Goal: Information Seeking & Learning: Learn about a topic

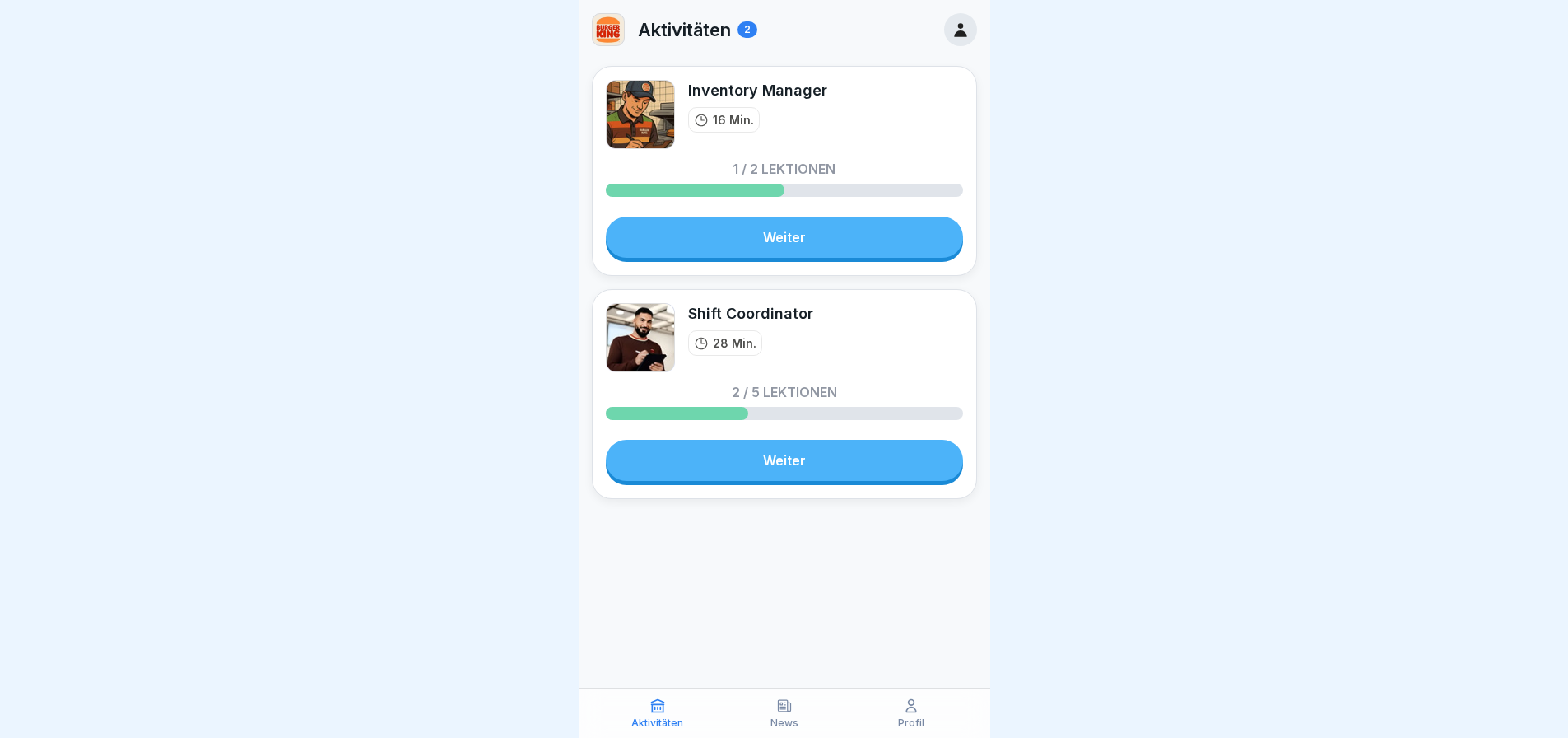
click at [858, 253] on link "Weiter" at bounding box center [784, 237] width 357 height 41
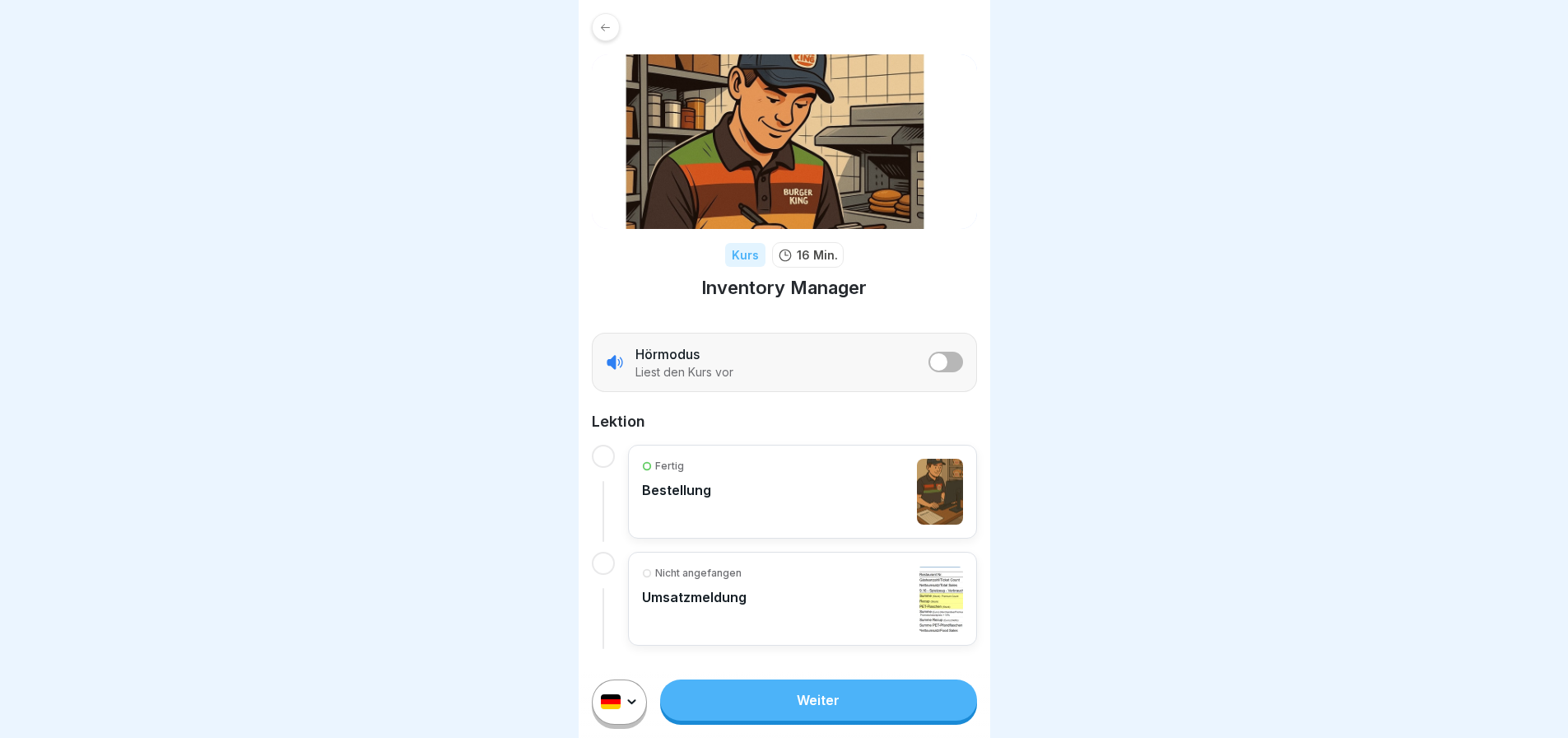
click at [852, 721] on link "Weiter" at bounding box center [818, 700] width 316 height 41
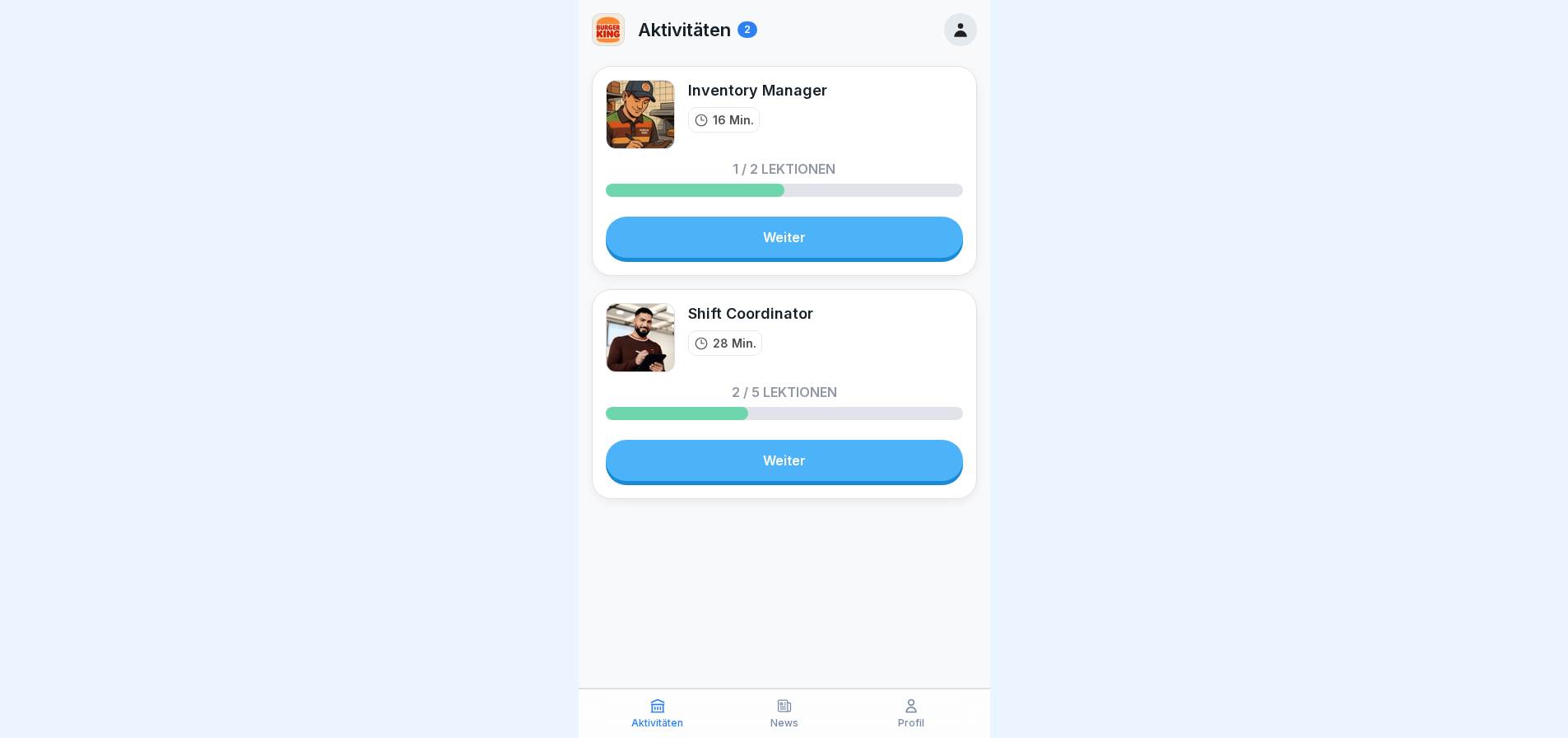
click at [865, 243] on link "Weiter" at bounding box center [784, 237] width 357 height 41
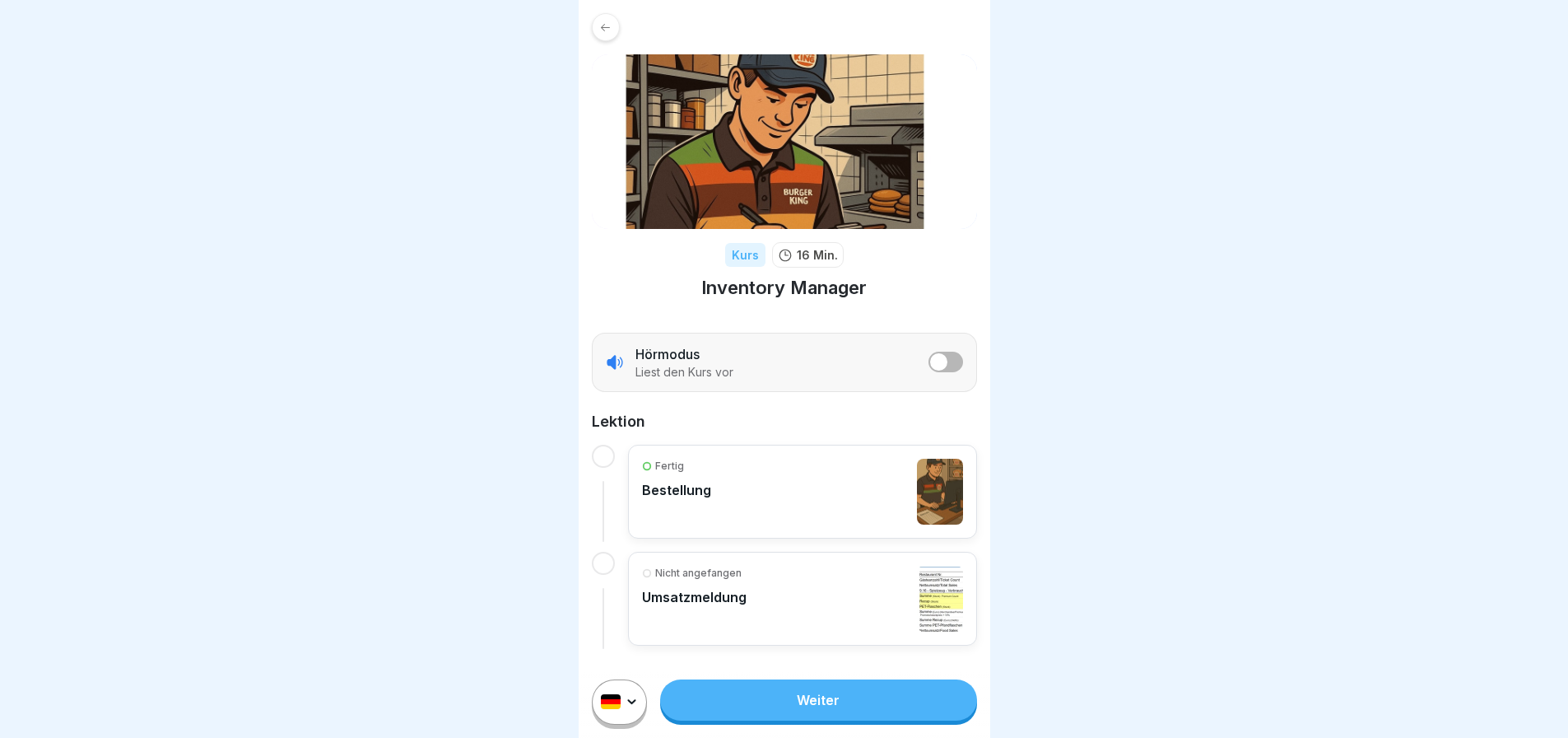
scroll to position [12, 0]
click at [872, 686] on link "Weiter" at bounding box center [818, 700] width 316 height 41
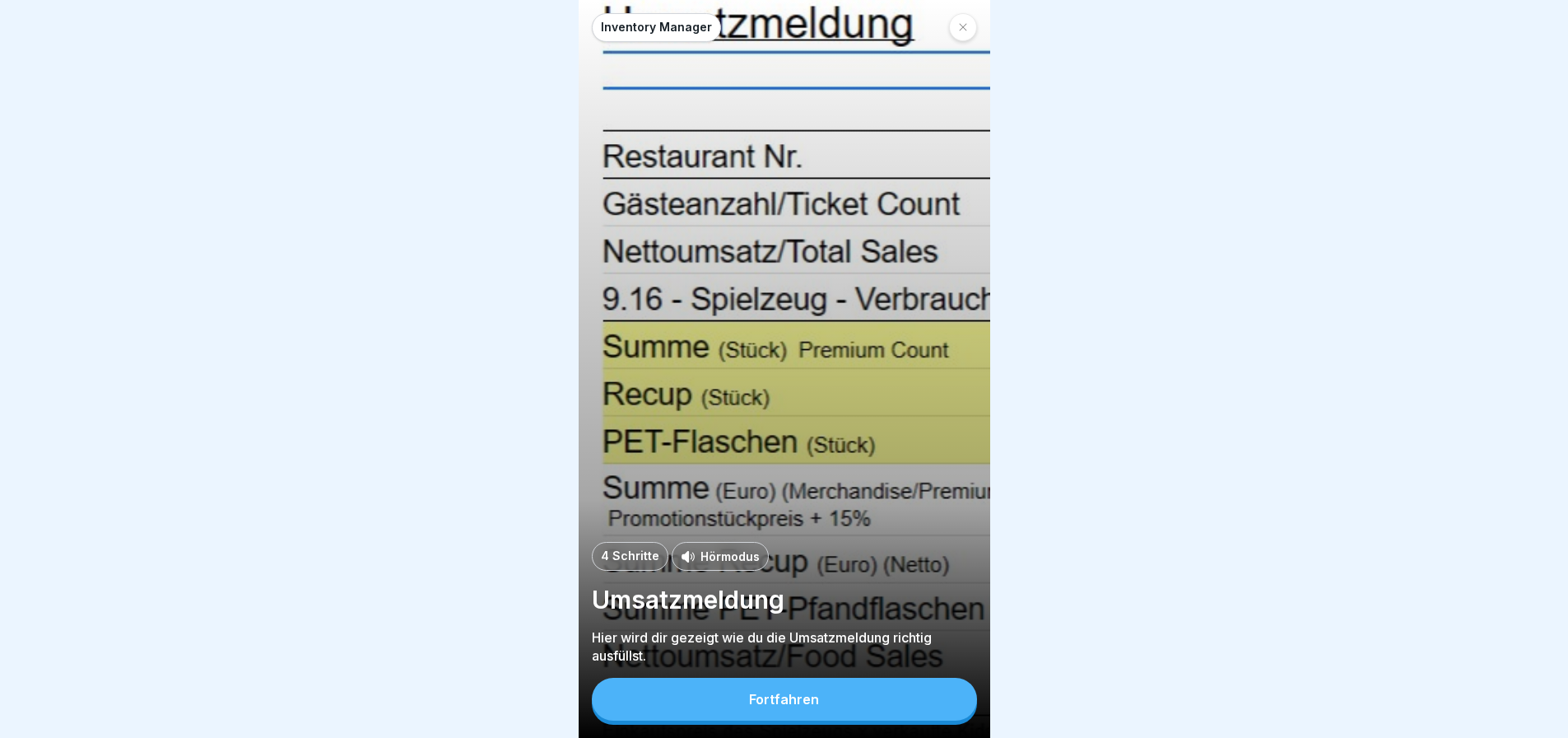
click at [729, 565] on p "Hörmodus" at bounding box center [730, 557] width 59 height 17
click at [836, 713] on button "Fortfahren" at bounding box center [784, 699] width 385 height 43
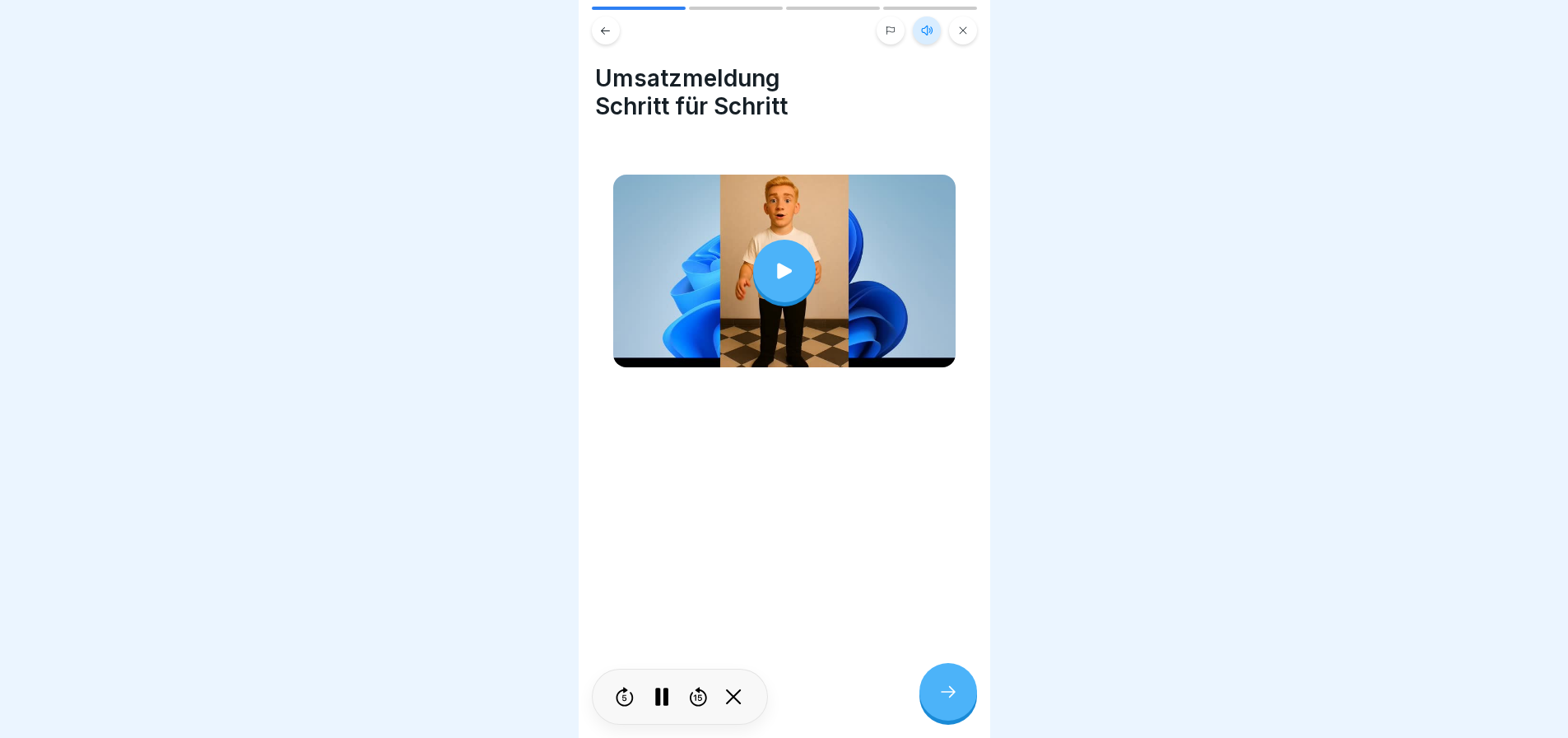
click at [800, 282] on div at bounding box center [784, 270] width 62 height 62
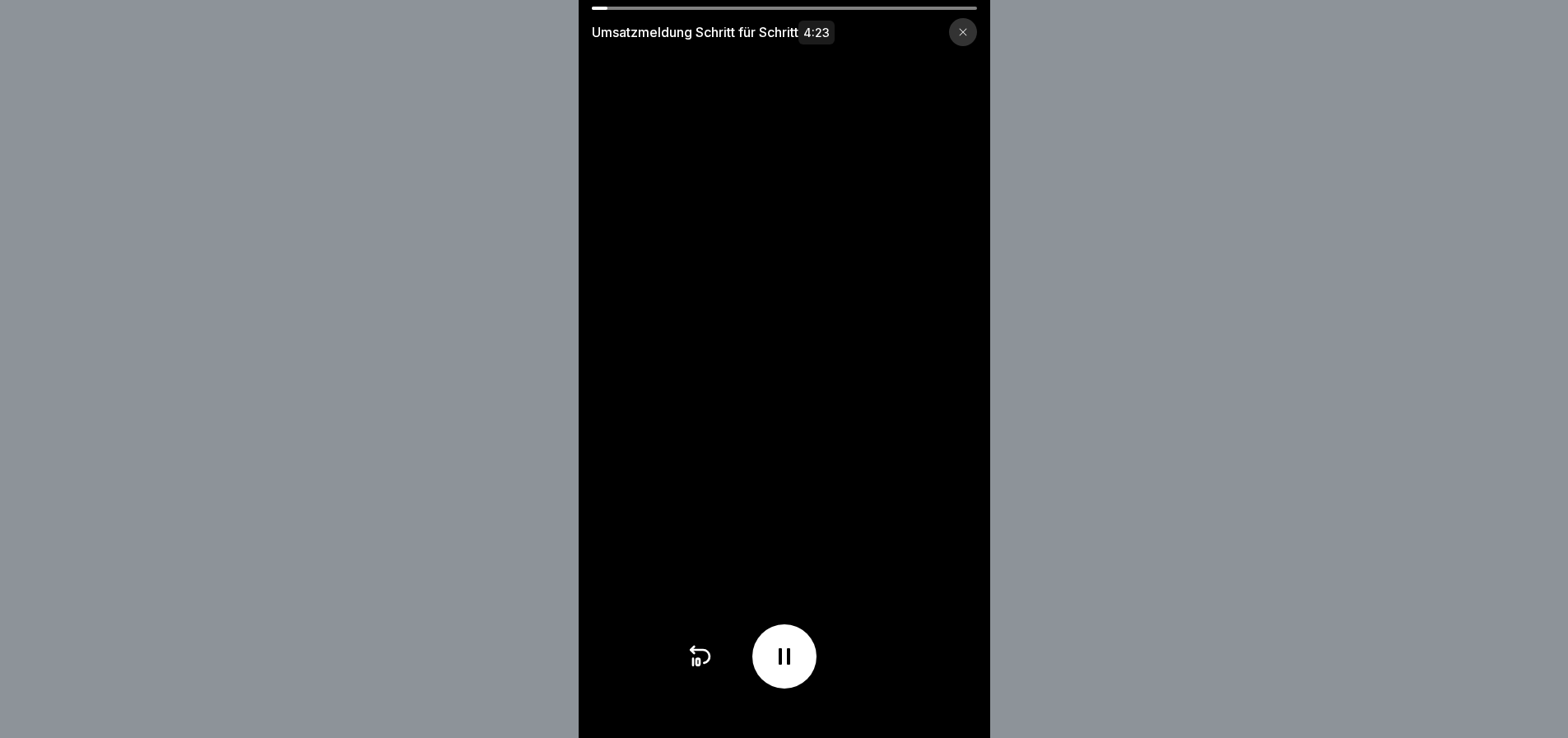
click at [807, 661] on div at bounding box center [784, 657] width 64 height 64
click at [700, 663] on icon at bounding box center [700, 657] width 19 height 13
click at [780, 670] on icon at bounding box center [784, 657] width 27 height 27
click at [784, 670] on icon at bounding box center [784, 657] width 27 height 27
click at [793, 666] on icon at bounding box center [784, 657] width 16 height 18
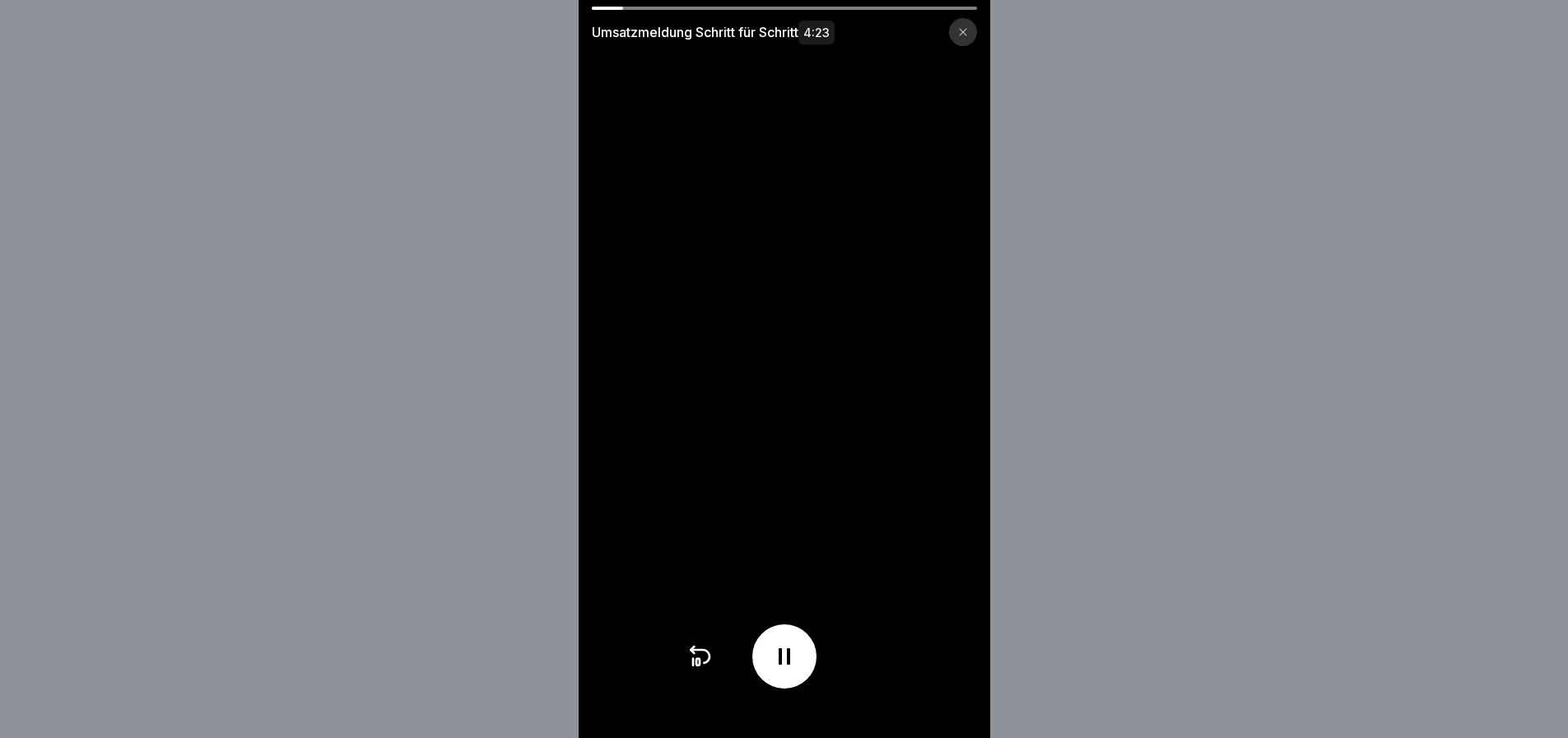
click at [812, 665] on div at bounding box center [784, 657] width 64 height 64
click at [783, 666] on icon at bounding box center [784, 657] width 16 height 18
click at [807, 688] on div at bounding box center [784, 657] width 64 height 64
click at [783, 666] on icon at bounding box center [784, 657] width 16 height 18
click at [841, 433] on video at bounding box center [784, 369] width 412 height 738
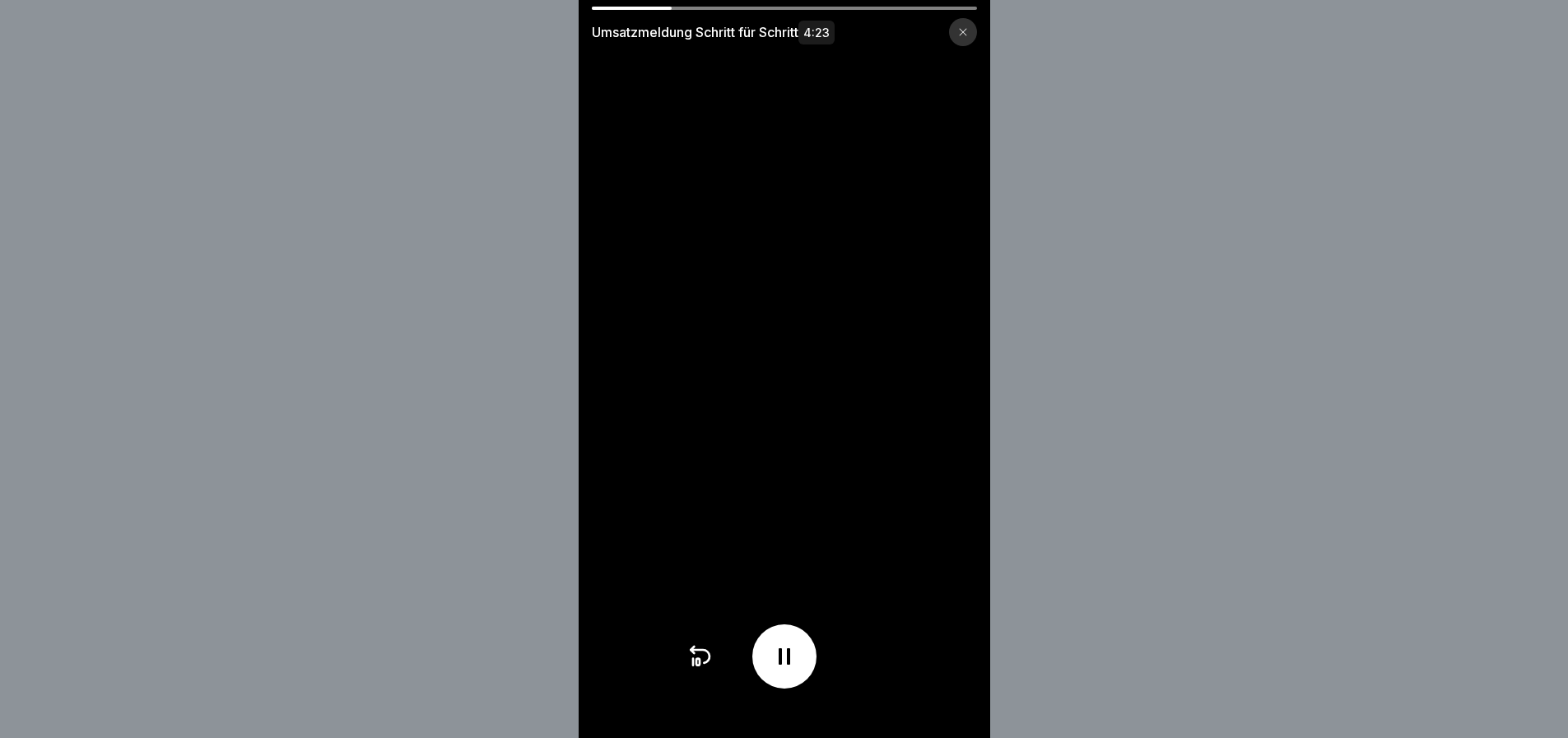
click at [779, 670] on icon at bounding box center [784, 657] width 27 height 27
click at [957, 501] on video at bounding box center [784, 369] width 412 height 738
click at [959, 454] on video at bounding box center [784, 369] width 412 height 738
click at [822, 659] on div at bounding box center [784, 657] width 196 height 64
click at [801, 682] on div at bounding box center [784, 657] width 64 height 64
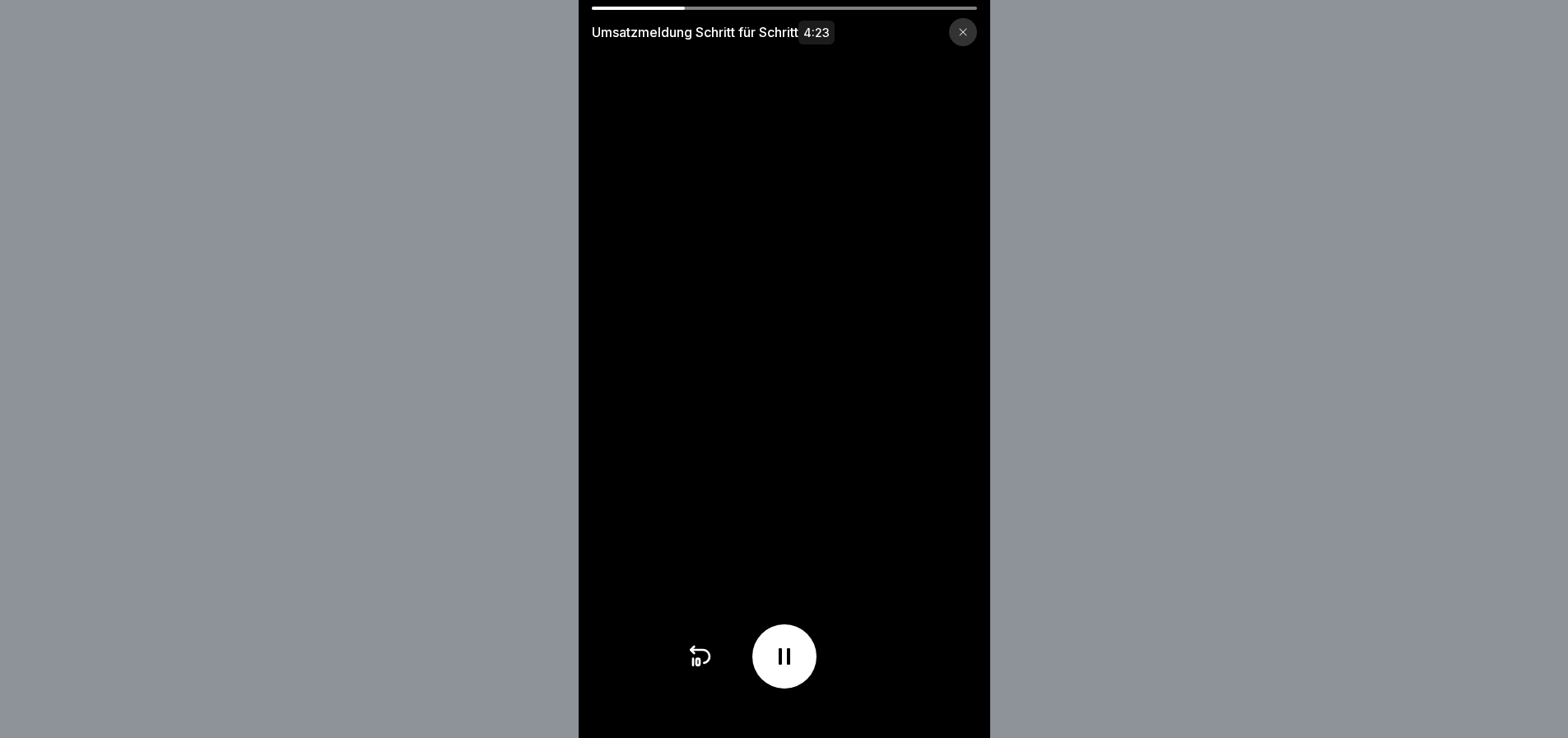
click at [804, 675] on div at bounding box center [784, 657] width 64 height 64
click at [798, 670] on icon at bounding box center [784, 657] width 27 height 27
click at [787, 665] on icon at bounding box center [784, 656] width 11 height 16
click at [787, 665] on icon at bounding box center [784, 657] width 16 height 18
click at [793, 665] on icon at bounding box center [784, 657] width 27 height 27
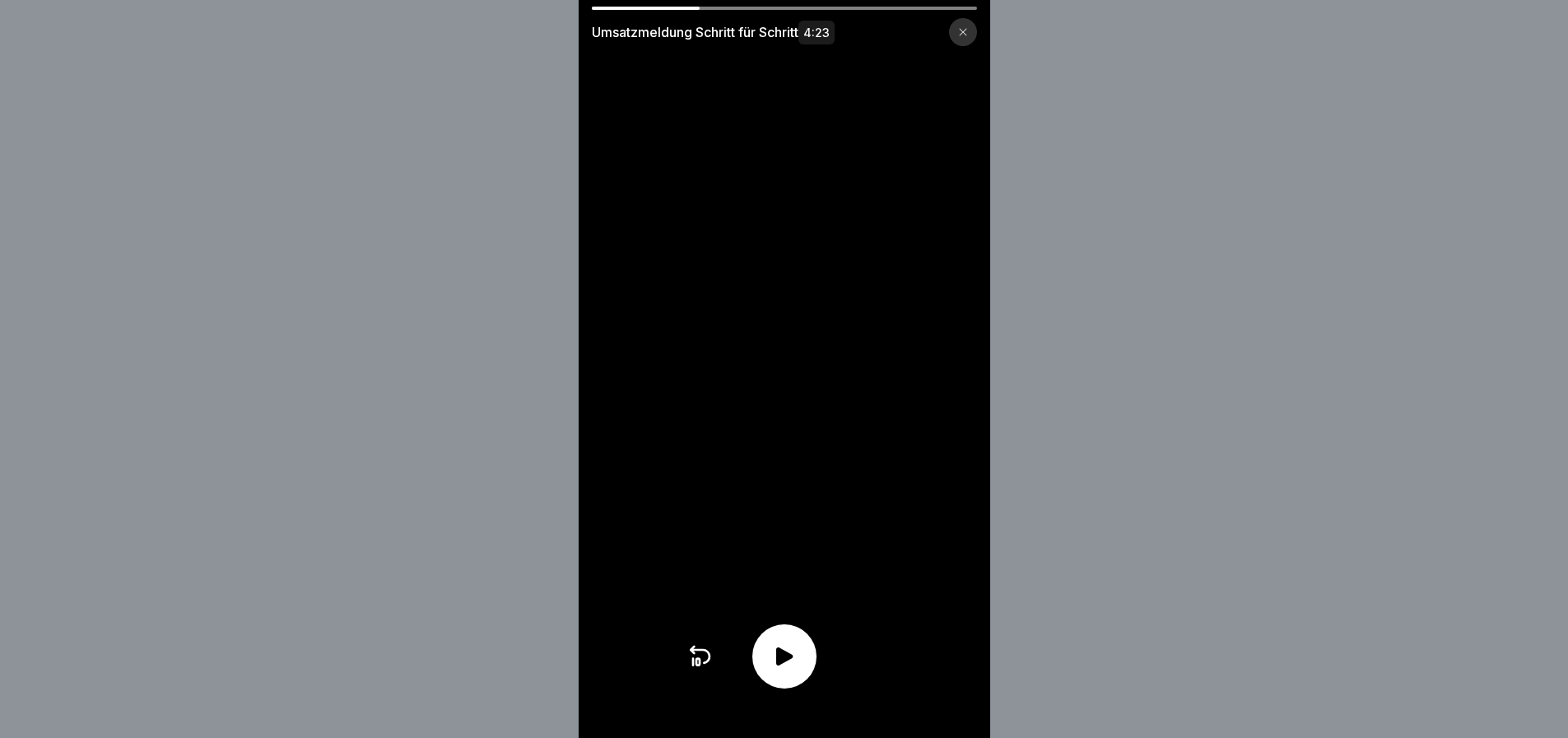
click at [793, 665] on icon at bounding box center [784, 657] width 16 height 18
click at [792, 648] on div at bounding box center [784, 657] width 64 height 64
click at [786, 635] on video at bounding box center [784, 369] width 412 height 738
click at [785, 650] on div at bounding box center [784, 657] width 64 height 64
click at [790, 658] on icon at bounding box center [784, 657] width 27 height 27
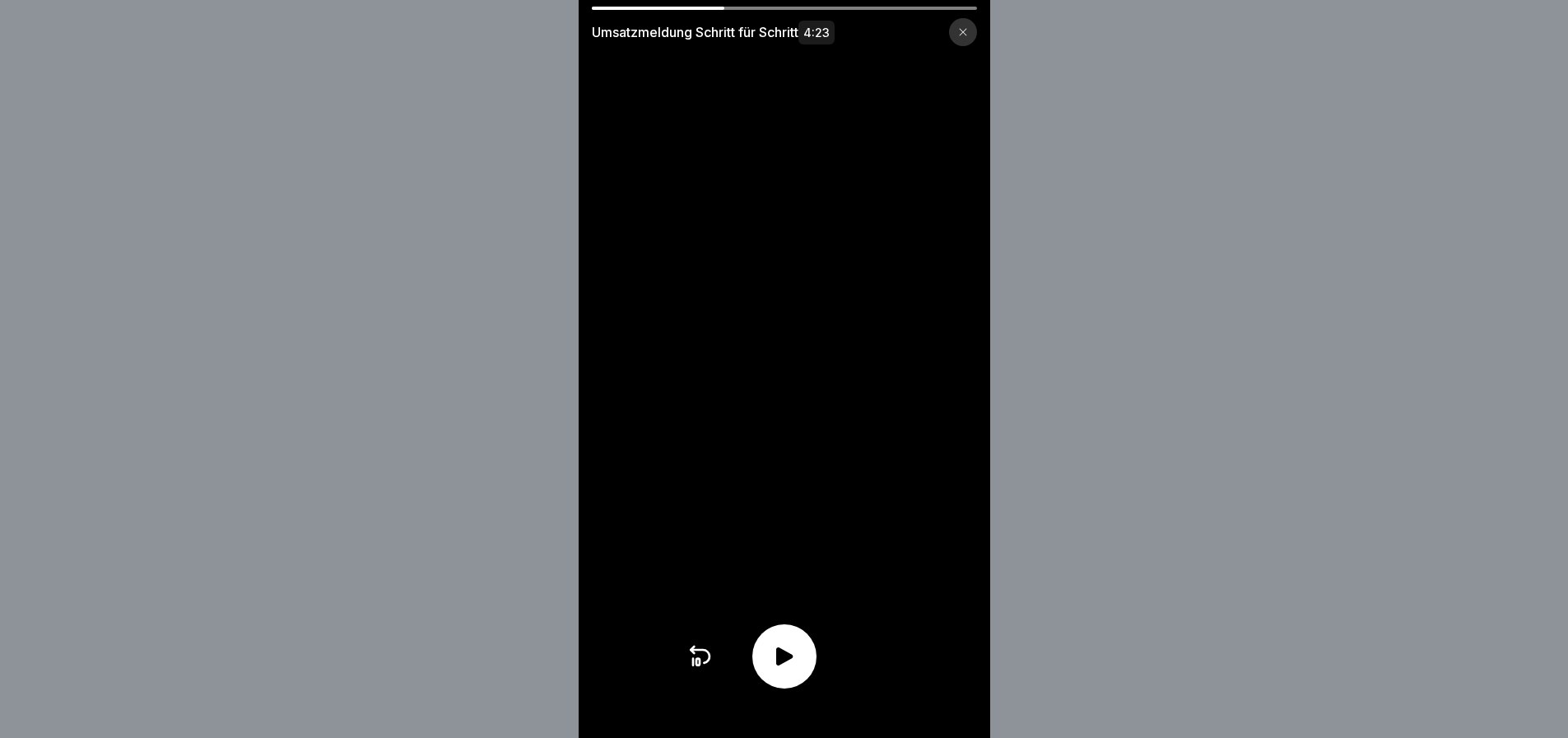
click at [791, 659] on icon at bounding box center [784, 657] width 27 height 27
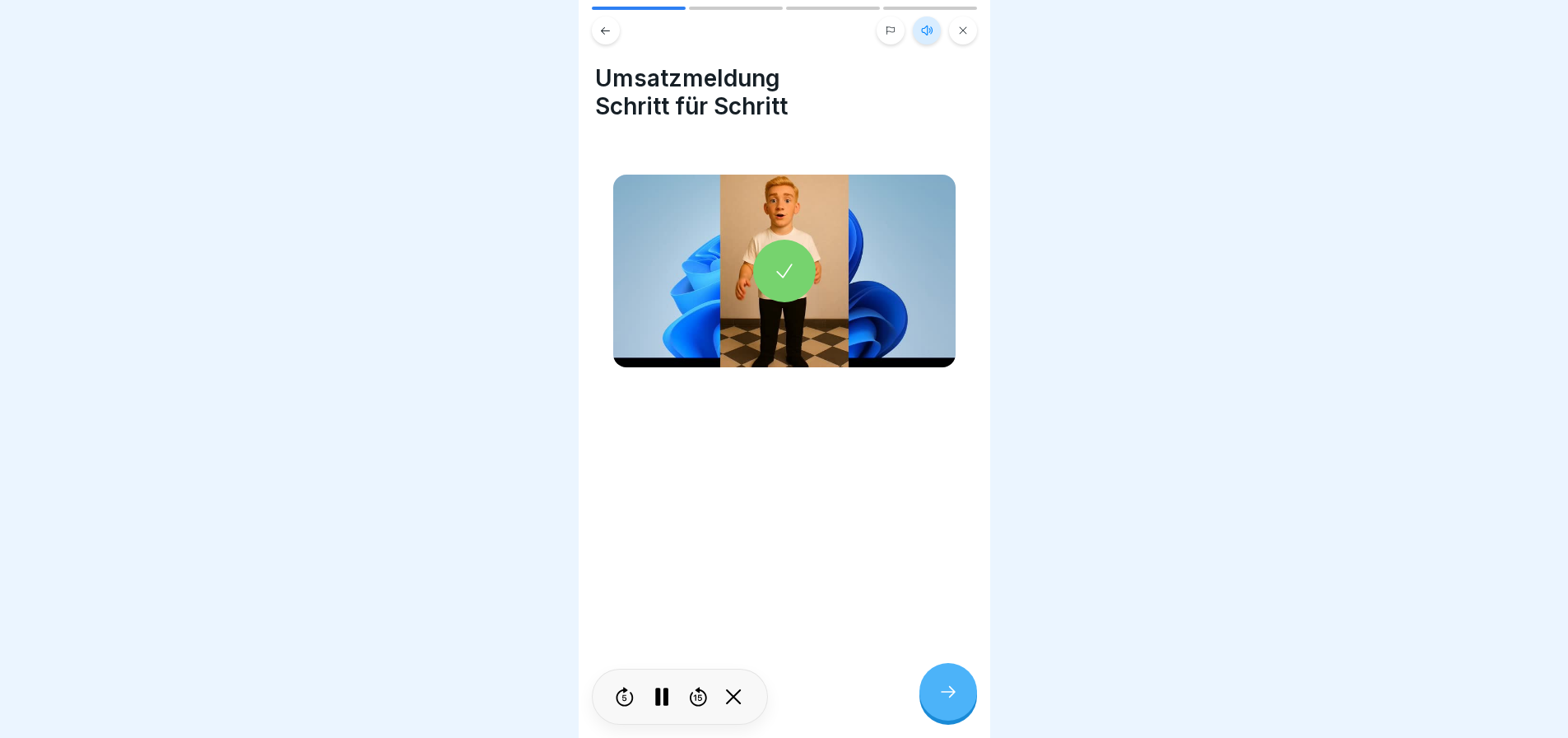
click at [947, 715] on div at bounding box center [948, 692] width 57 height 58
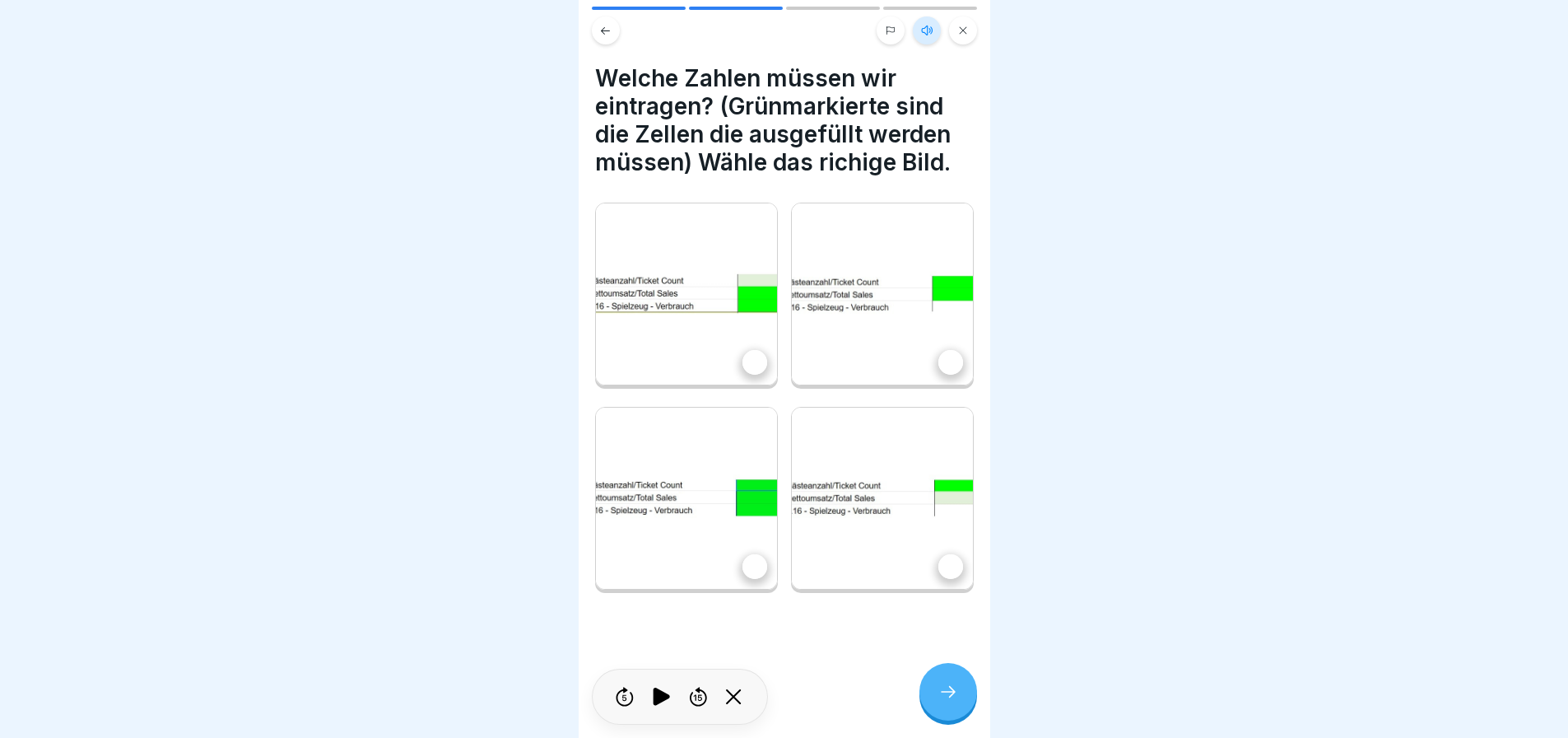
click at [751, 554] on div at bounding box center [755, 566] width 25 height 25
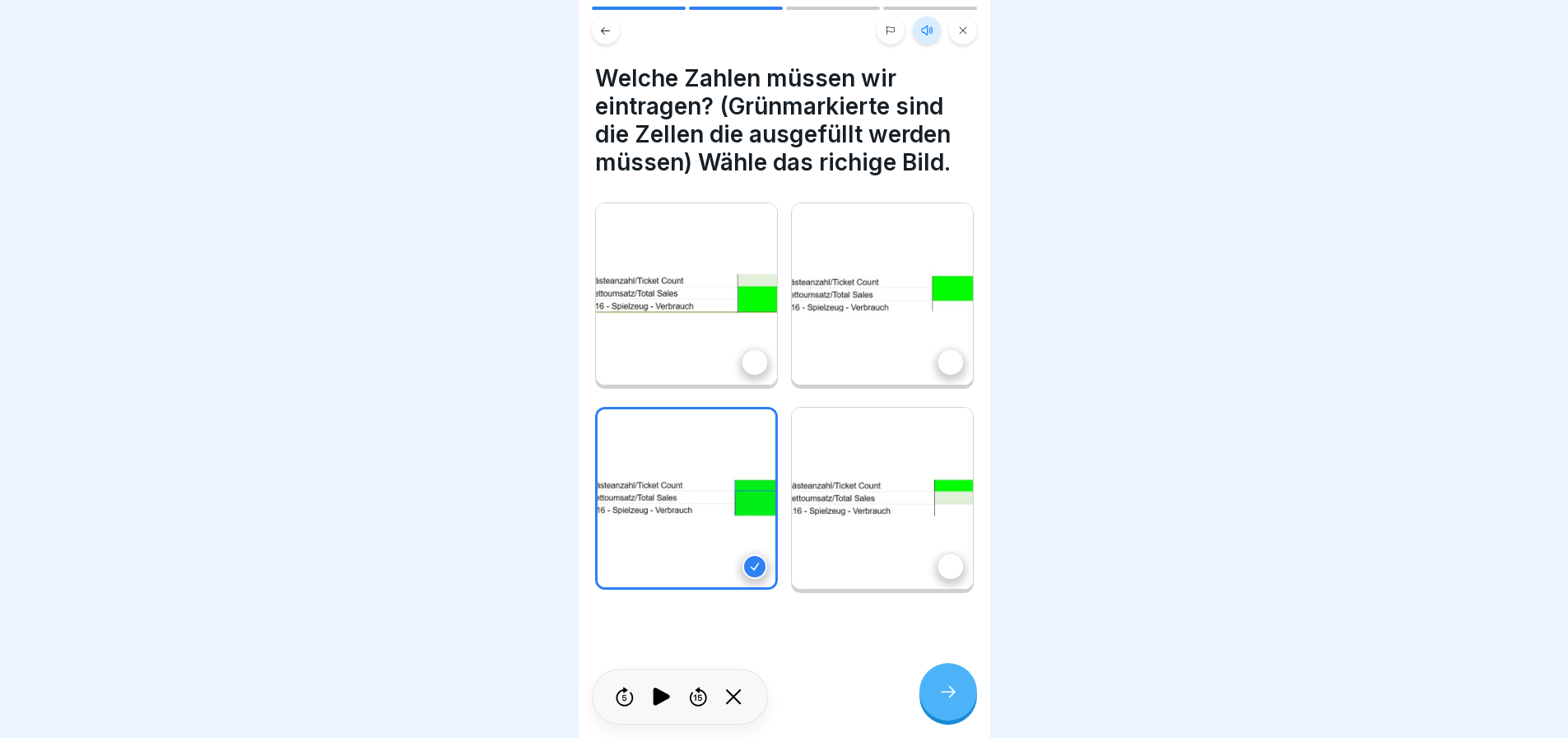
click at [965, 704] on div at bounding box center [948, 692] width 57 height 58
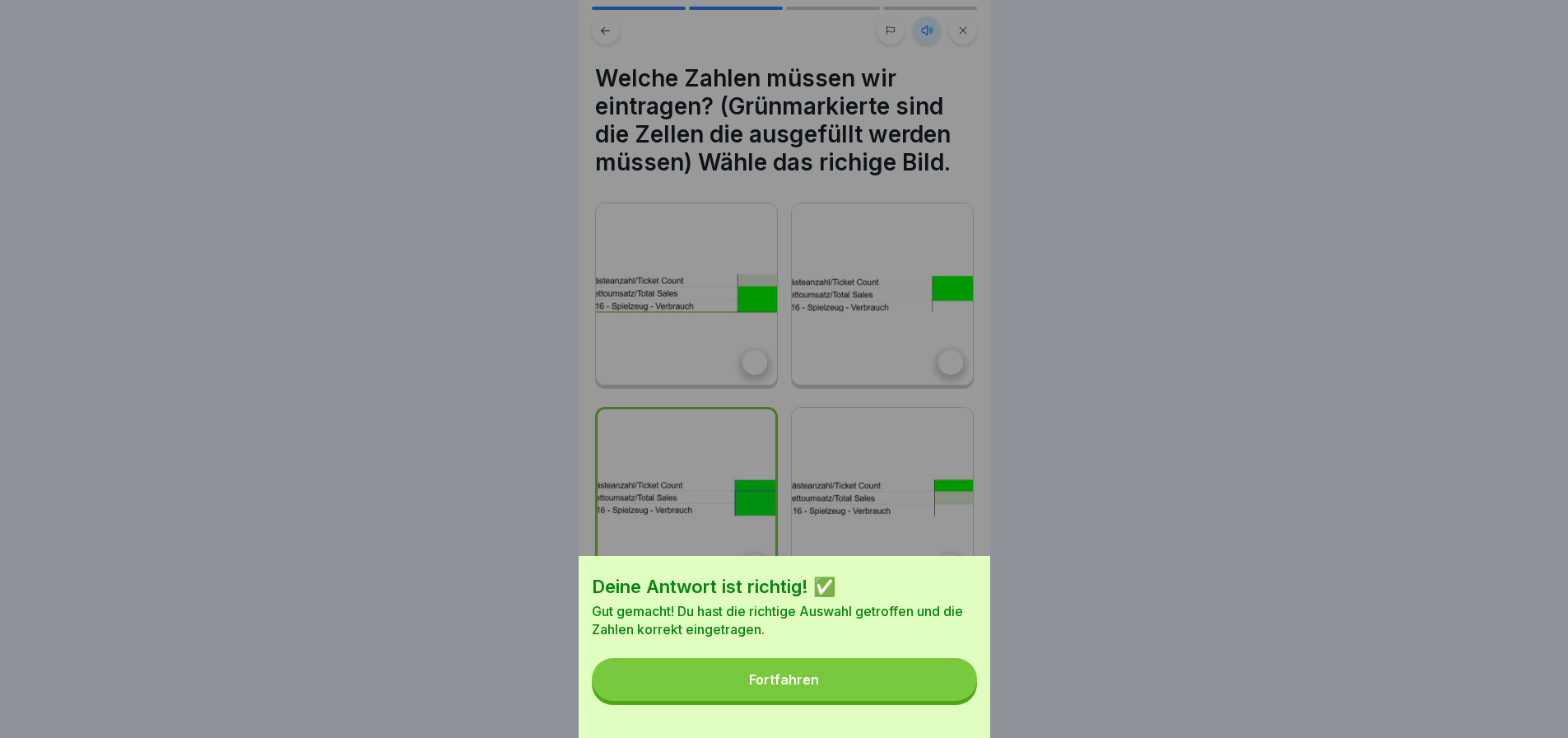
click at [902, 698] on button "Fortfahren" at bounding box center [784, 680] width 385 height 43
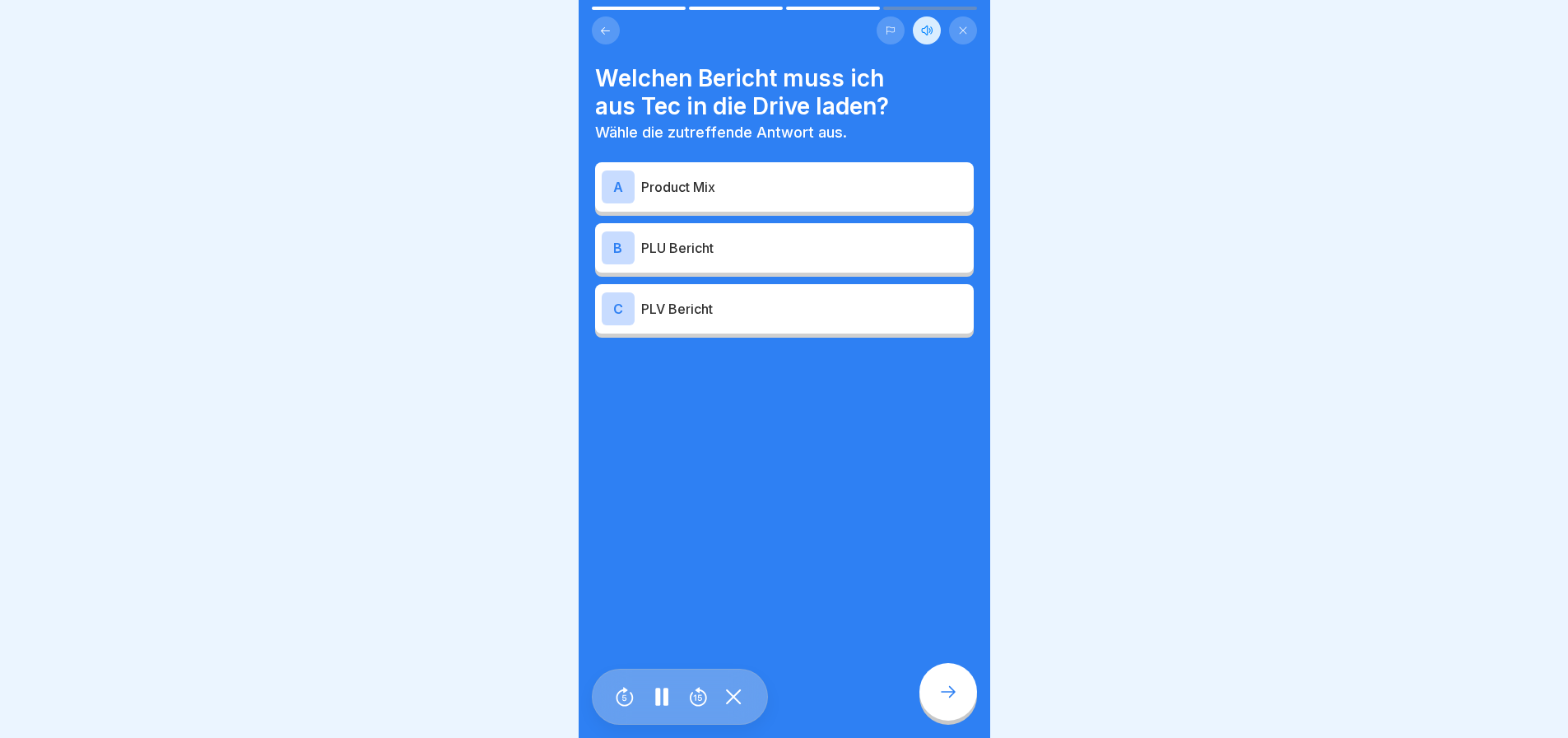
click at [678, 265] on div "B PLU Bericht" at bounding box center [784, 248] width 378 height 50
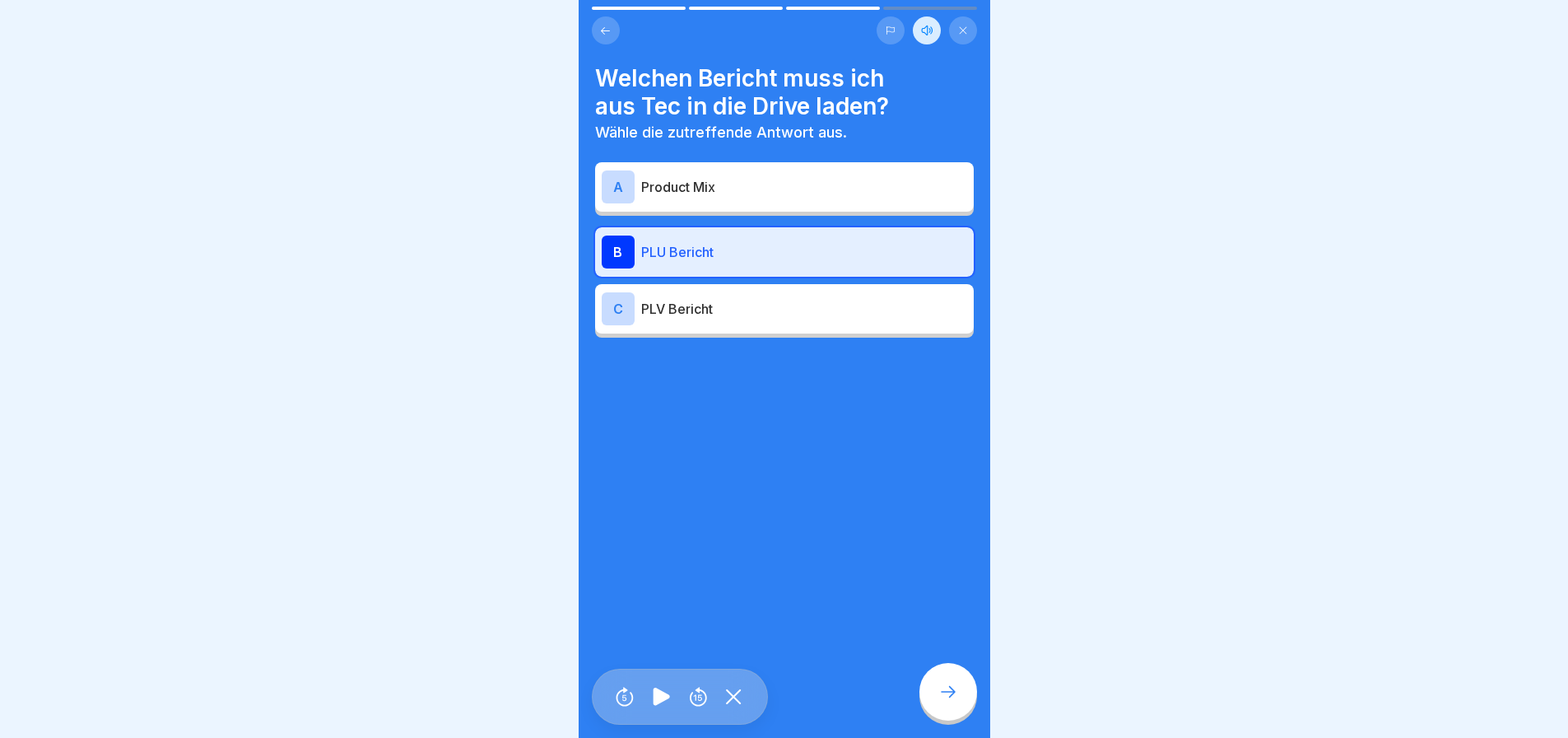
click at [952, 702] on icon at bounding box center [948, 692] width 20 height 20
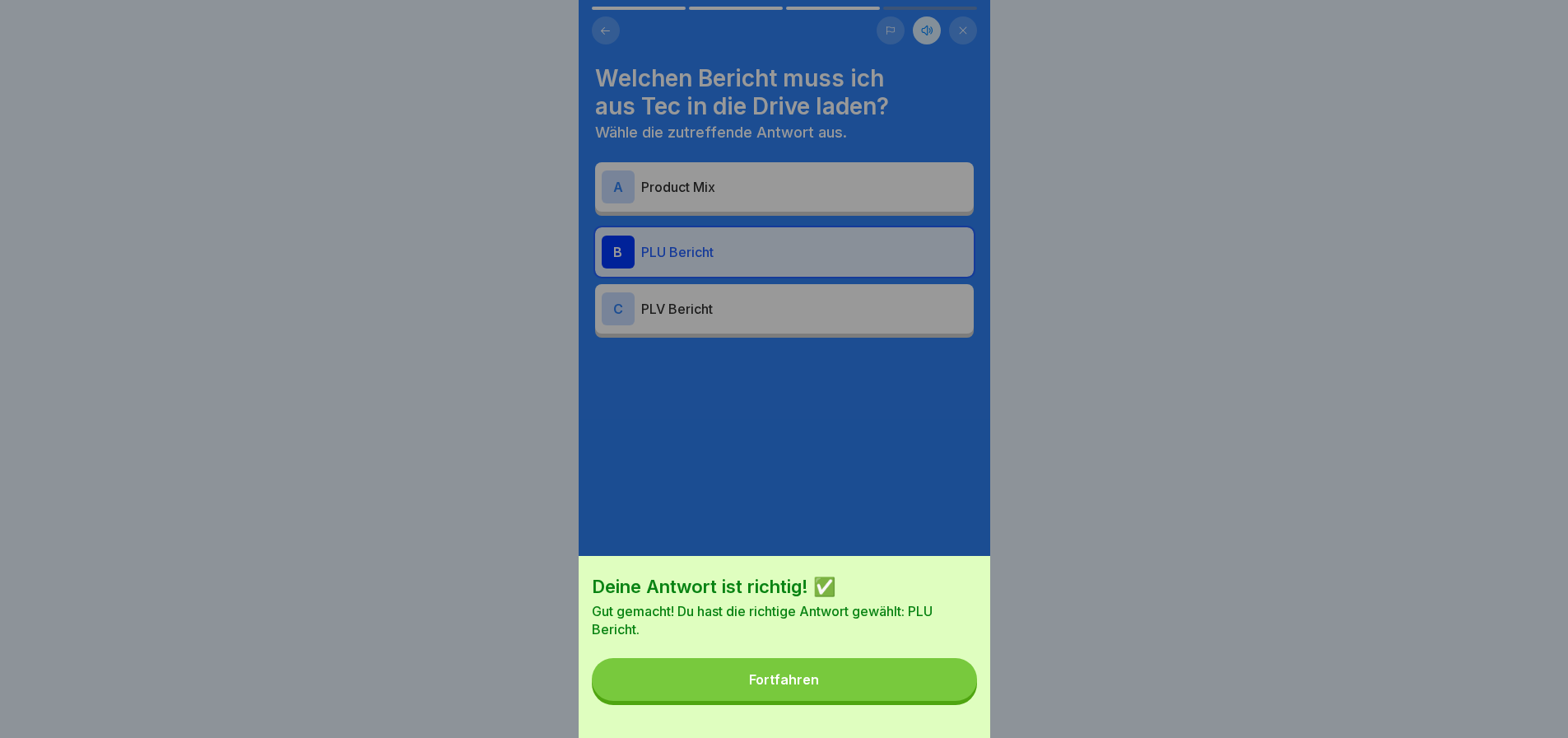
click at [929, 701] on button "Fortfahren" at bounding box center [784, 680] width 385 height 43
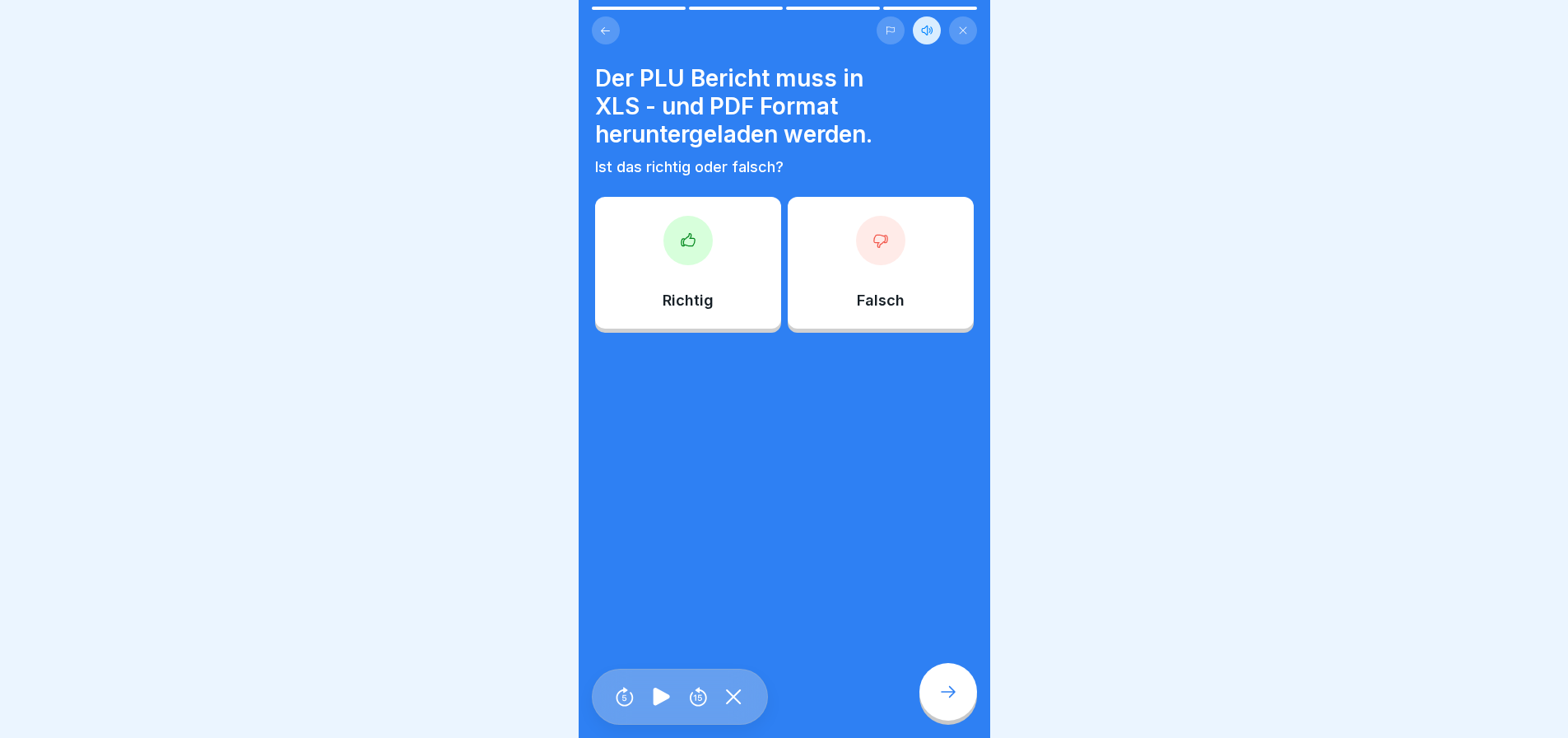
click at [695, 255] on div at bounding box center [689, 241] width 50 height 50
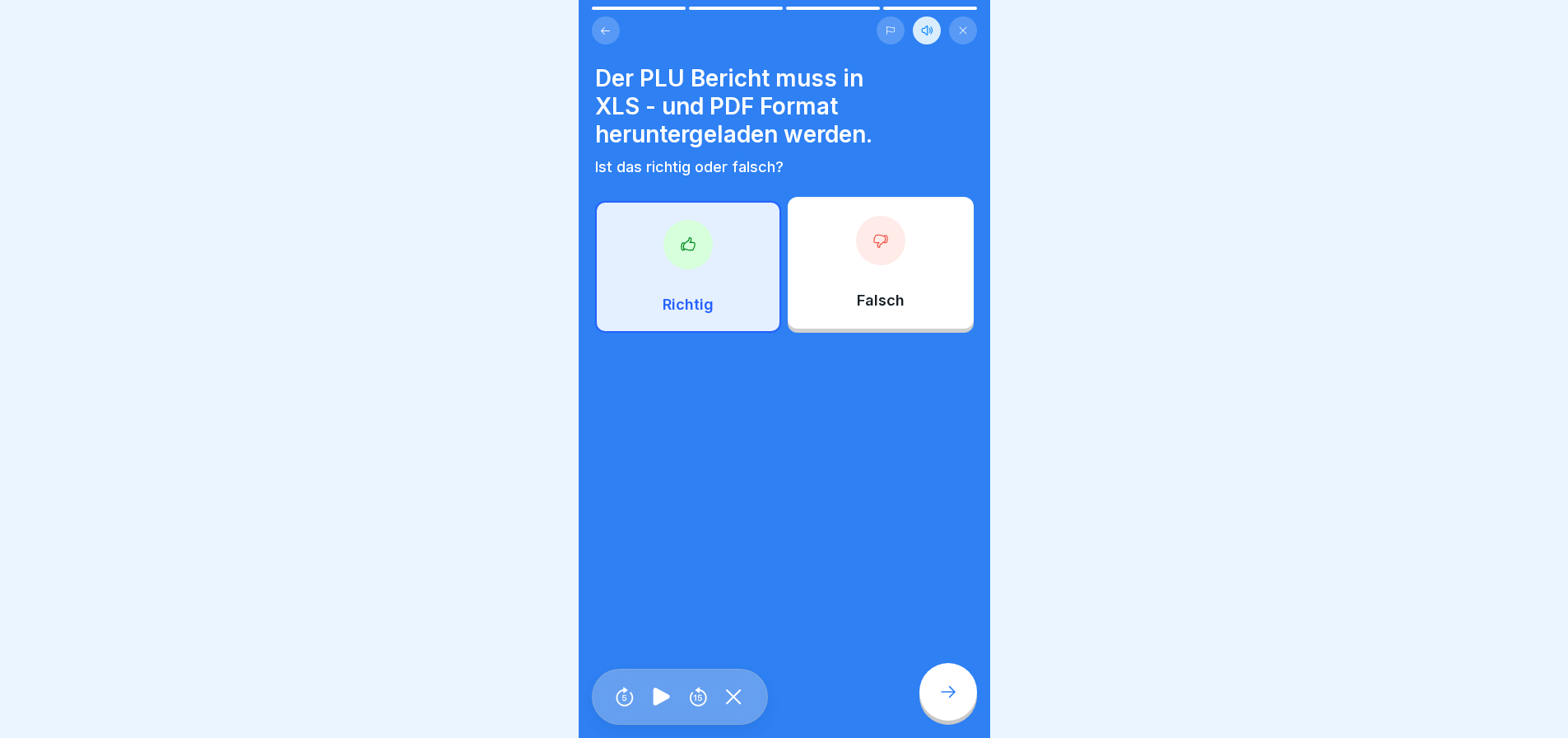
click at [937, 702] on div at bounding box center [948, 692] width 57 height 58
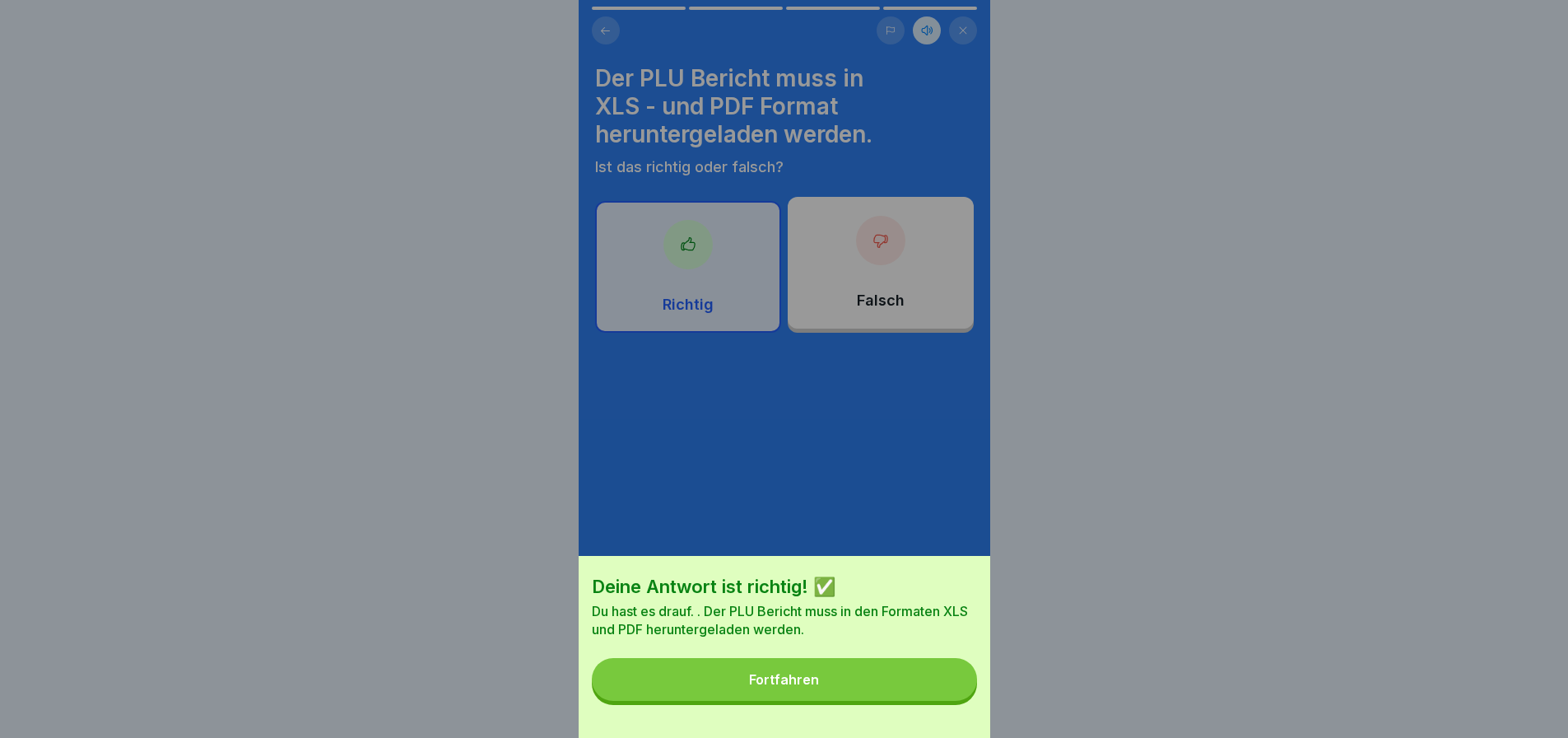
click at [920, 695] on button "Fortfahren" at bounding box center [784, 680] width 385 height 43
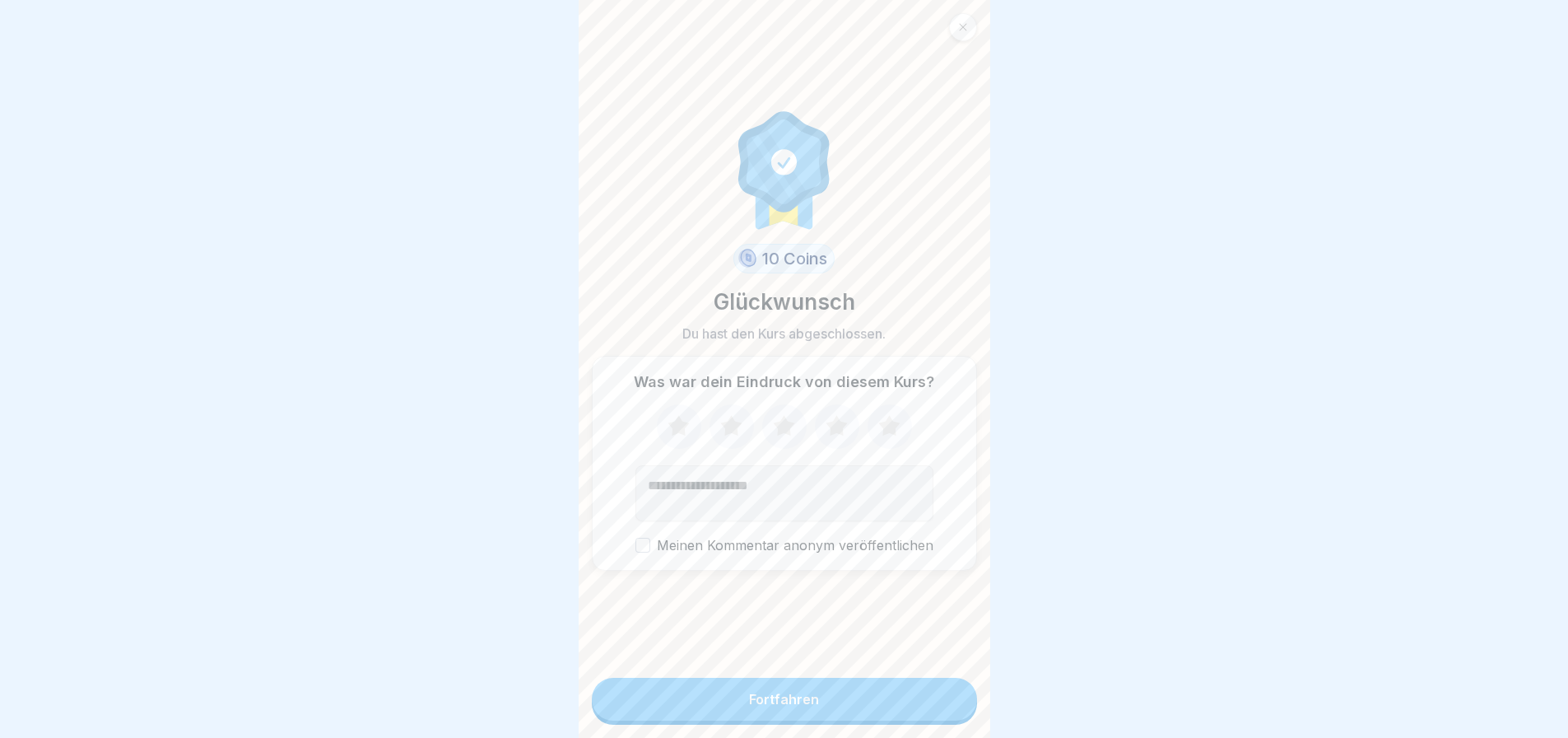
click at [860, 695] on button "Fortfahren" at bounding box center [784, 699] width 385 height 43
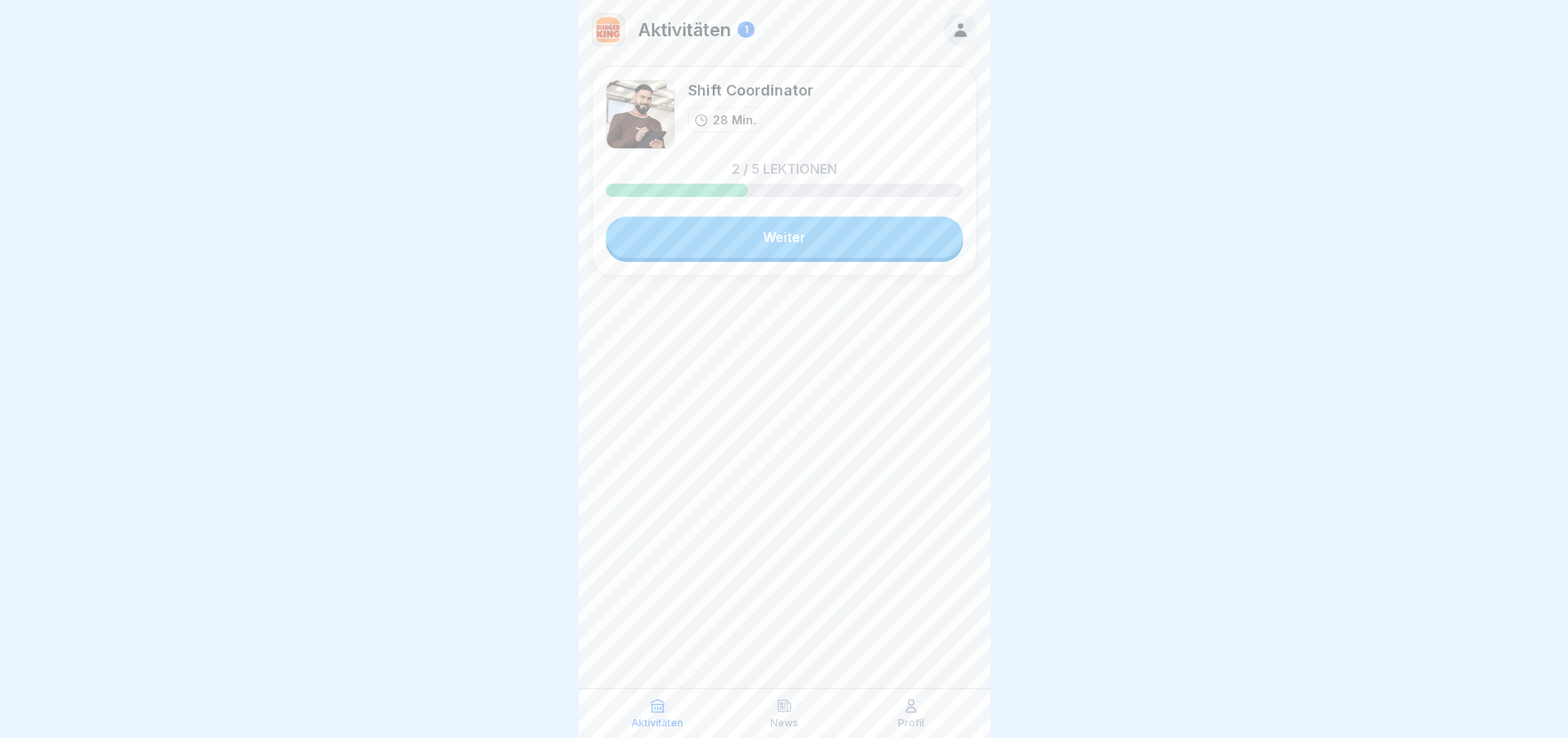
click at [775, 242] on link "Weiter" at bounding box center [784, 237] width 357 height 41
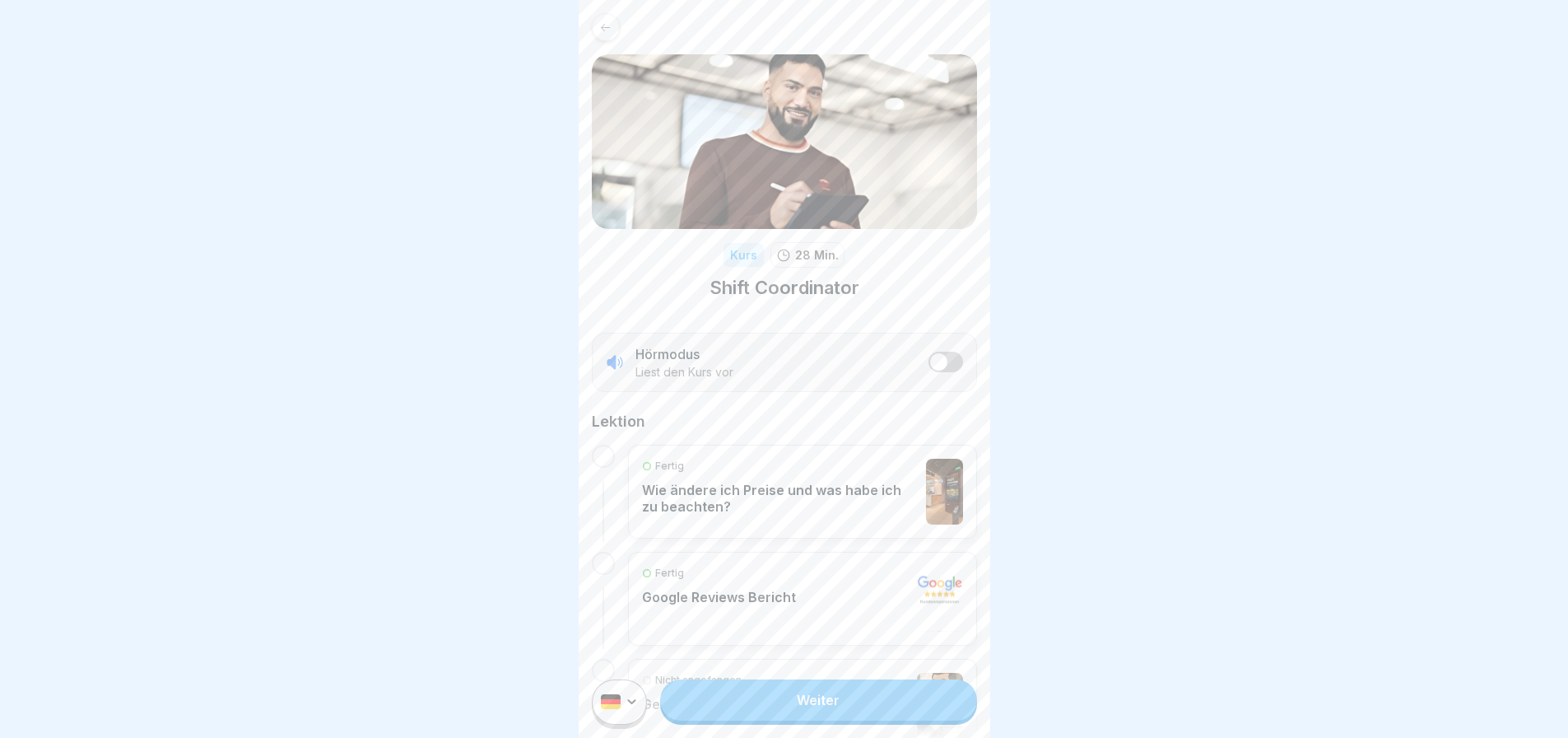
click at [811, 718] on link "Weiter" at bounding box center [818, 700] width 316 height 41
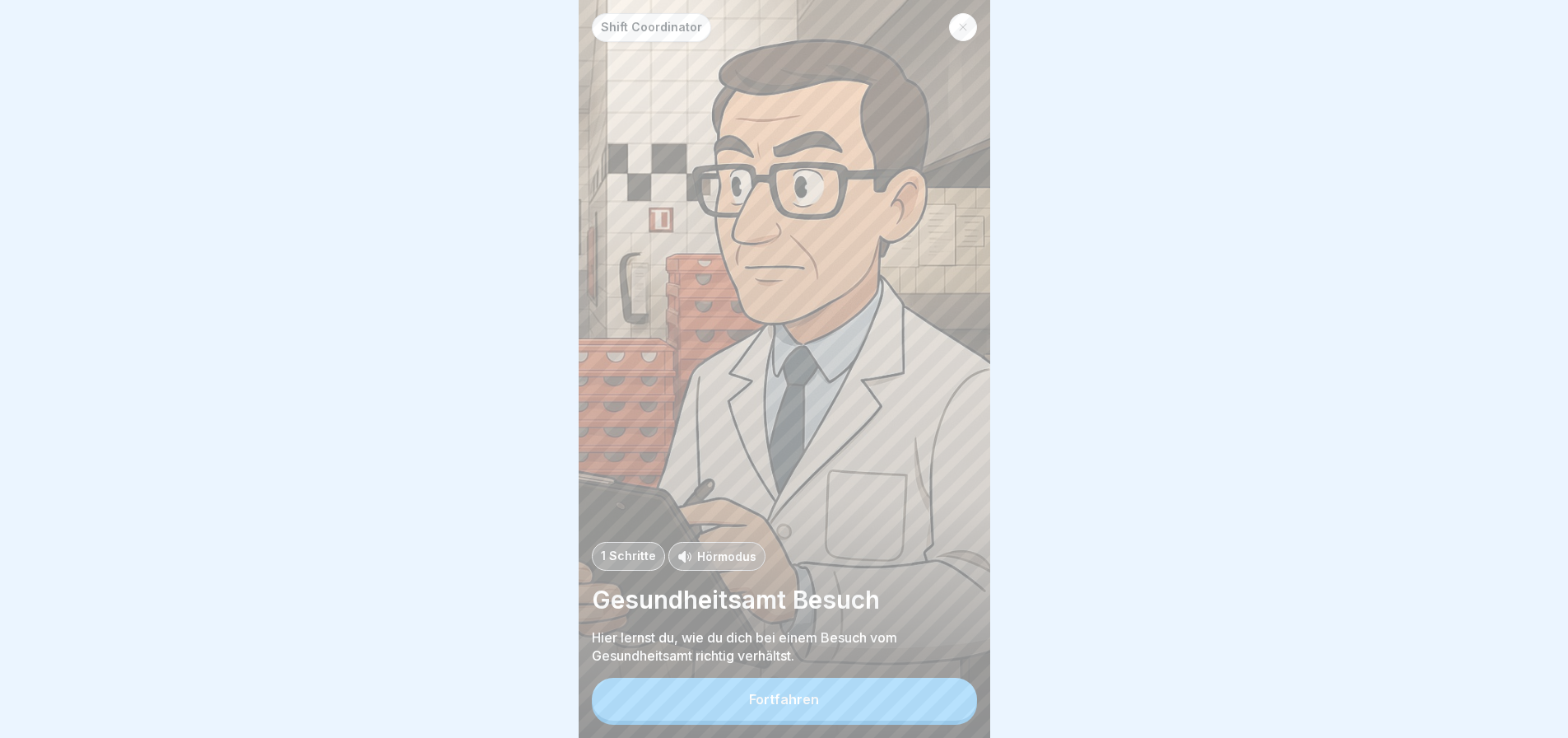
click at [827, 714] on button "Fortfahren" at bounding box center [784, 699] width 385 height 43
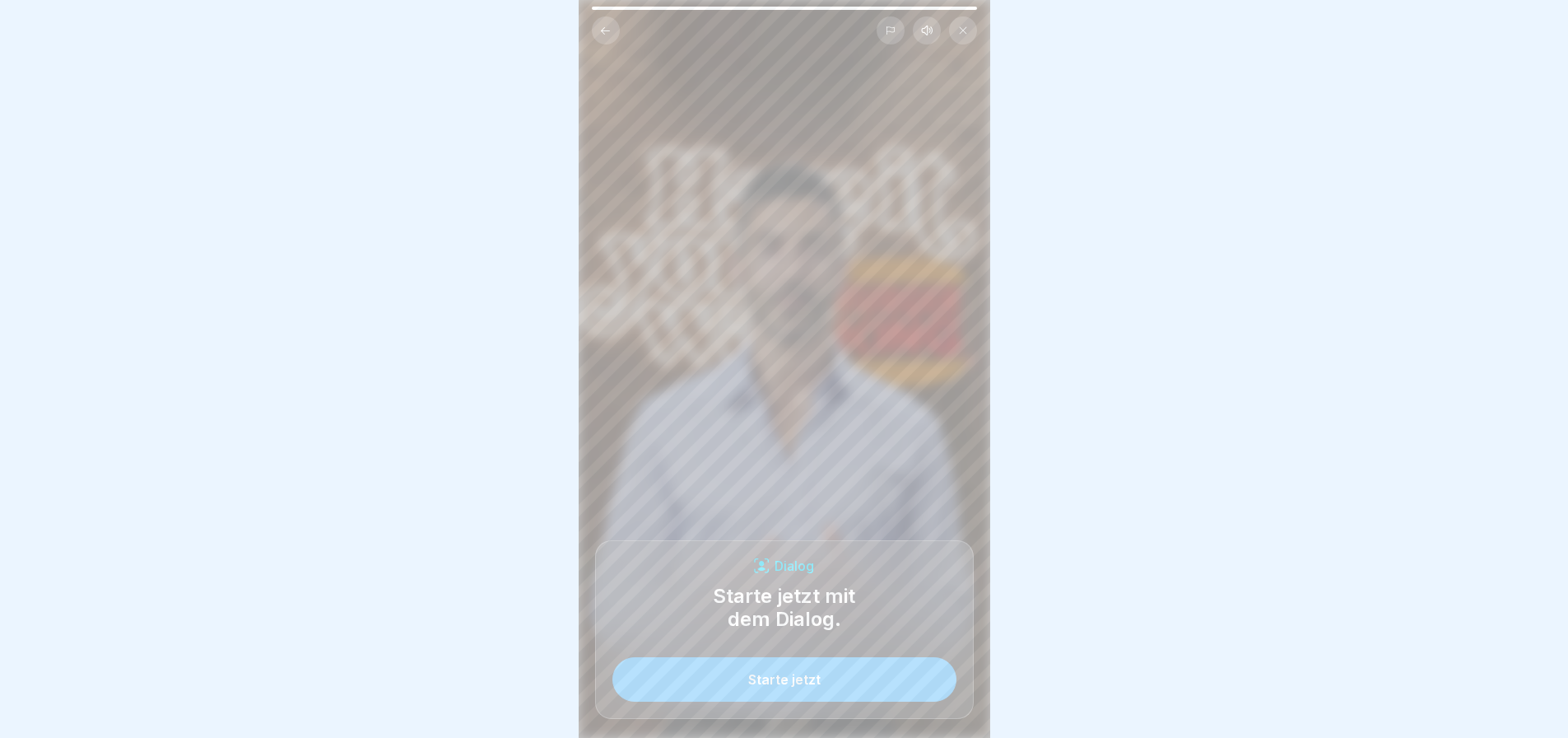
click at [824, 691] on button "Starte jetzt" at bounding box center [784, 680] width 344 height 44
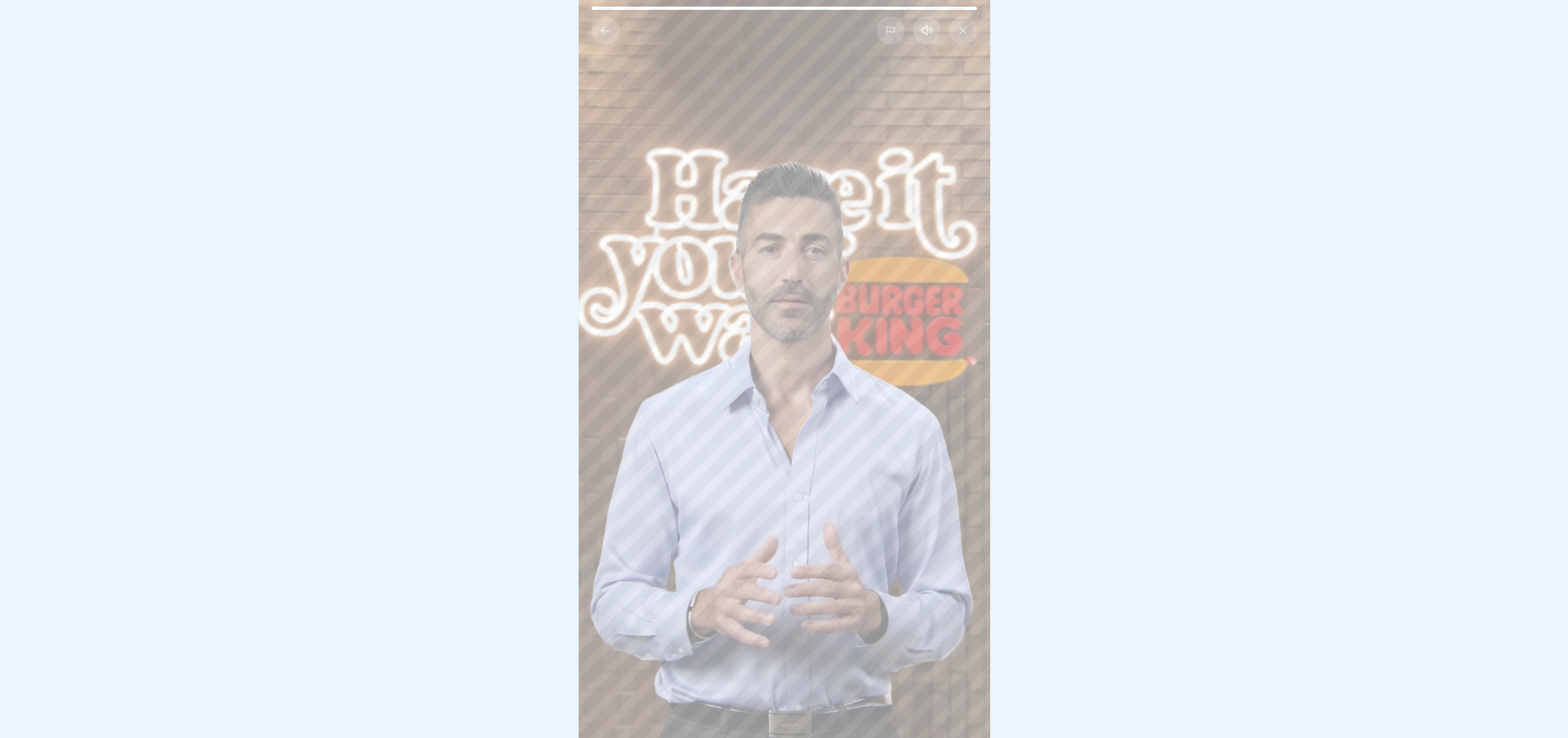
click at [747, 657] on video at bounding box center [784, 369] width 412 height 738
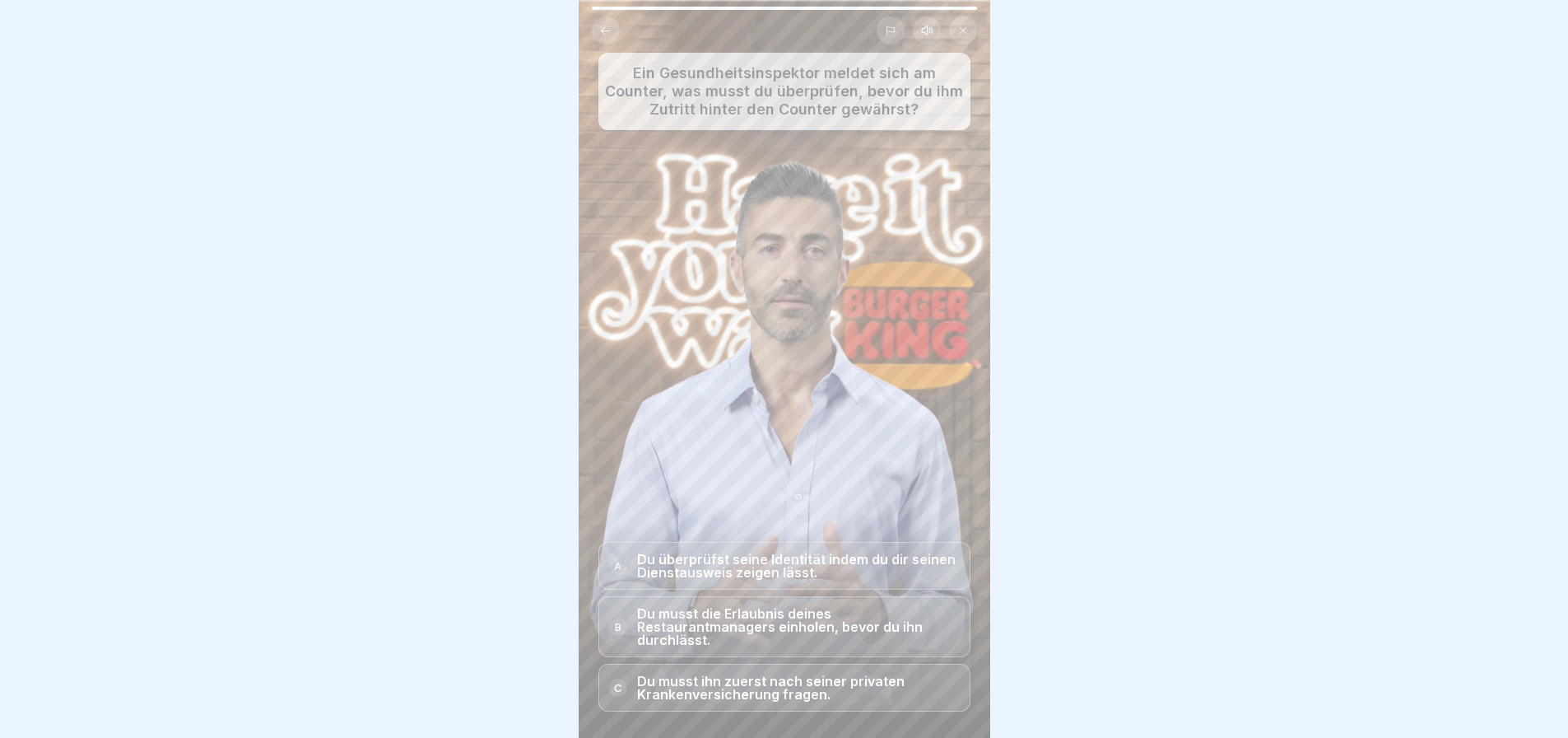
click at [714, 441] on div "Ein Gesundheitsinspektor meldet sich am Counter, was musst du überprüfen, bevor…" at bounding box center [784, 369] width 412 height 738
click at [604, 27] on icon at bounding box center [605, 31] width 12 height 12
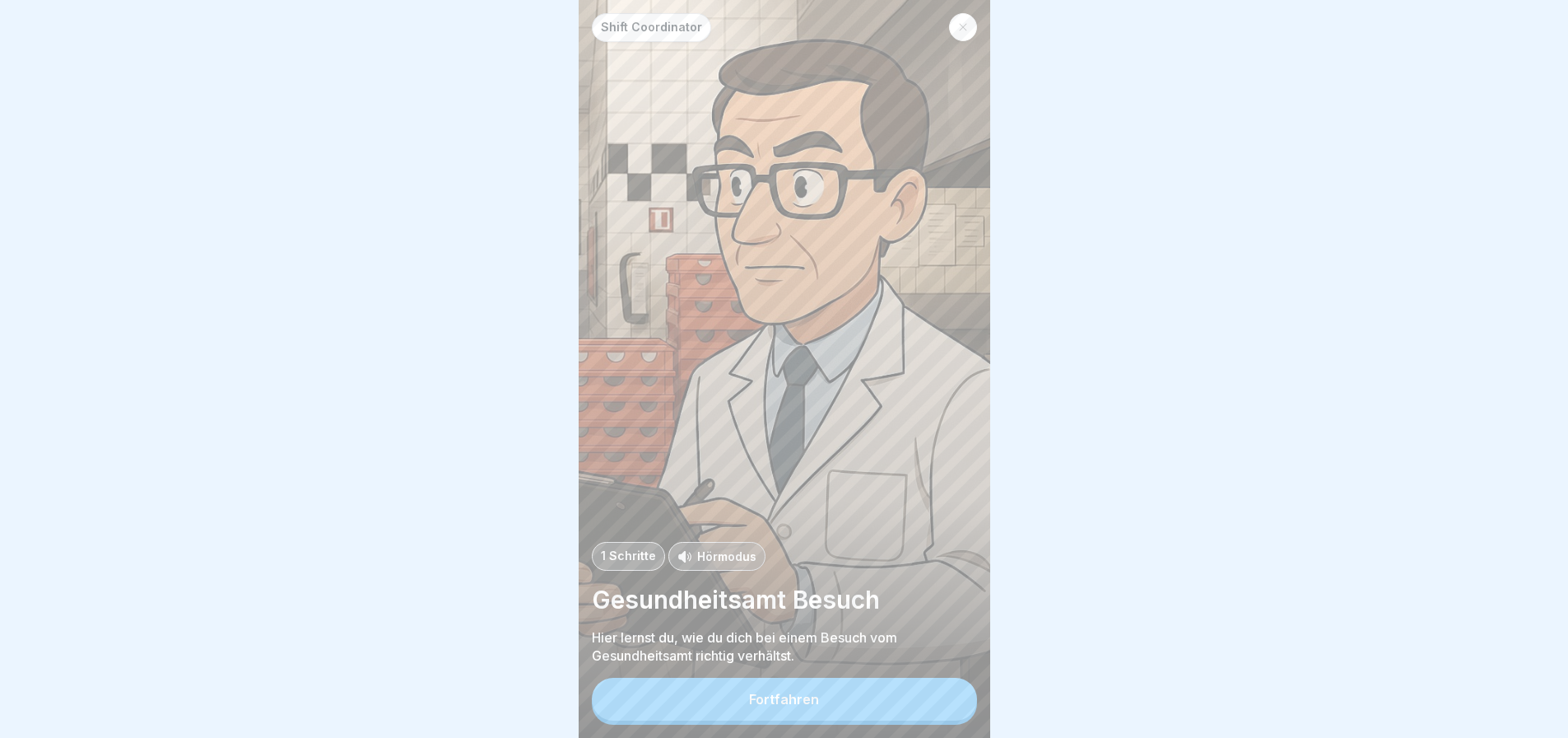
click at [846, 697] on button "Fortfahren" at bounding box center [784, 699] width 385 height 43
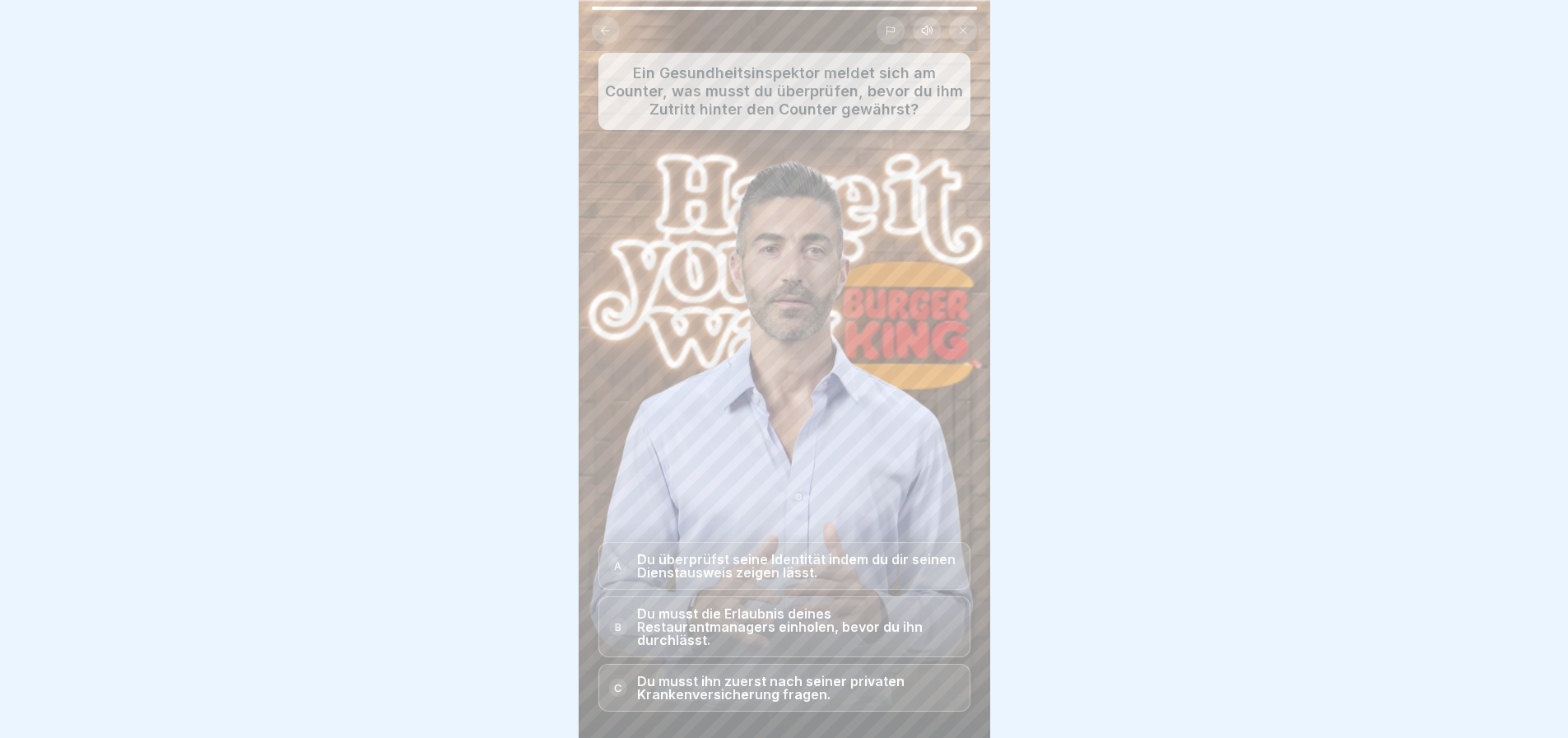
click at [784, 410] on div "Ein Gesundheitsinspektor meldet sich am Counter, was musst du überprüfen, bevor…" at bounding box center [784, 369] width 412 height 738
click at [885, 450] on div "Ein Gesundheitsinspektor meldet sich am Counter, was musst du überprüfen, bevor…" at bounding box center [784, 369] width 412 height 738
click at [706, 106] on p "Ein Gesundheitsinspektor meldet sich am Counter, was musst du überprüfen, bevor…" at bounding box center [784, 91] width 359 height 55
click at [598, 33] on button at bounding box center [605, 30] width 28 height 28
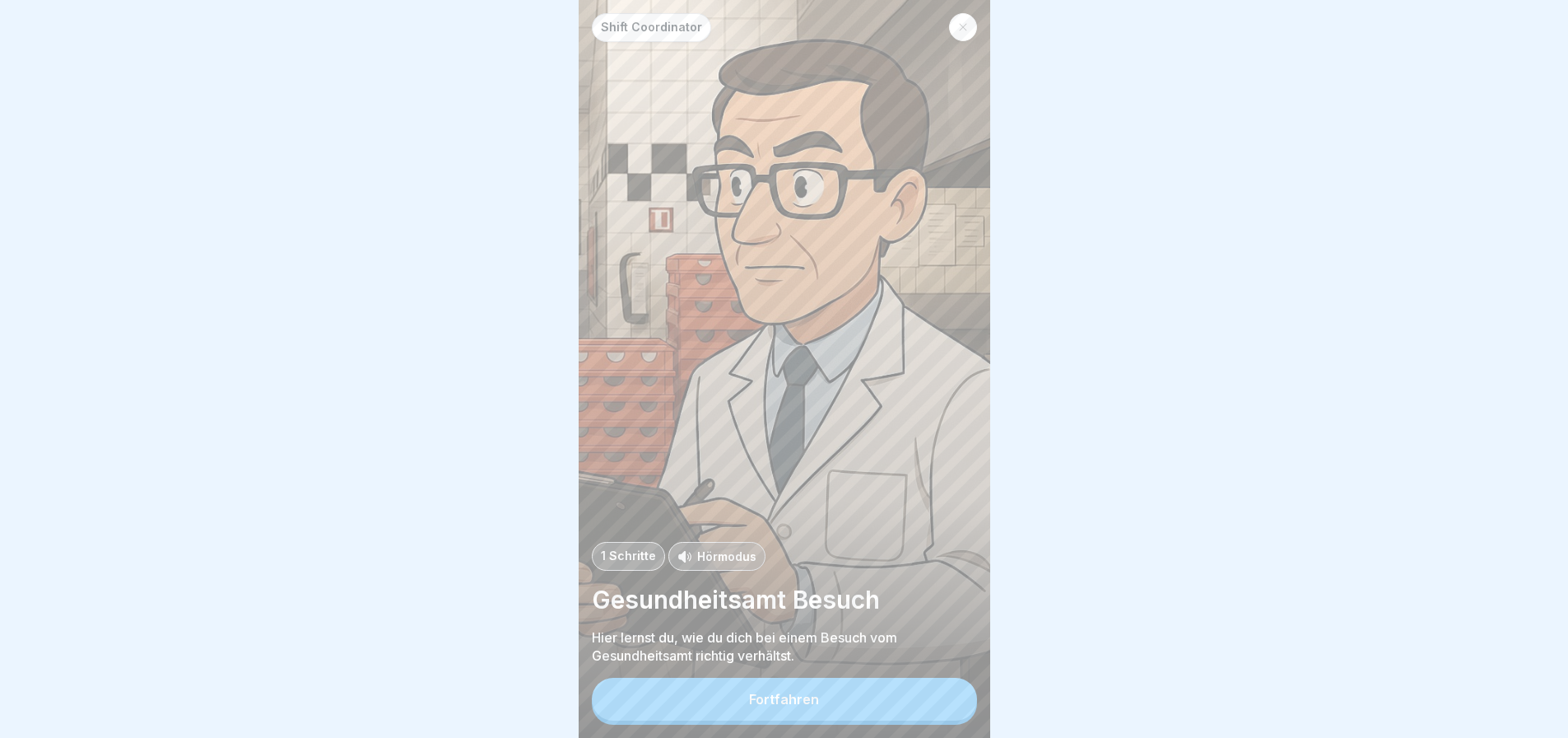
click at [795, 707] on div "Fortfahren" at bounding box center [784, 699] width 70 height 14
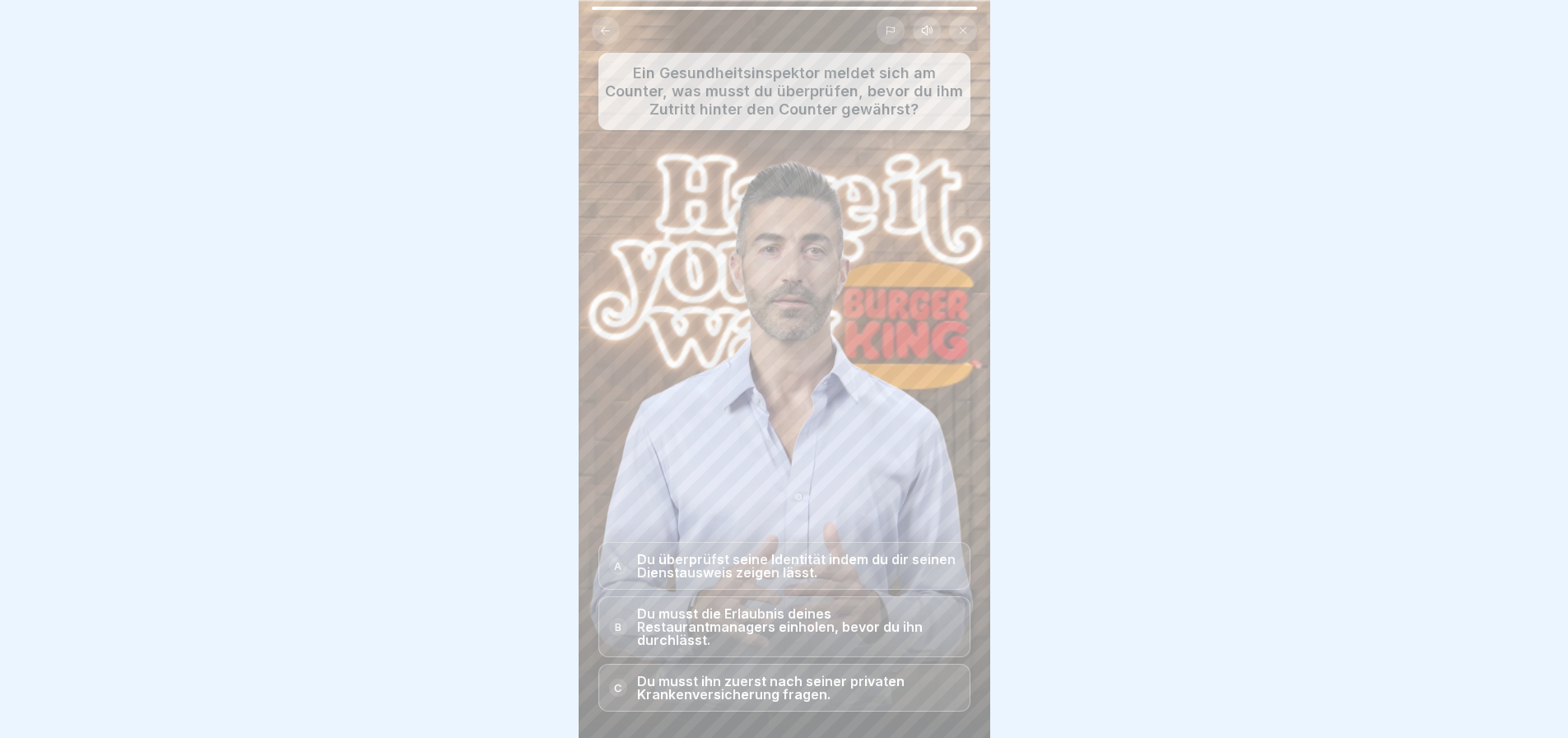
click at [603, 35] on icon at bounding box center [605, 31] width 12 height 12
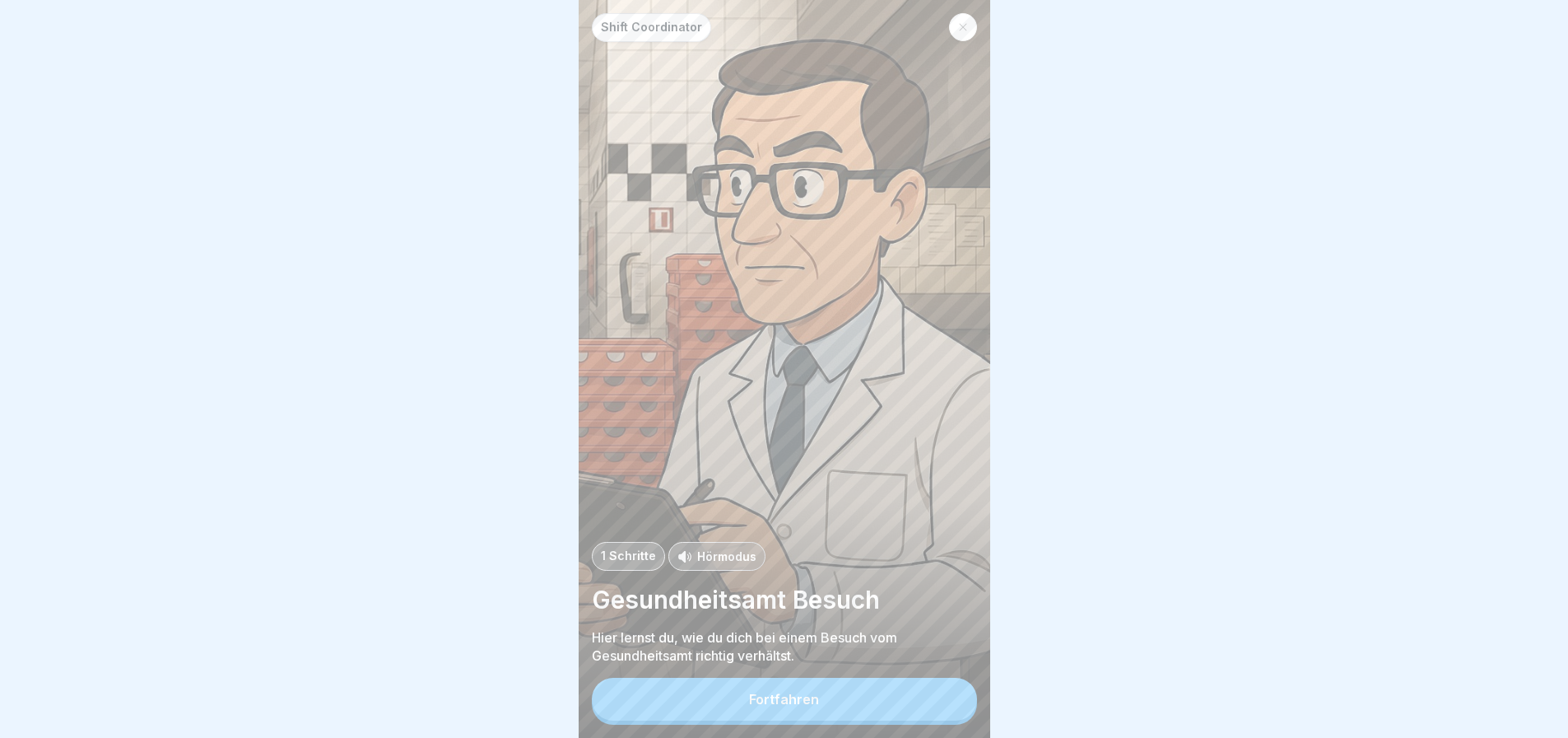
click at [644, 29] on p "Shift Coordinator" at bounding box center [651, 27] width 102 height 14
click at [965, 27] on icon at bounding box center [964, 27] width 10 height 10
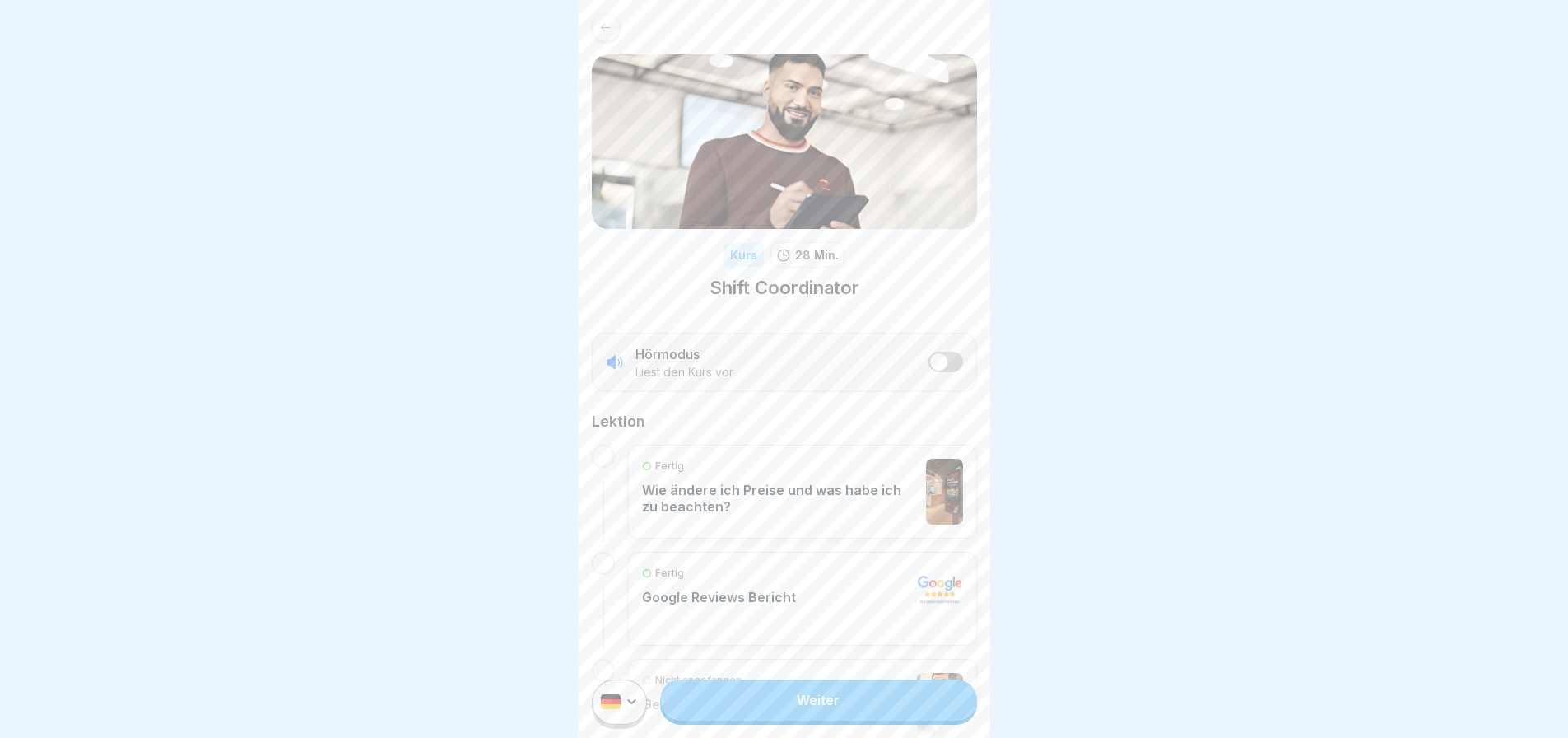
click at [852, 721] on link "Weiter" at bounding box center [818, 700] width 316 height 41
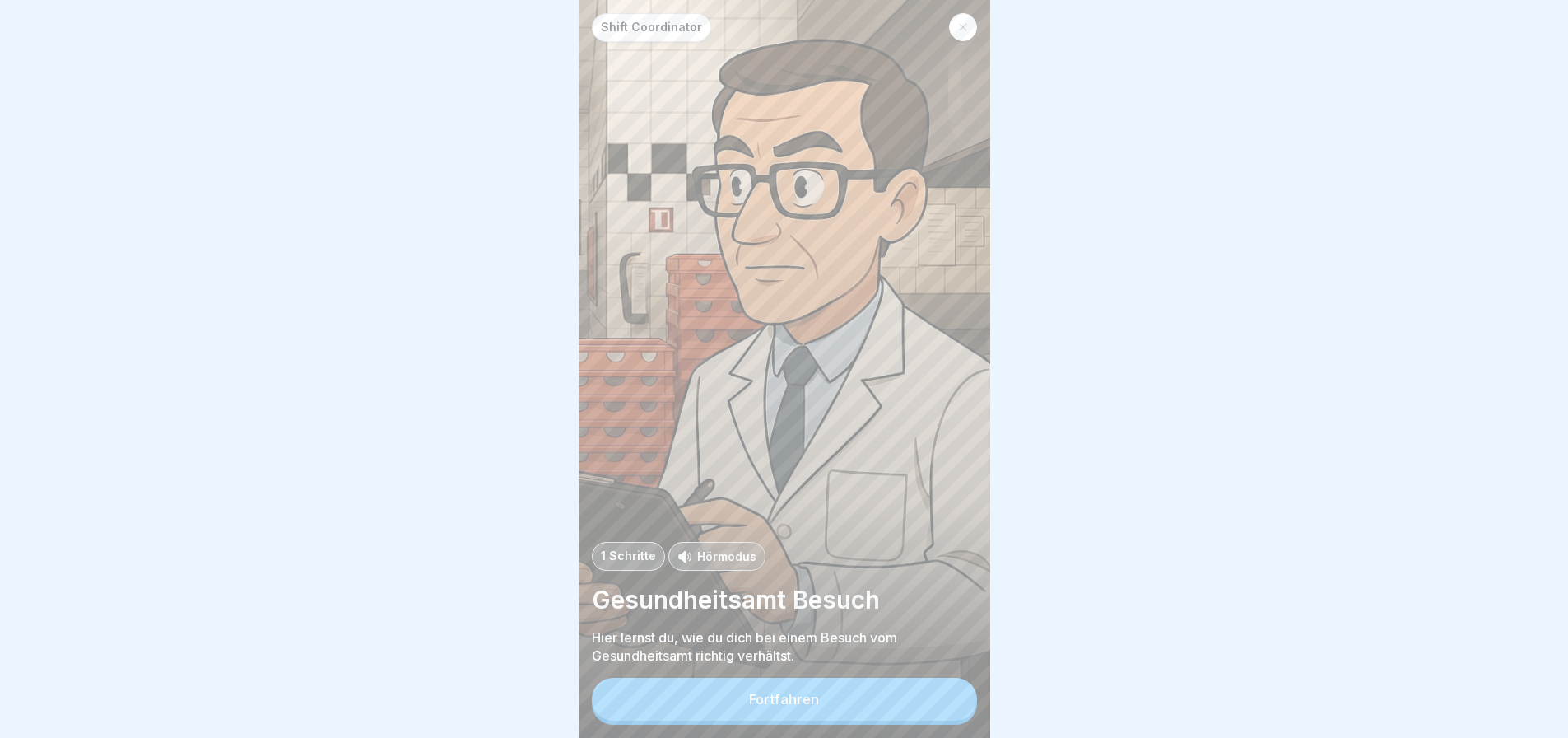
click at [852, 720] on button "Fortfahren" at bounding box center [784, 699] width 385 height 43
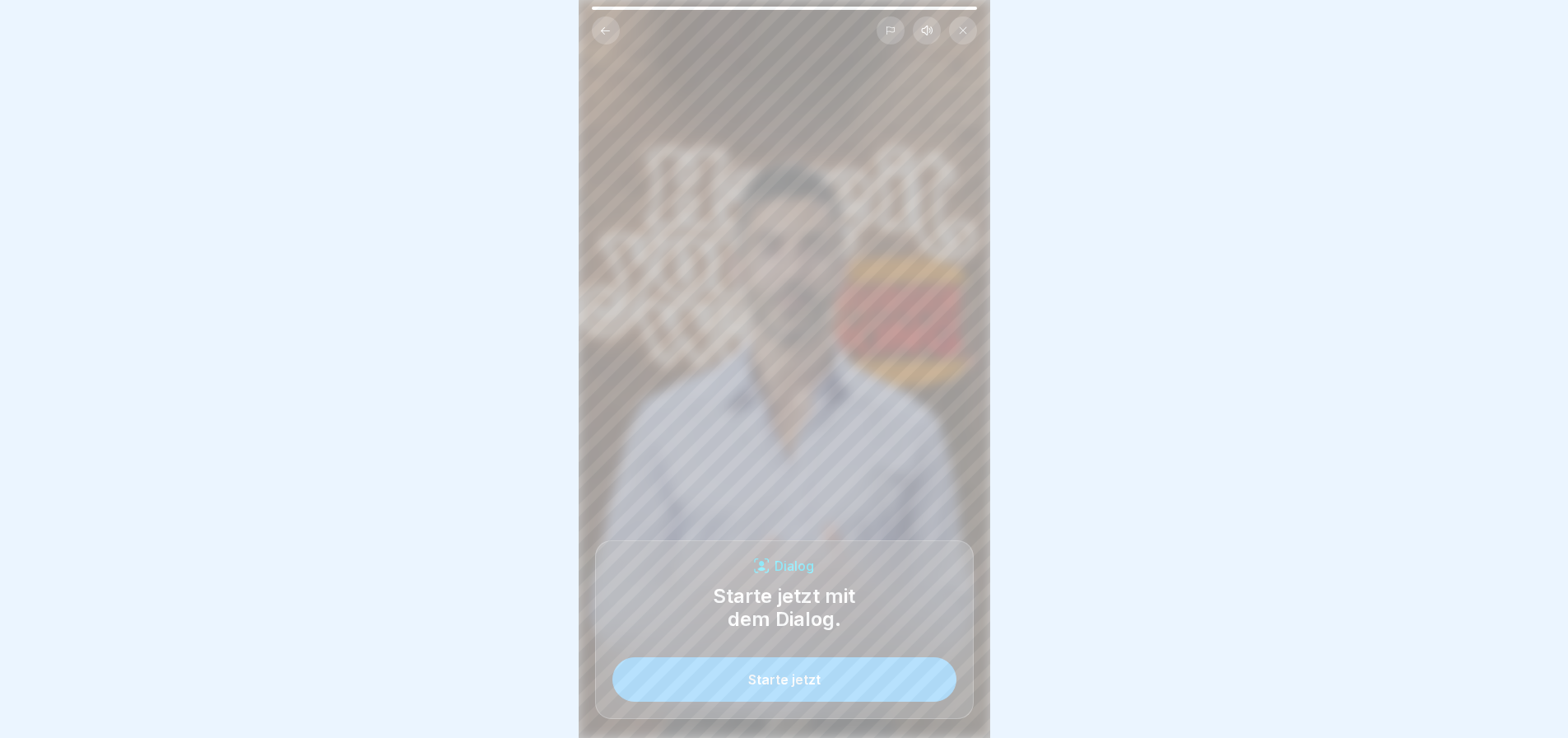
click at [851, 702] on button "Starte jetzt" at bounding box center [784, 680] width 344 height 44
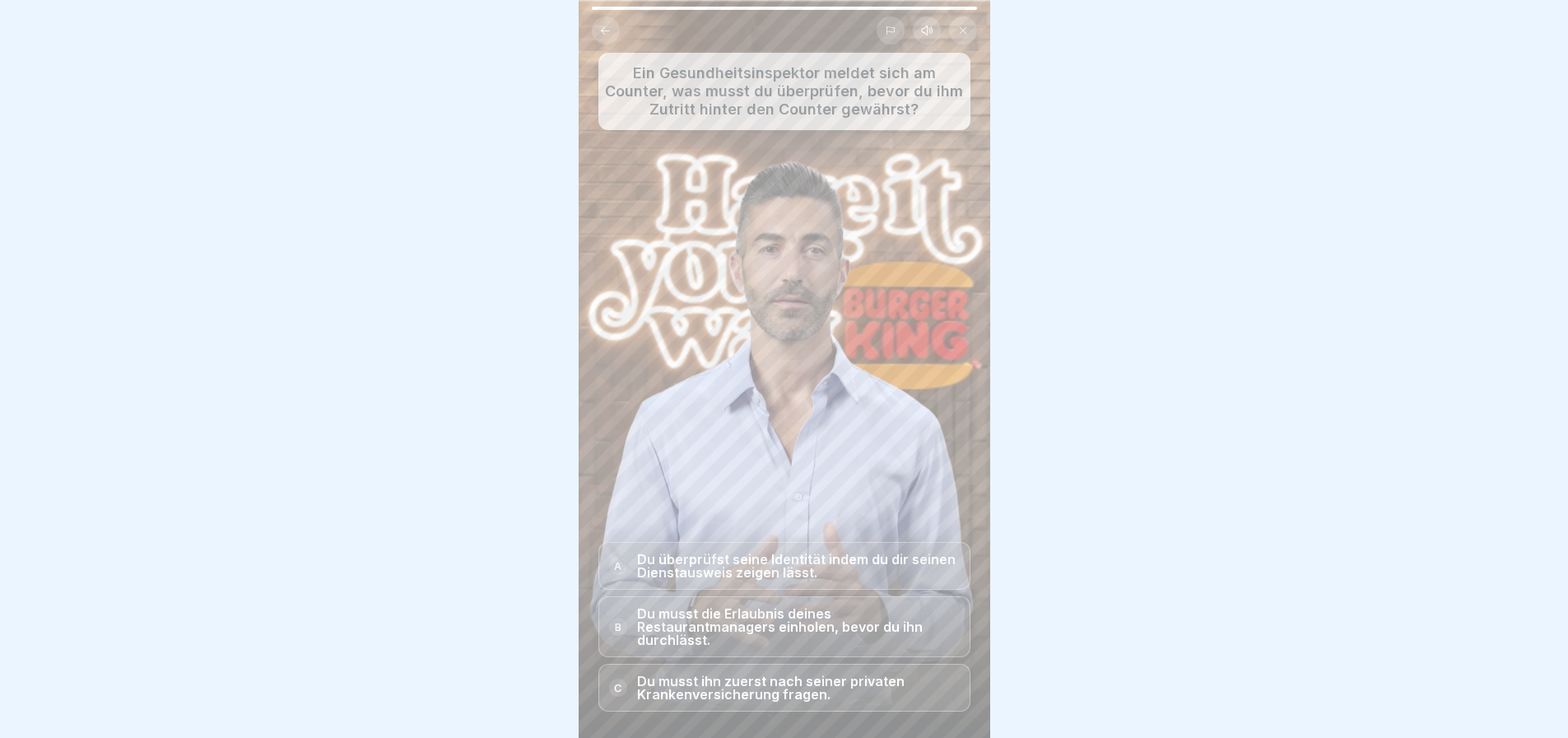
click at [770, 579] on p "Du überprüfst seine Identität indem du dir seinen Dienstausweis zeigen lässt." at bounding box center [798, 566] width 323 height 27
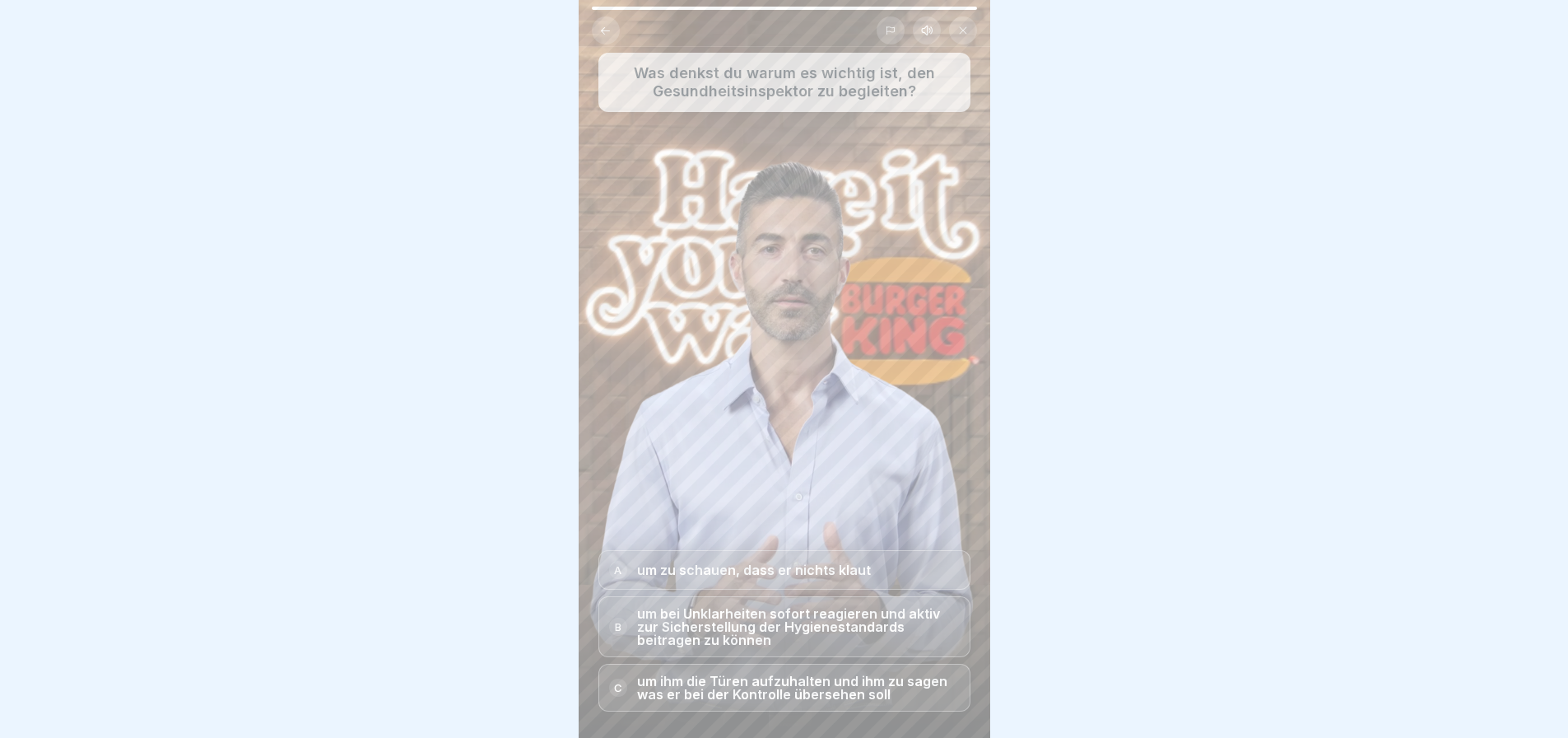
click at [807, 644] on p "um bei Unklarheiten sofort reagieren und aktiv zur Sicherstellung der Hygienest…" at bounding box center [798, 627] width 323 height 39
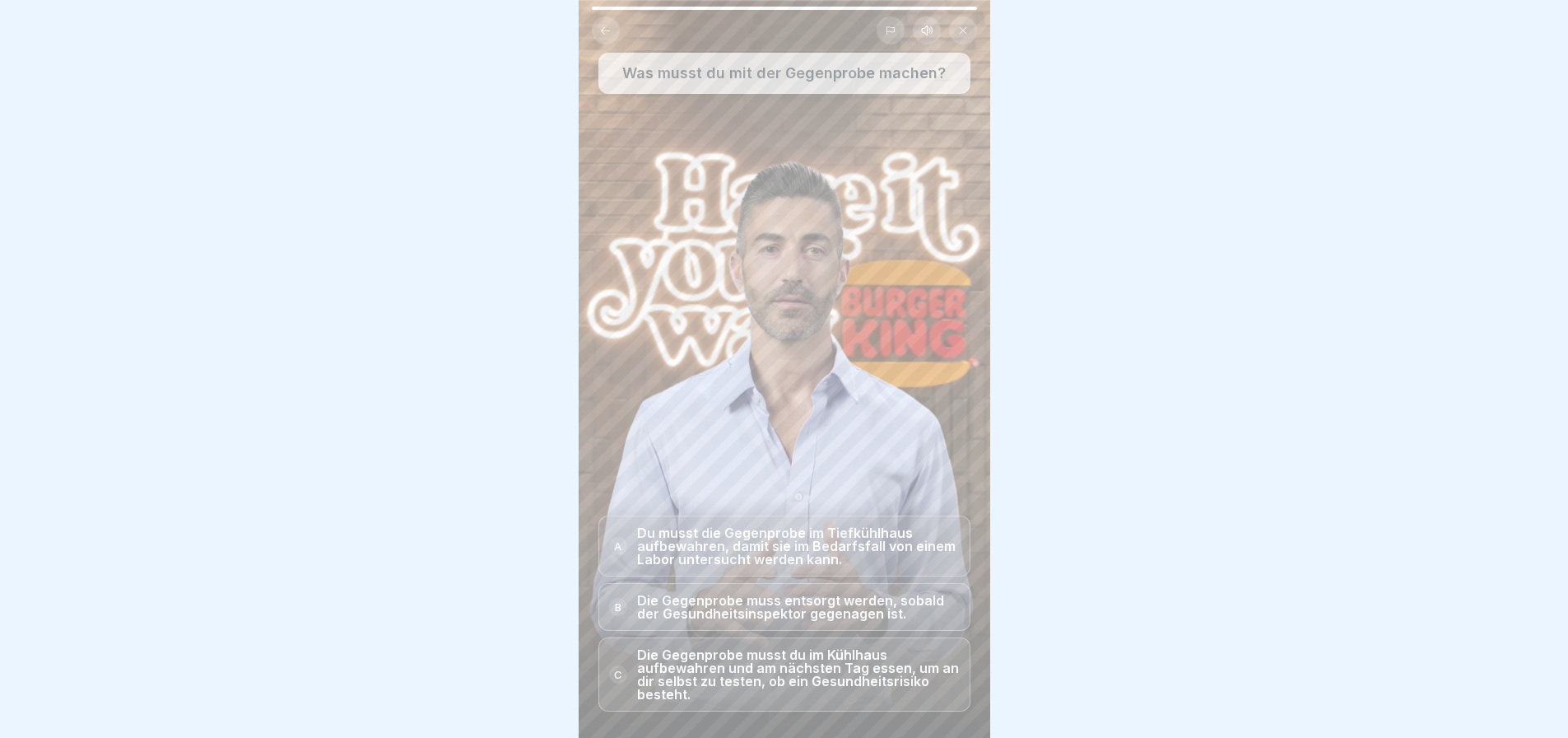
click at [771, 566] on p "Du musst die Gegenprobe im Tiefkühlhaus aufbewahren, damit sie im Bedarfsfall v…" at bounding box center [798, 545] width 323 height 39
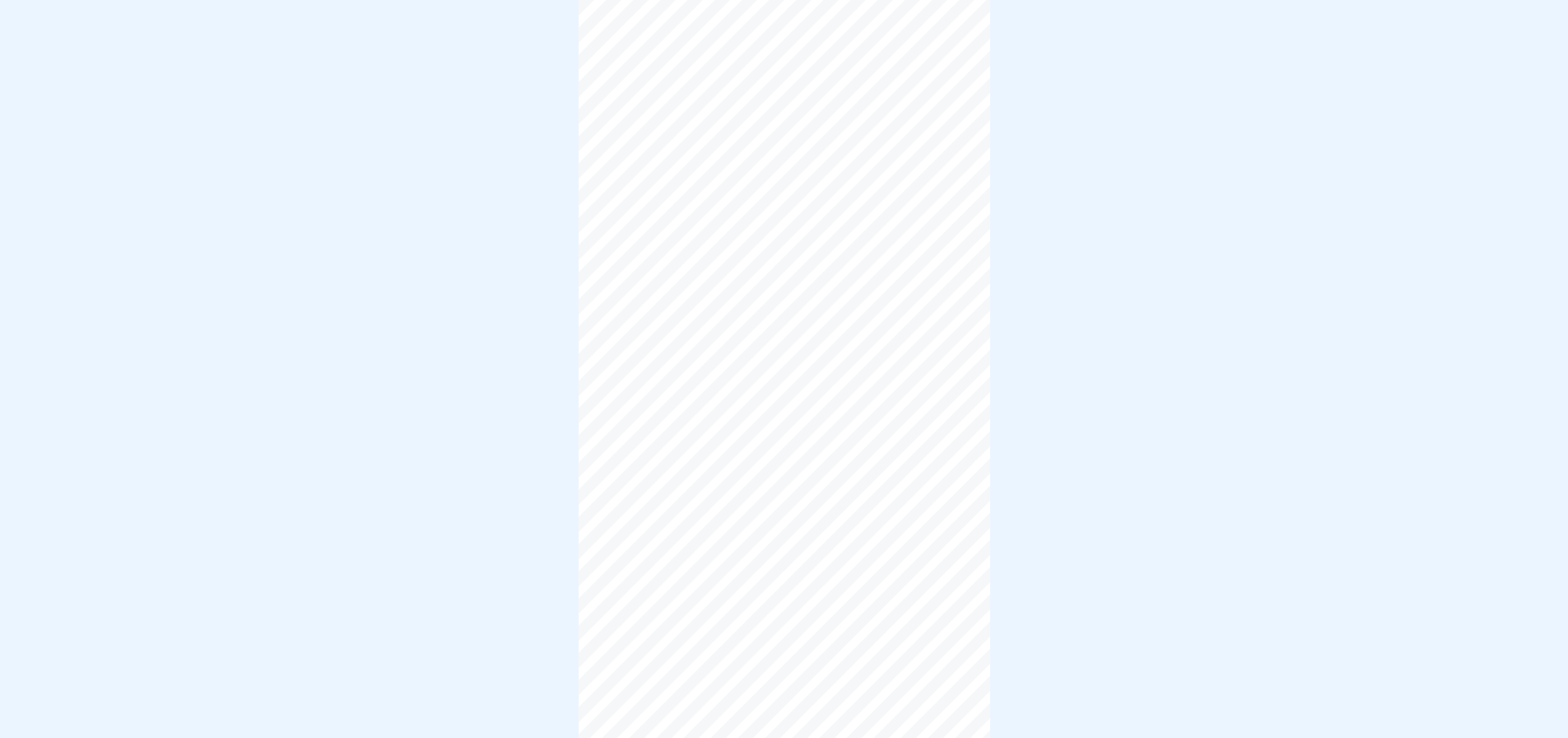
click at [912, 305] on video at bounding box center [784, 369] width 412 height 738
click at [782, 337] on video at bounding box center [784, 369] width 412 height 738
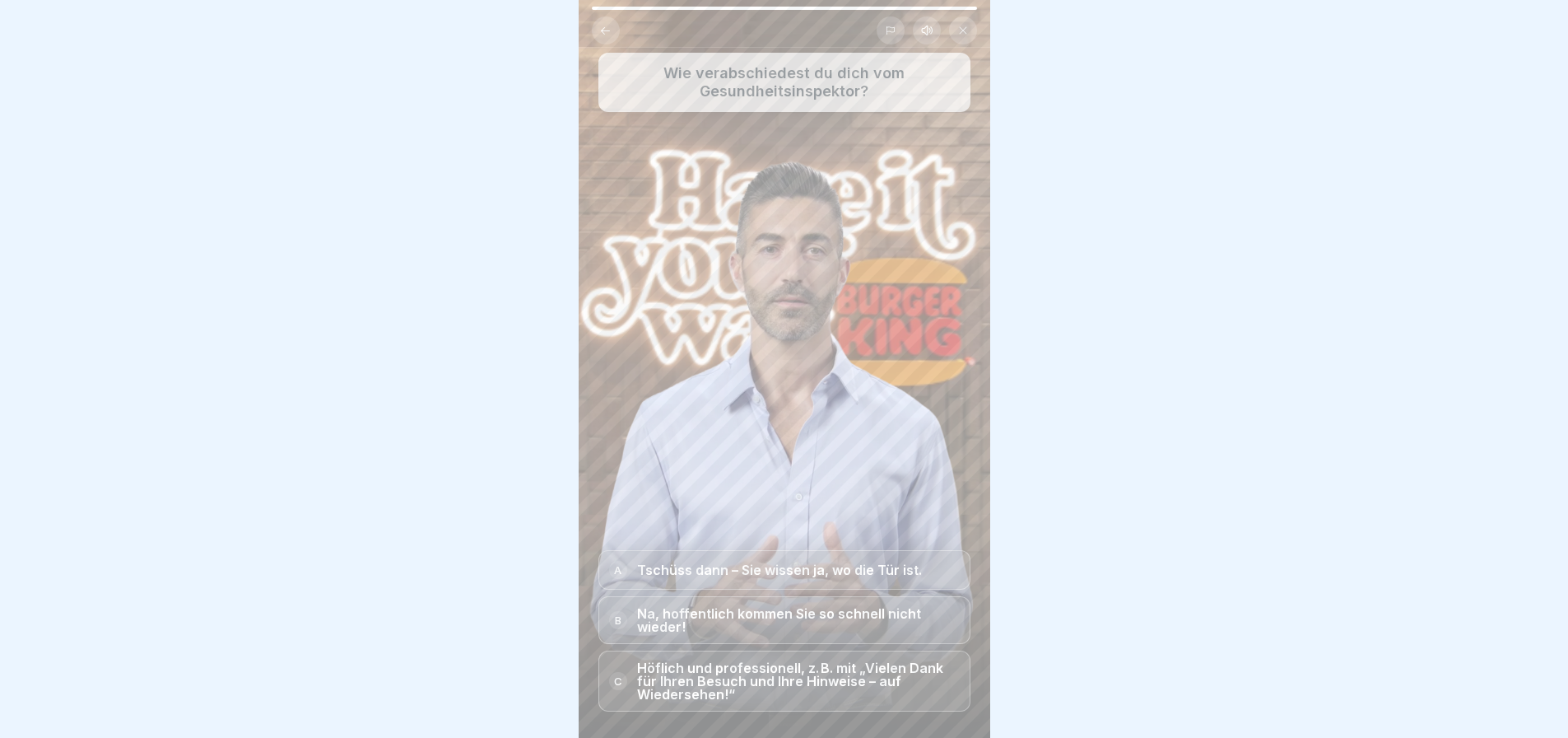
click at [743, 699] on p "Höflich und professionell, z. B. mit „Vielen Dank für Ihren Besuch und Ihre Hin…" at bounding box center [798, 680] width 323 height 39
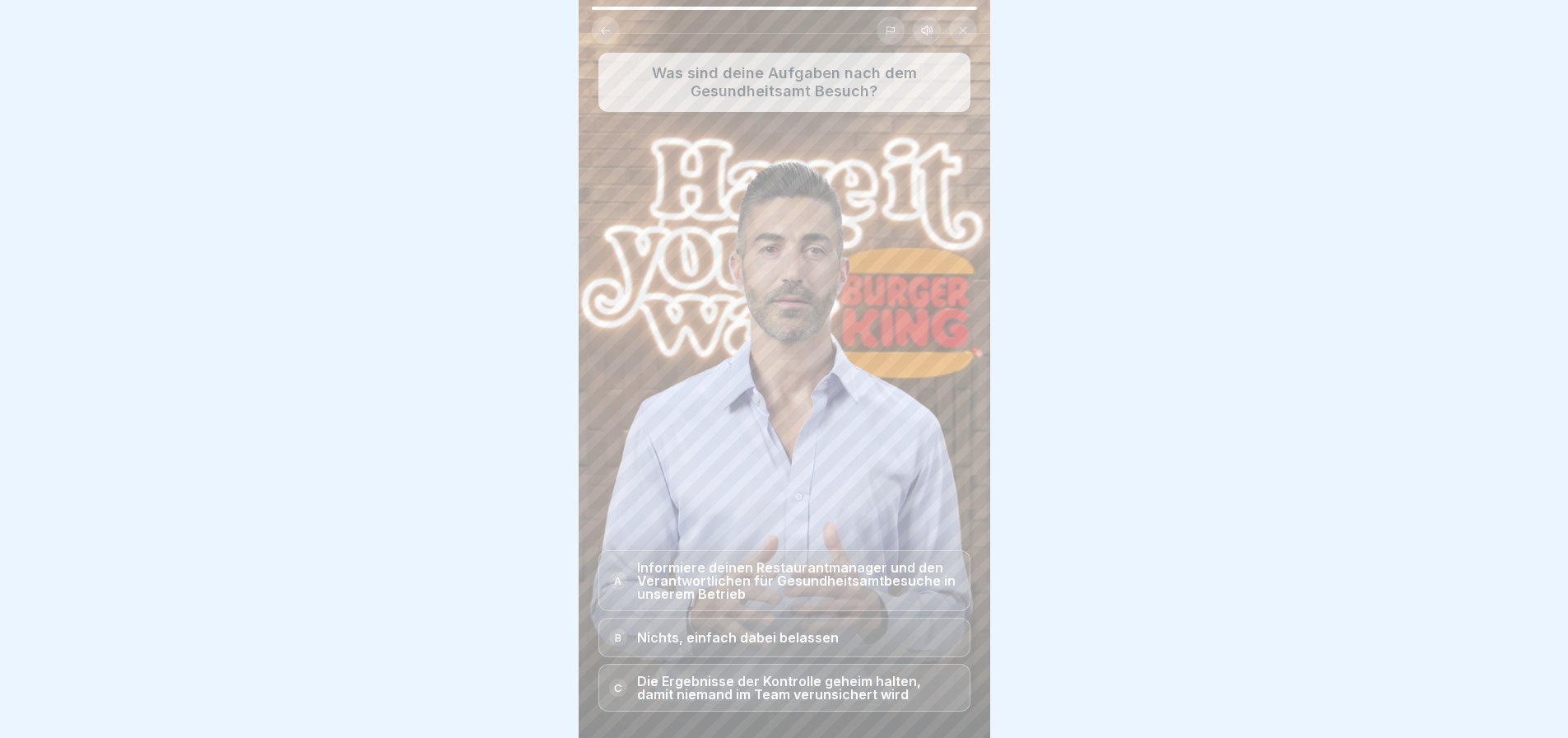
click at [749, 601] on p "Informiere deinen Restaurantmanager und den Verantwortlichen für Gesundheitsamt…" at bounding box center [798, 580] width 323 height 39
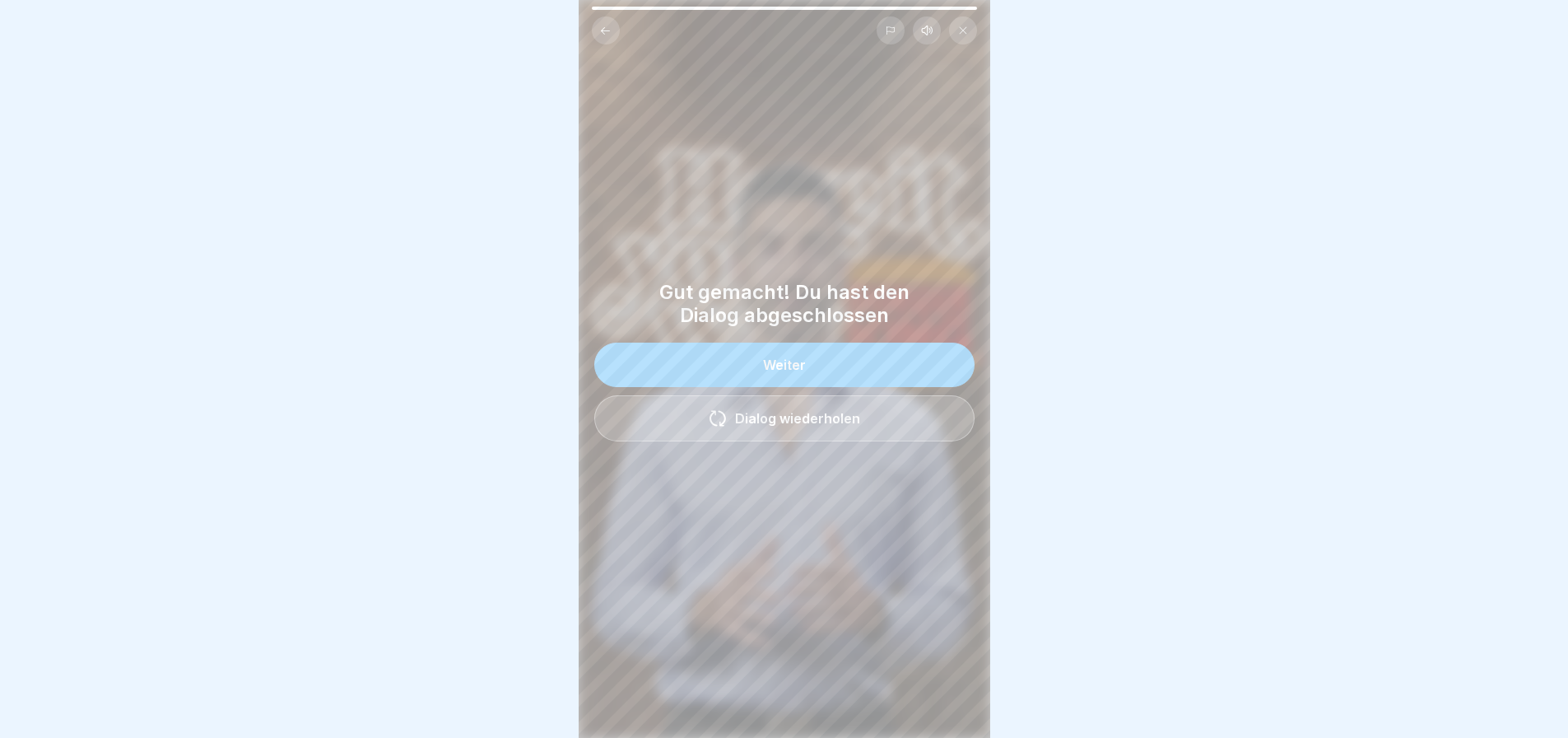
click at [881, 371] on button "Weiter" at bounding box center [784, 365] width 380 height 44
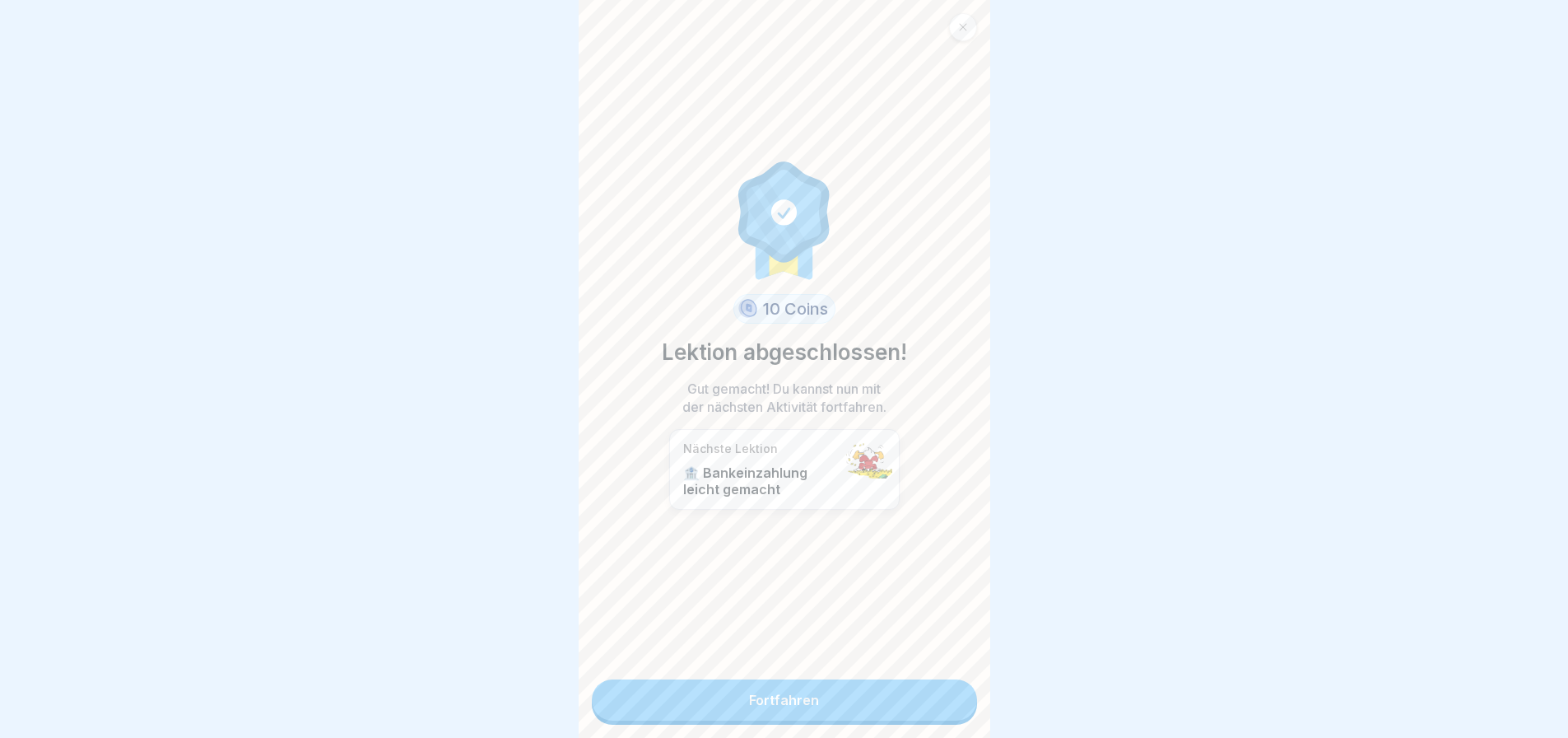
click at [919, 703] on link "Fortfahren" at bounding box center [784, 700] width 385 height 41
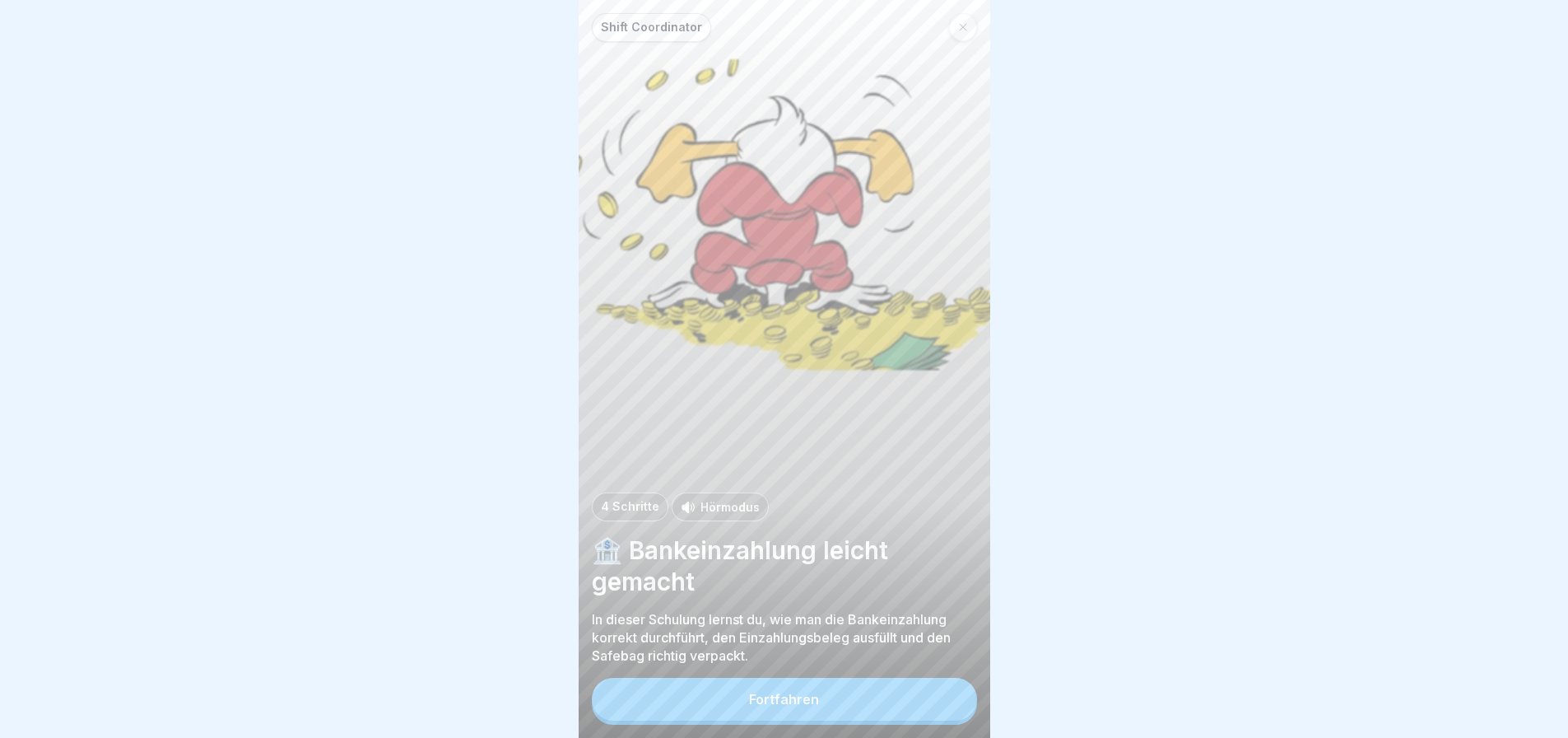
drag, startPoint x: 884, startPoint y: 707, endPoint x: 884, endPoint y: 697, distance: 10.0
click at [884, 707] on button "Fortfahren" at bounding box center [784, 699] width 385 height 43
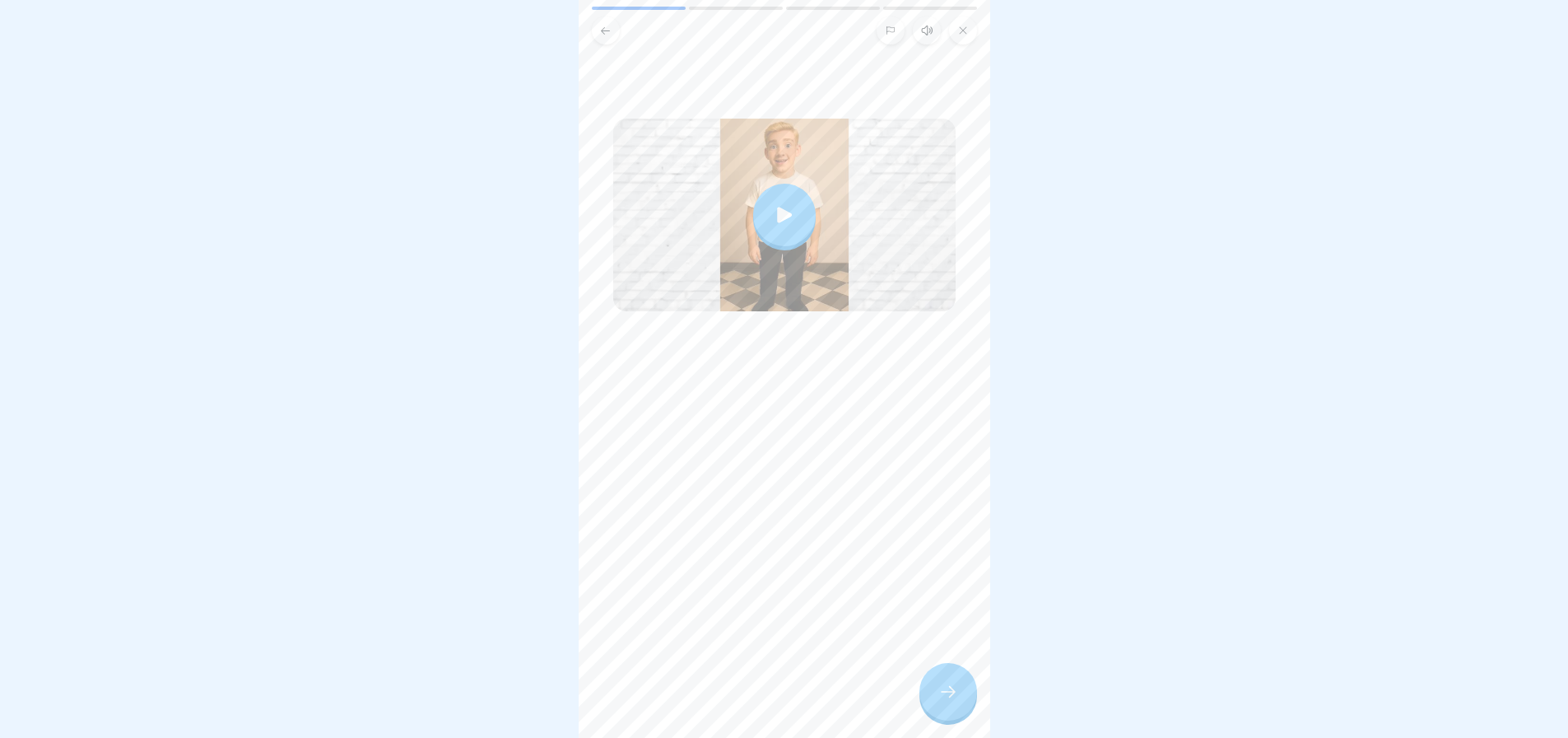
click at [773, 212] on icon at bounding box center [784, 215] width 23 height 23
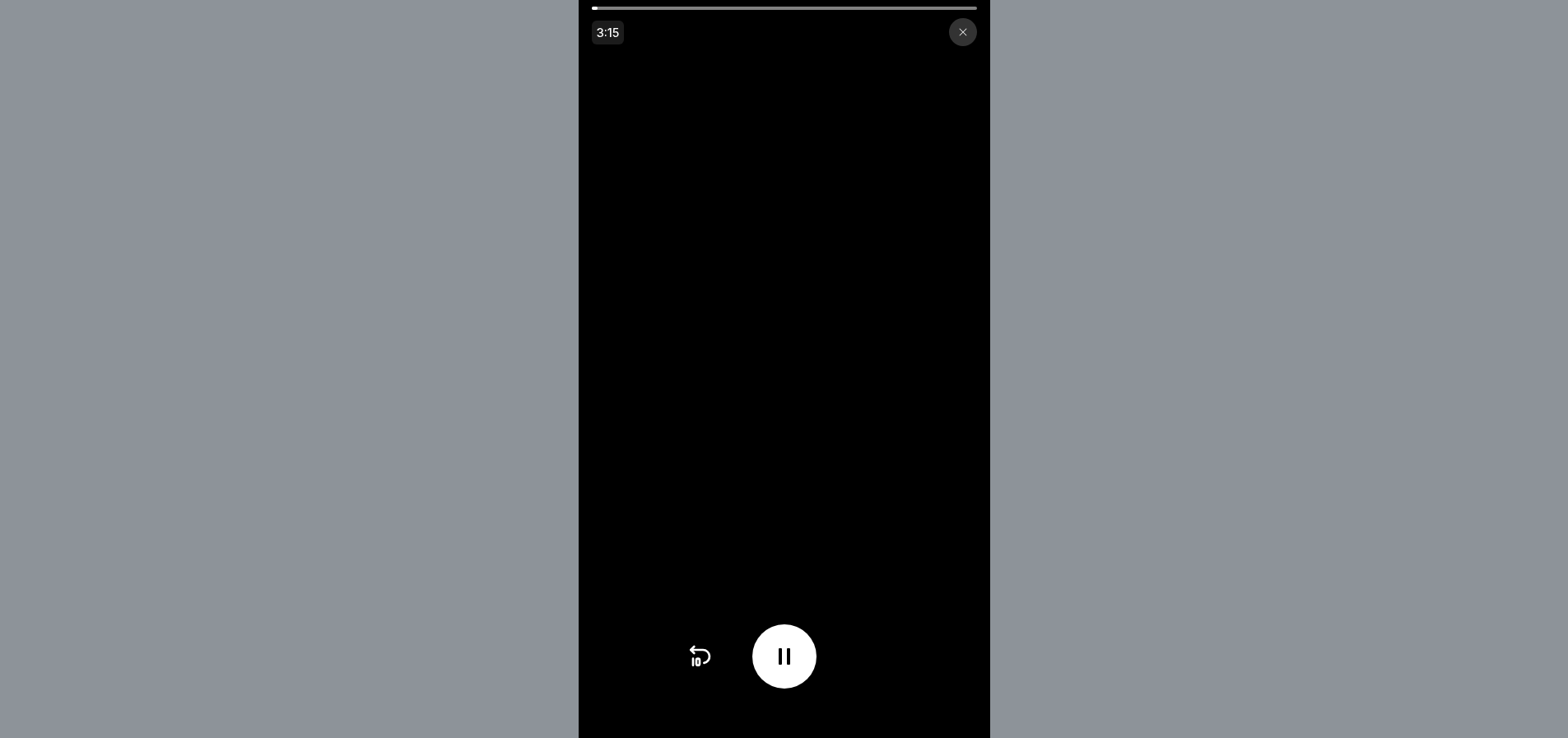
click at [774, 664] on div at bounding box center [784, 657] width 64 height 64
click at [791, 670] on icon at bounding box center [784, 657] width 27 height 27
drag, startPoint x: 761, startPoint y: 8, endPoint x: 734, endPoint y: 16, distance: 28.2
click at [734, 16] on div "3:15" at bounding box center [784, 26] width 412 height 39
drag, startPoint x: 783, startPoint y: 6, endPoint x: 683, endPoint y: 21, distance: 101.1
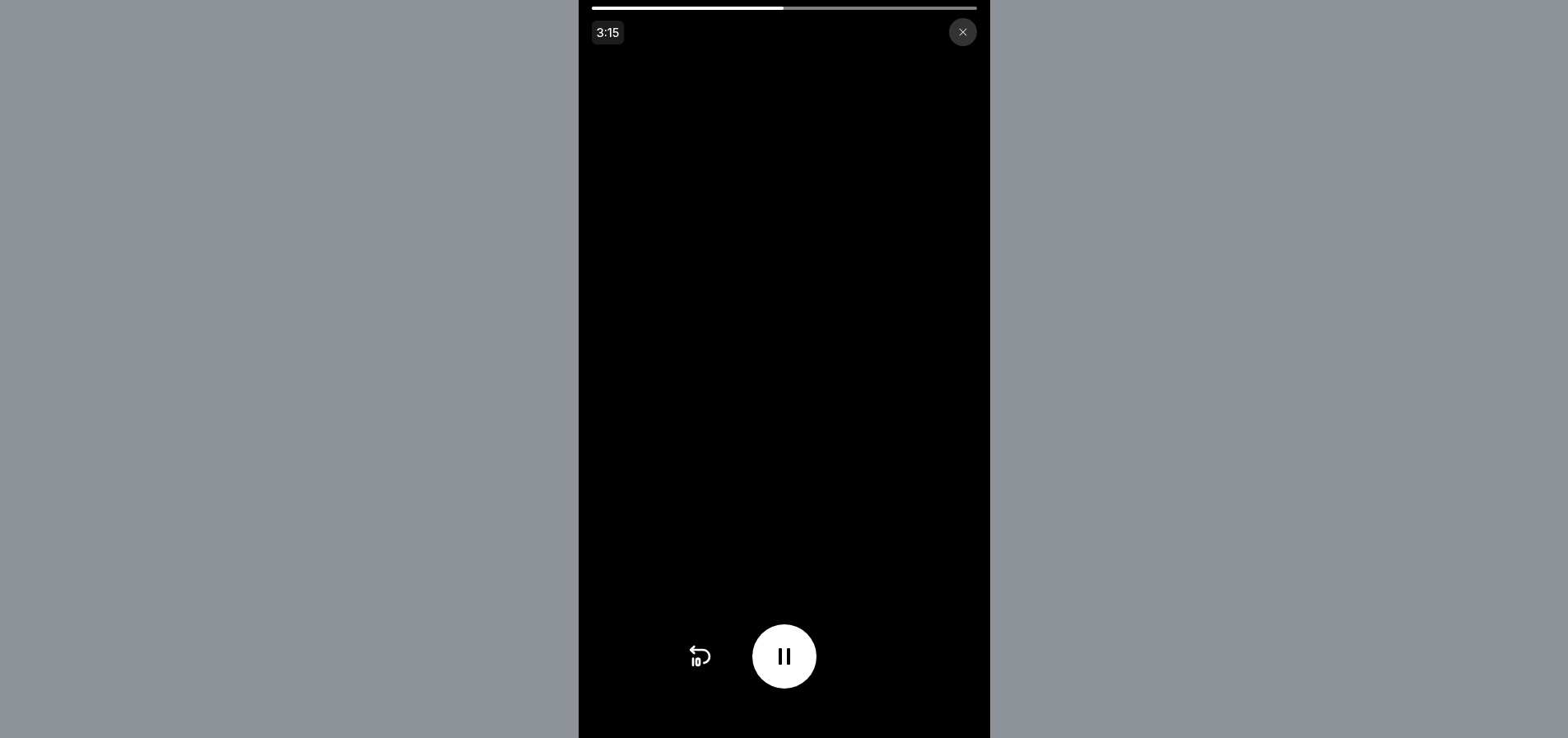
click at [683, 21] on div "3:15" at bounding box center [784, 369] width 412 height 738
click at [785, 642] on div at bounding box center [784, 657] width 64 height 64
click at [789, 666] on icon at bounding box center [784, 657] width 16 height 18
click at [783, 621] on video at bounding box center [784, 369] width 412 height 738
click at [790, 661] on icon at bounding box center [784, 656] width 11 height 16
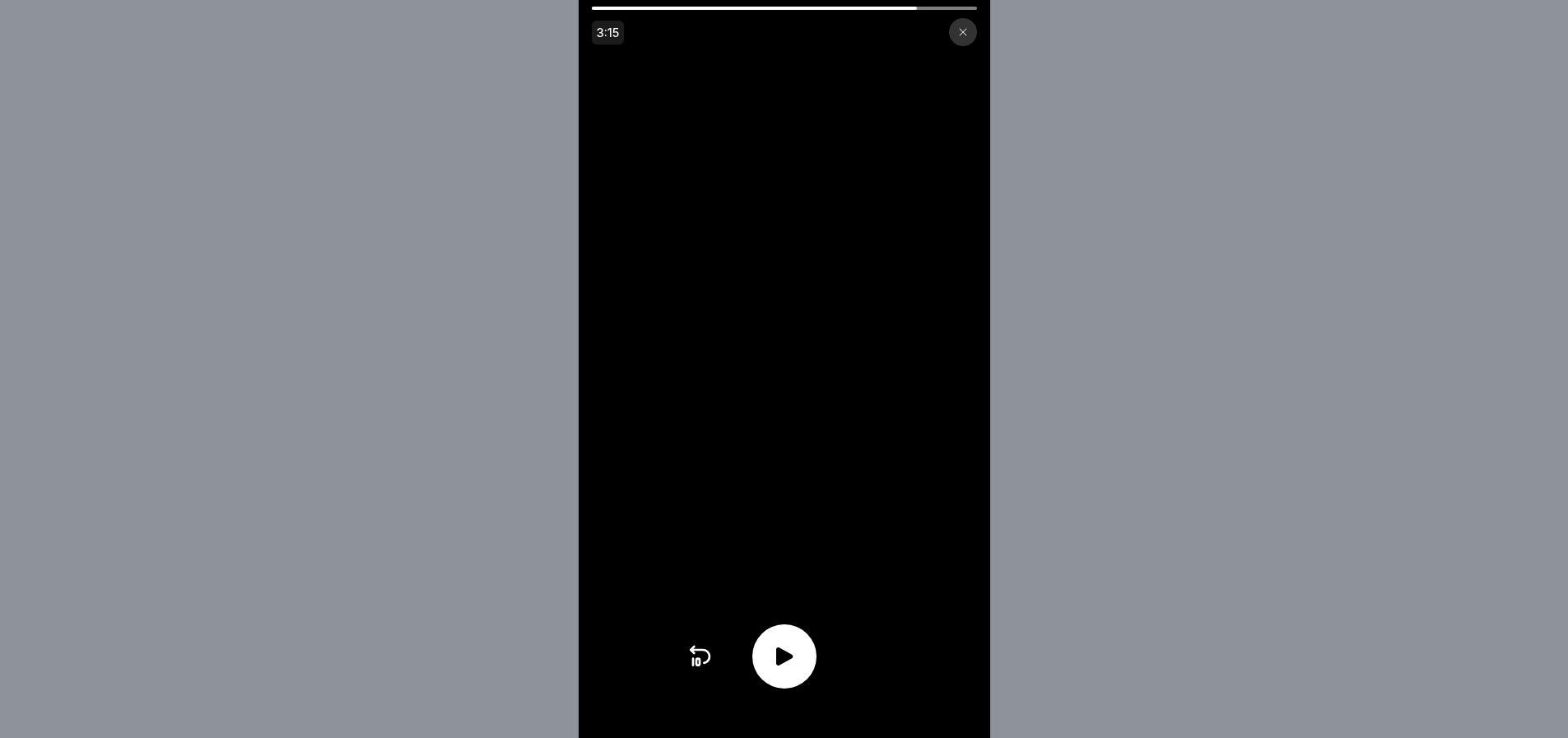
click at [808, 679] on div at bounding box center [784, 657] width 64 height 64
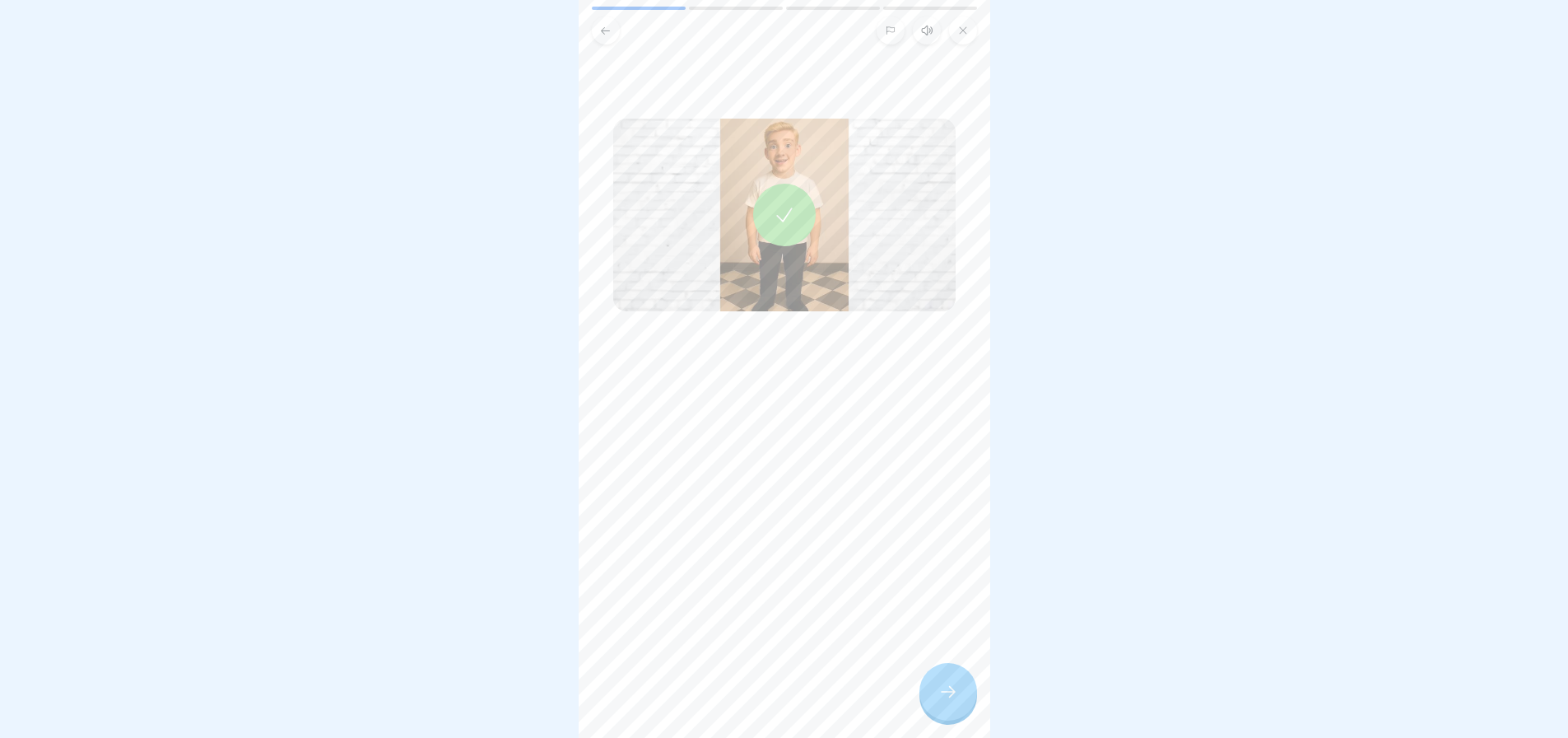
click at [796, 226] on div at bounding box center [784, 215] width 62 height 62
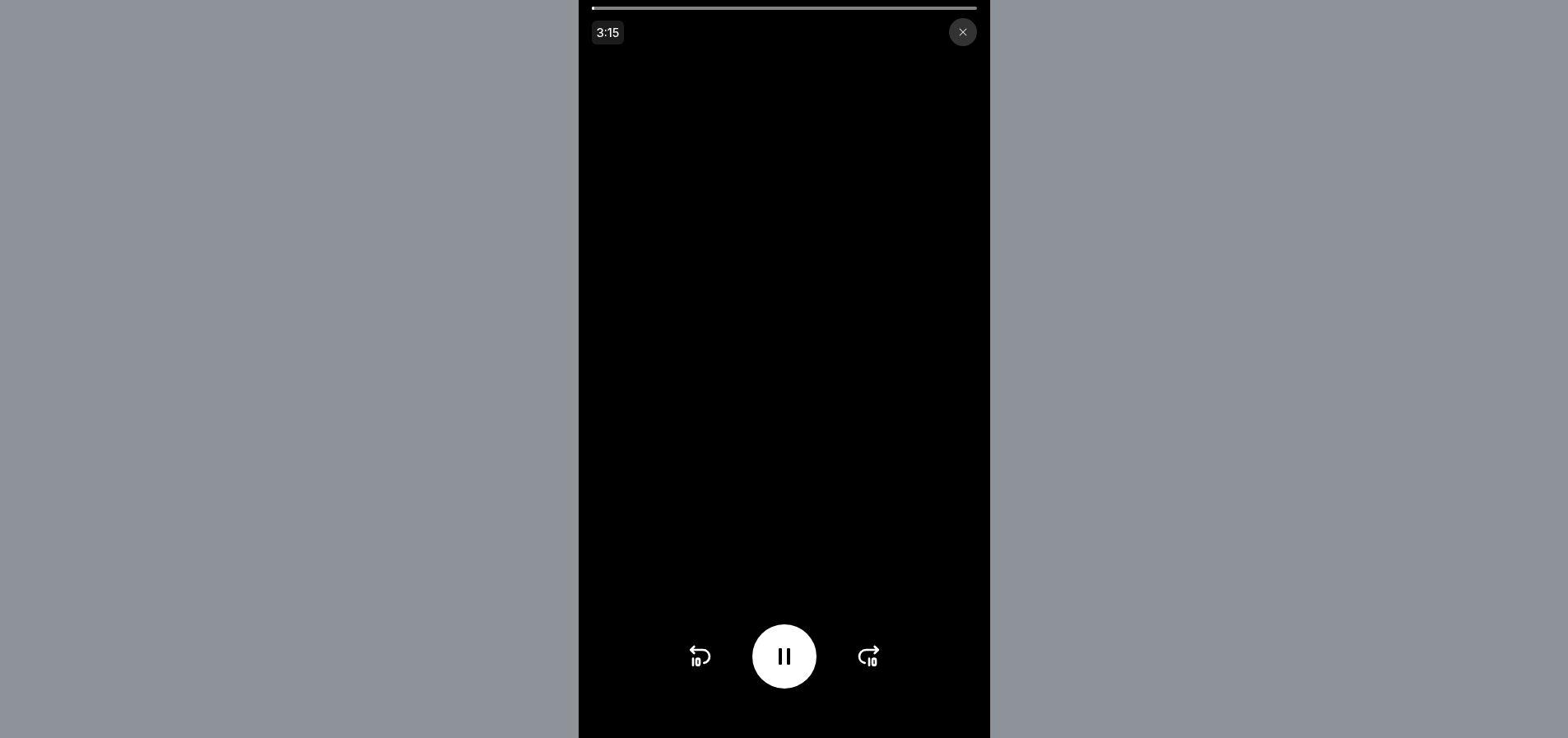
drag, startPoint x: 616, startPoint y: 5, endPoint x: 747, endPoint y: 12, distance: 131.2
click at [747, 12] on div "3:15" at bounding box center [784, 369] width 412 height 738
click at [878, 669] on icon at bounding box center [870, 657] width 27 height 27
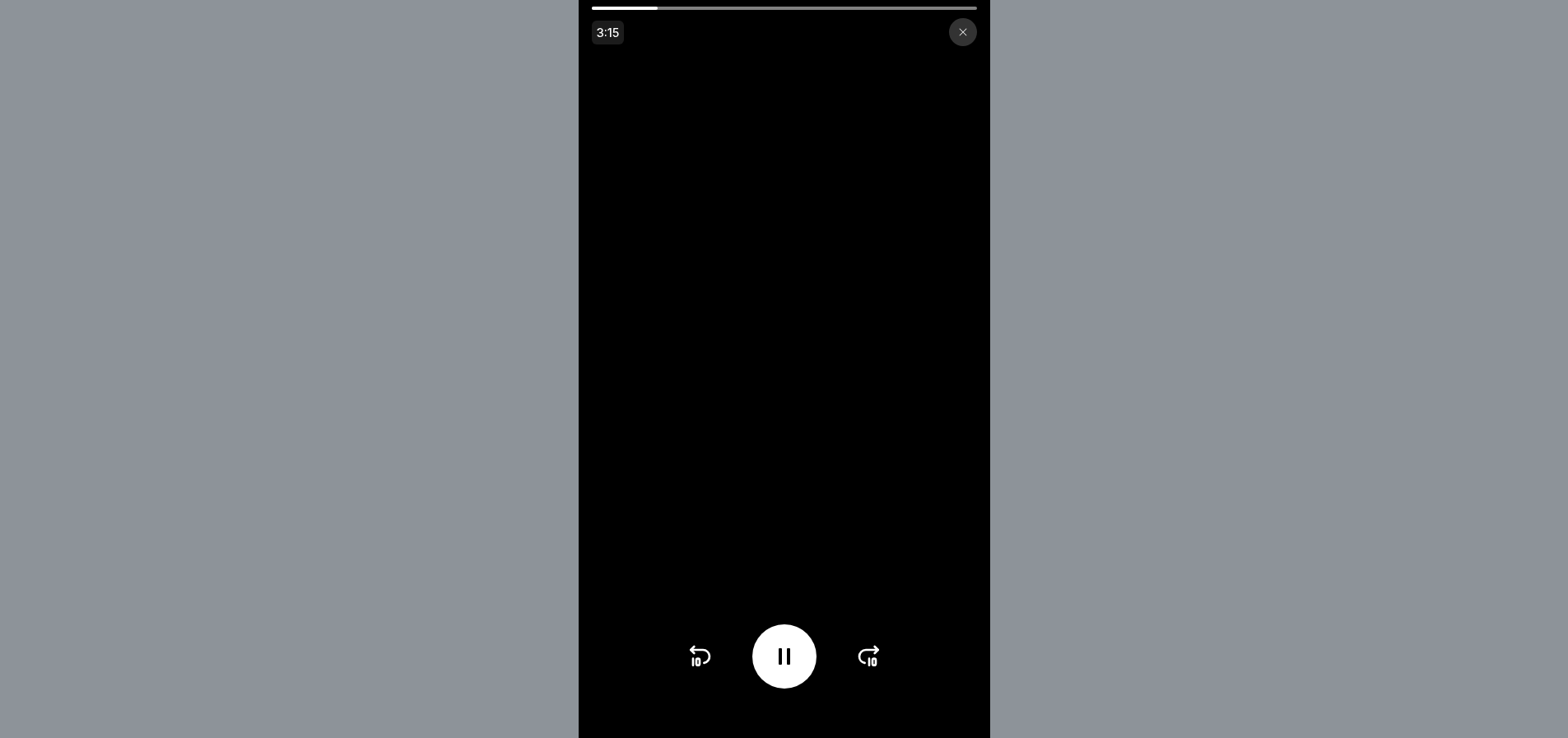
click at [878, 669] on icon at bounding box center [870, 657] width 27 height 27
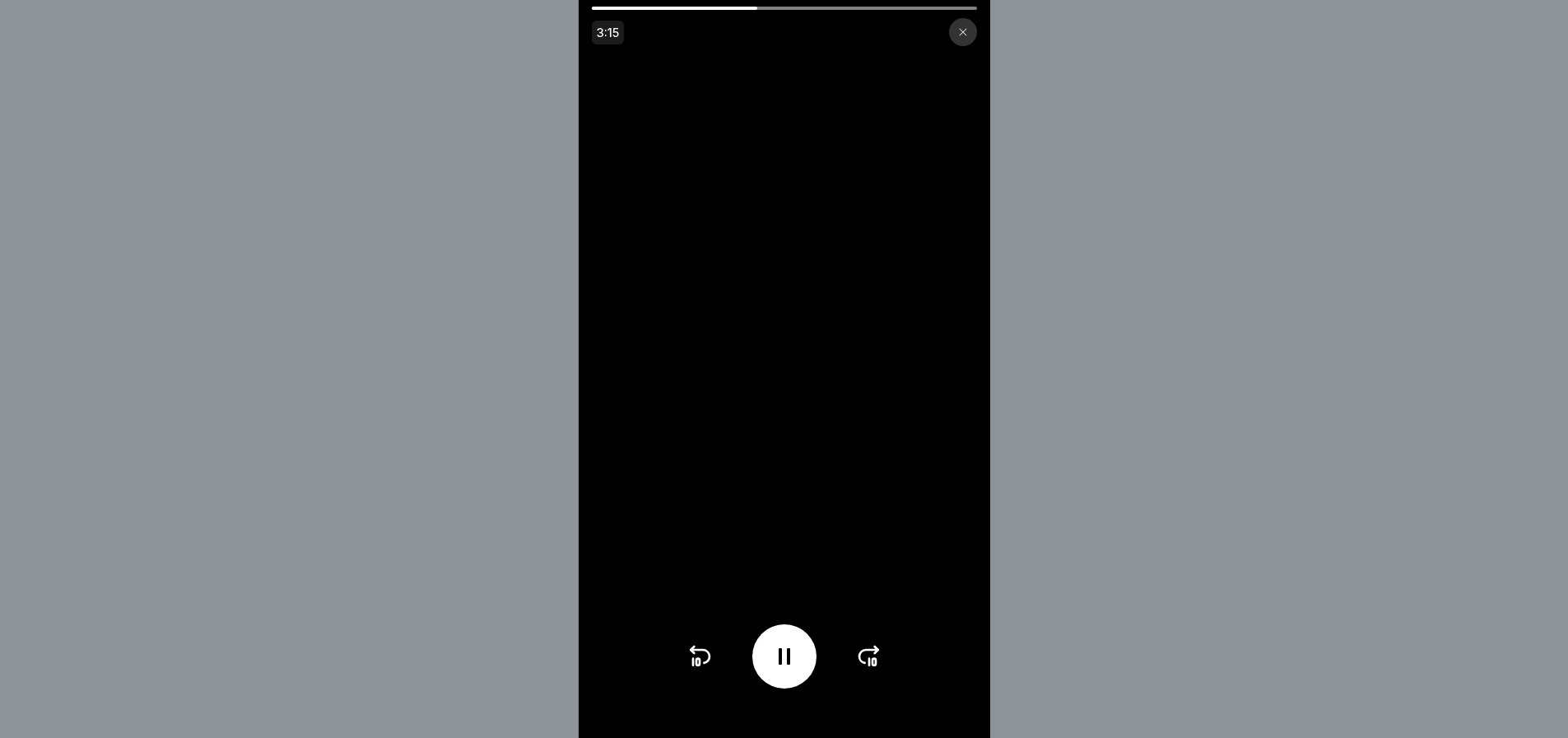
click at [876, 667] on icon at bounding box center [870, 657] width 27 height 27
click at [710, 666] on icon at bounding box center [700, 657] width 27 height 27
click at [712, 661] on icon at bounding box center [700, 657] width 27 height 27
click at [713, 662] on icon at bounding box center [700, 657] width 27 height 27
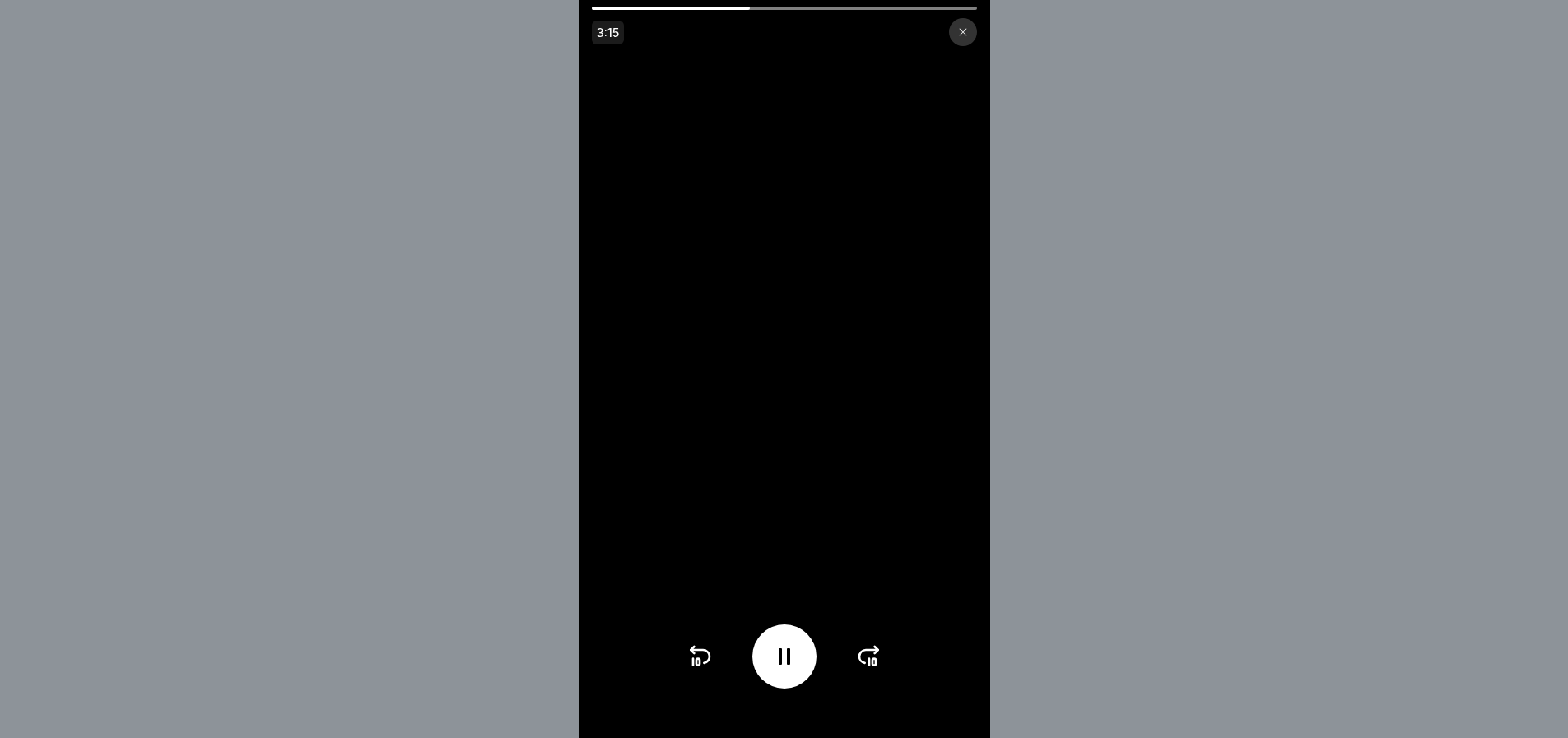
click at [713, 662] on icon at bounding box center [700, 657] width 27 height 27
click at [872, 662] on icon at bounding box center [869, 657] width 19 height 13
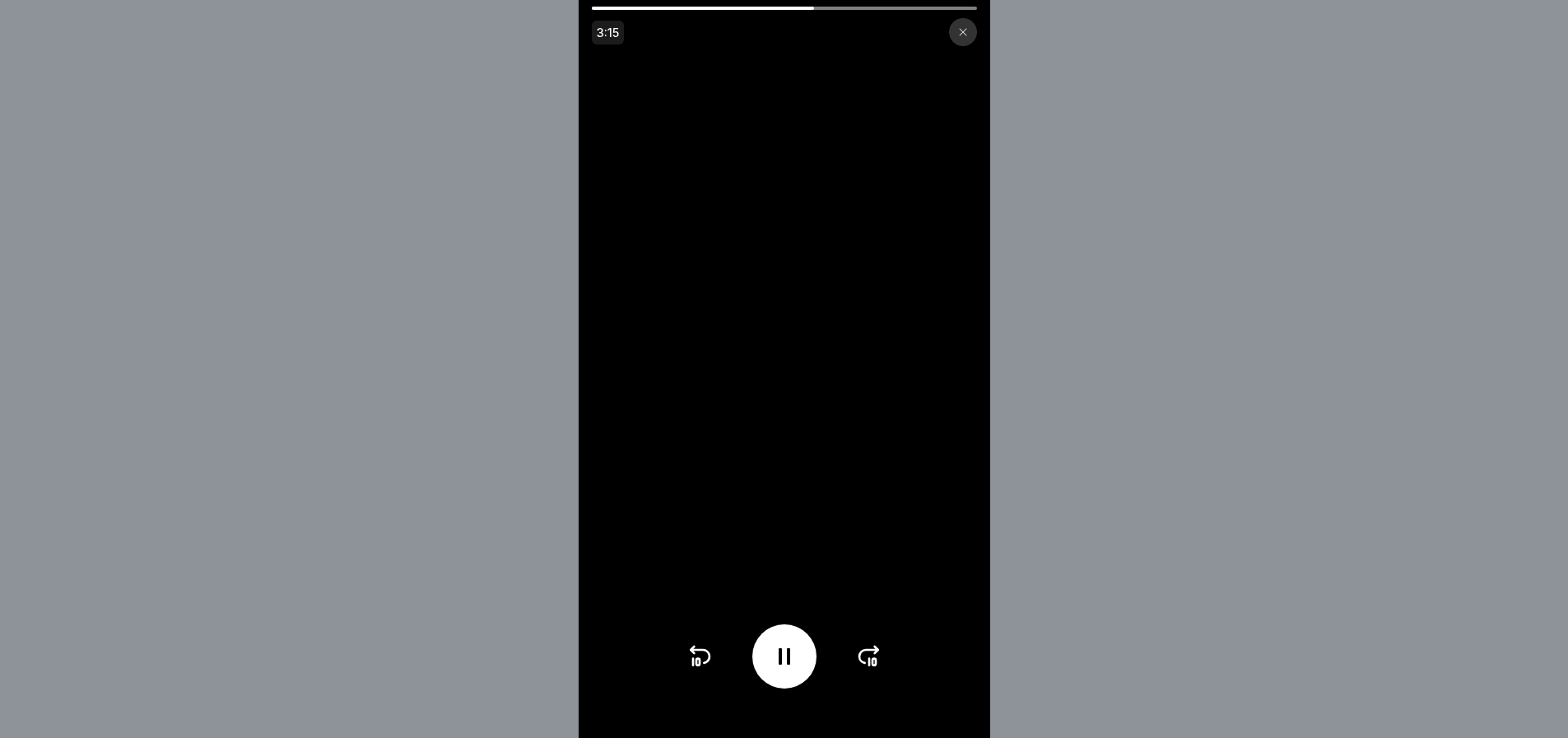
click at [872, 662] on icon at bounding box center [869, 657] width 19 height 13
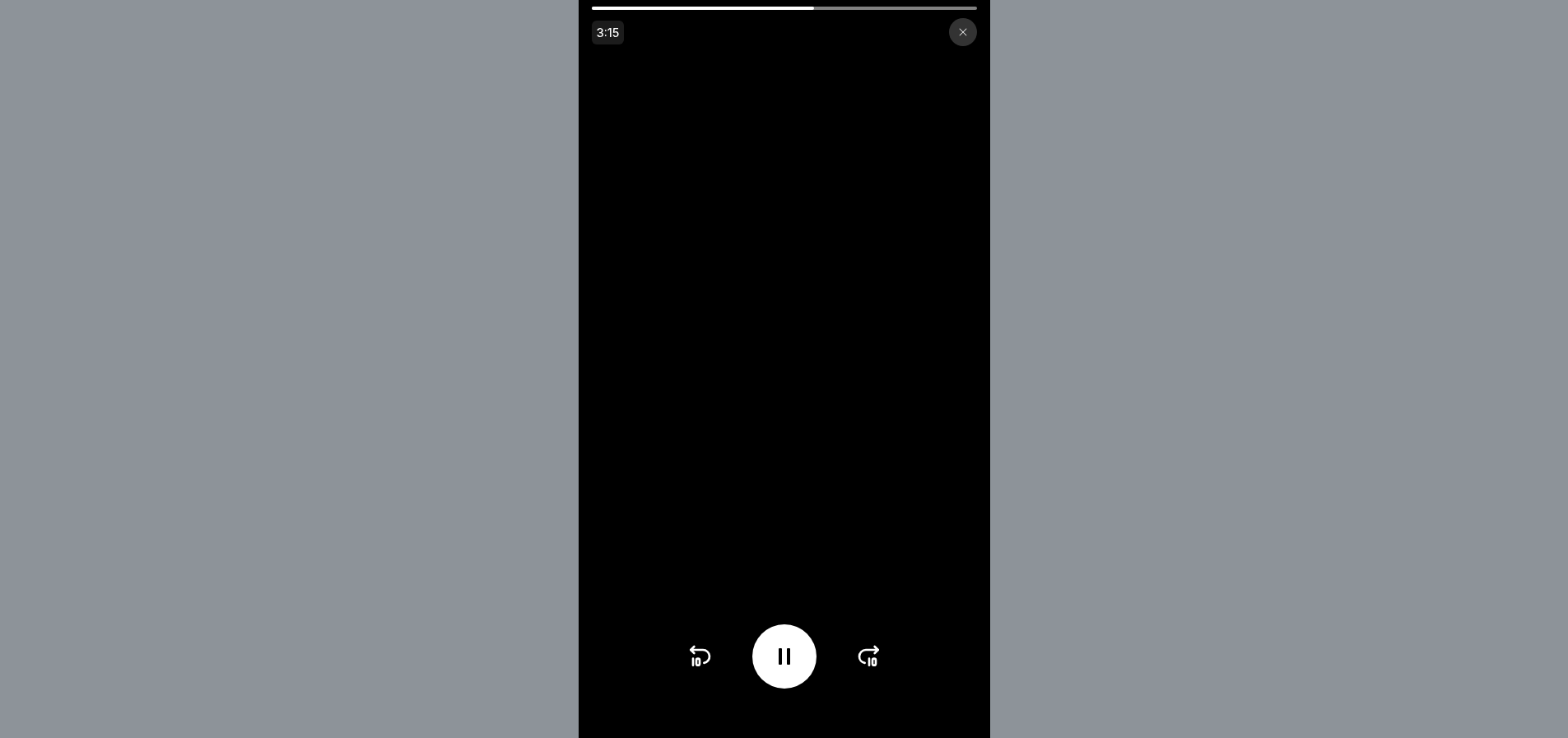
click at [872, 662] on icon at bounding box center [869, 657] width 19 height 13
click at [872, 662] on div at bounding box center [784, 657] width 196 height 64
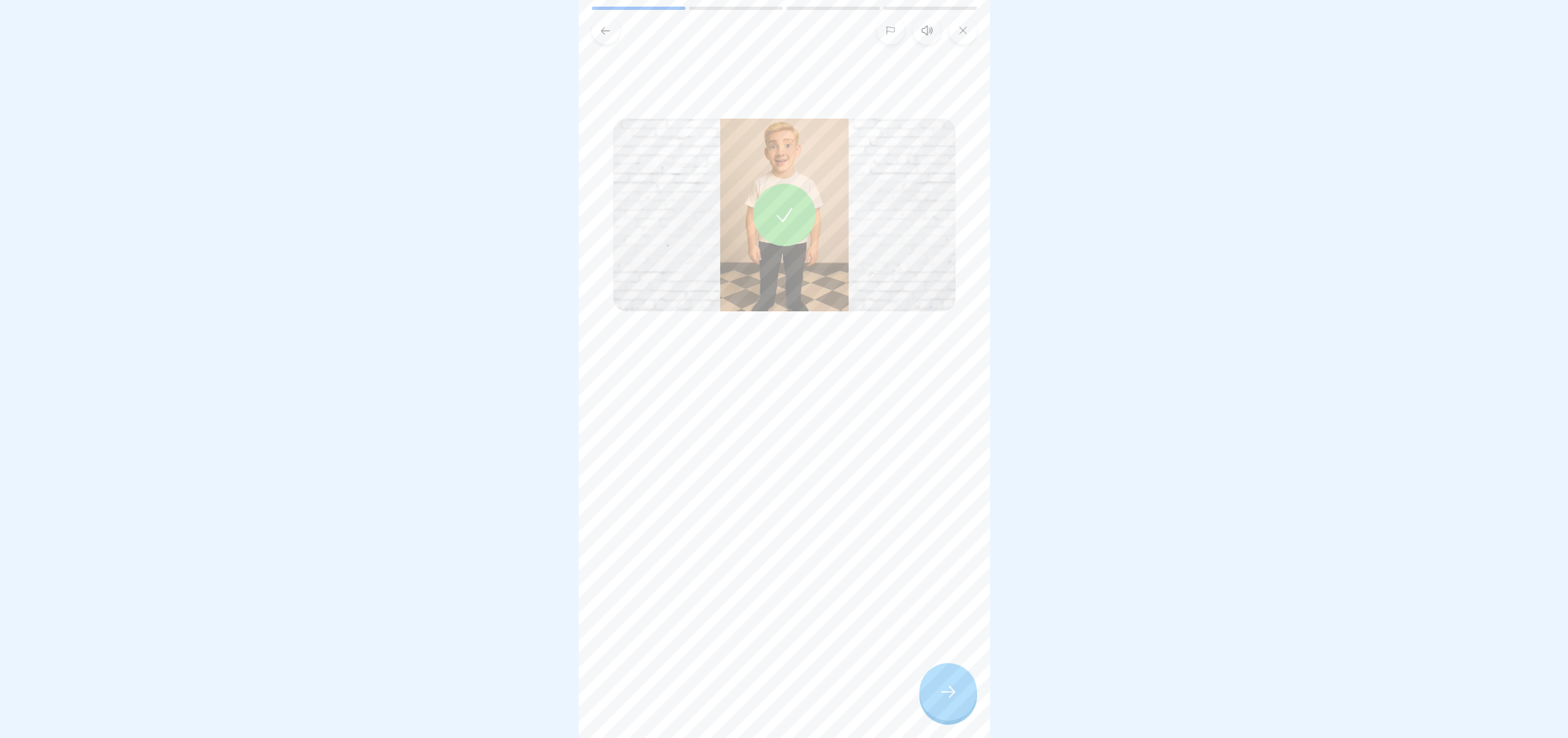
click at [964, 721] on div at bounding box center [948, 692] width 57 height 58
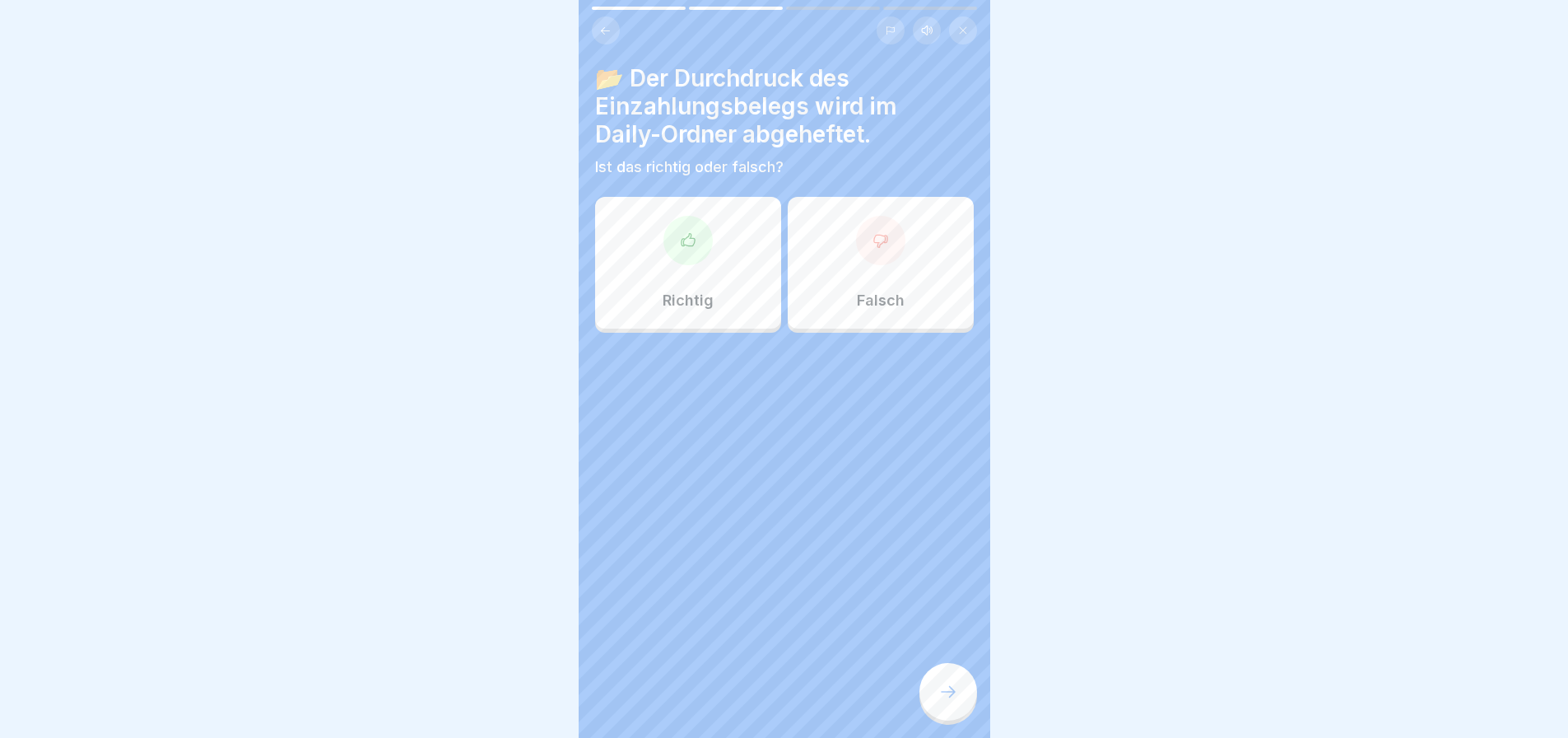
click at [695, 290] on div "Richtig" at bounding box center [688, 263] width 186 height 132
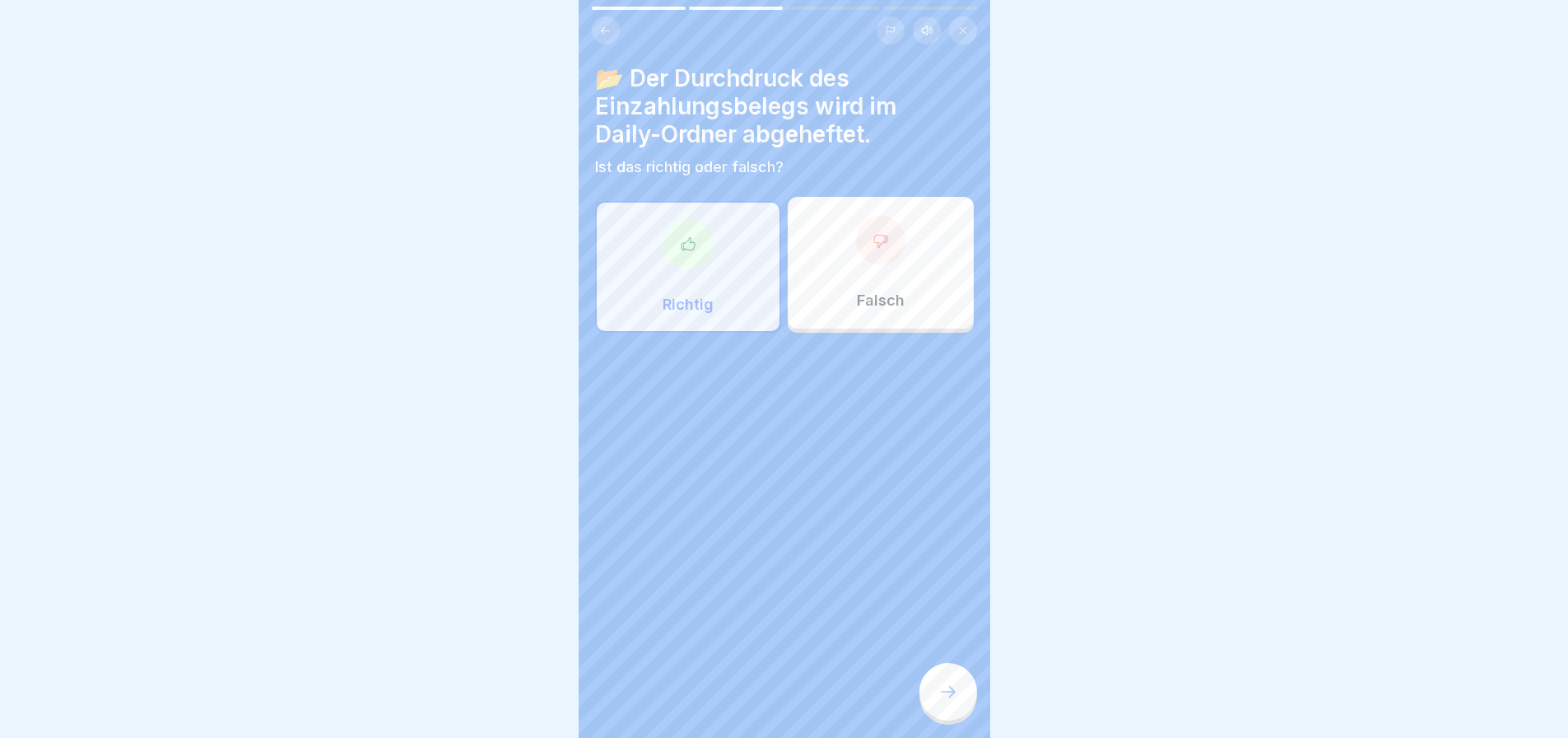
click at [949, 701] on icon at bounding box center [948, 692] width 20 height 20
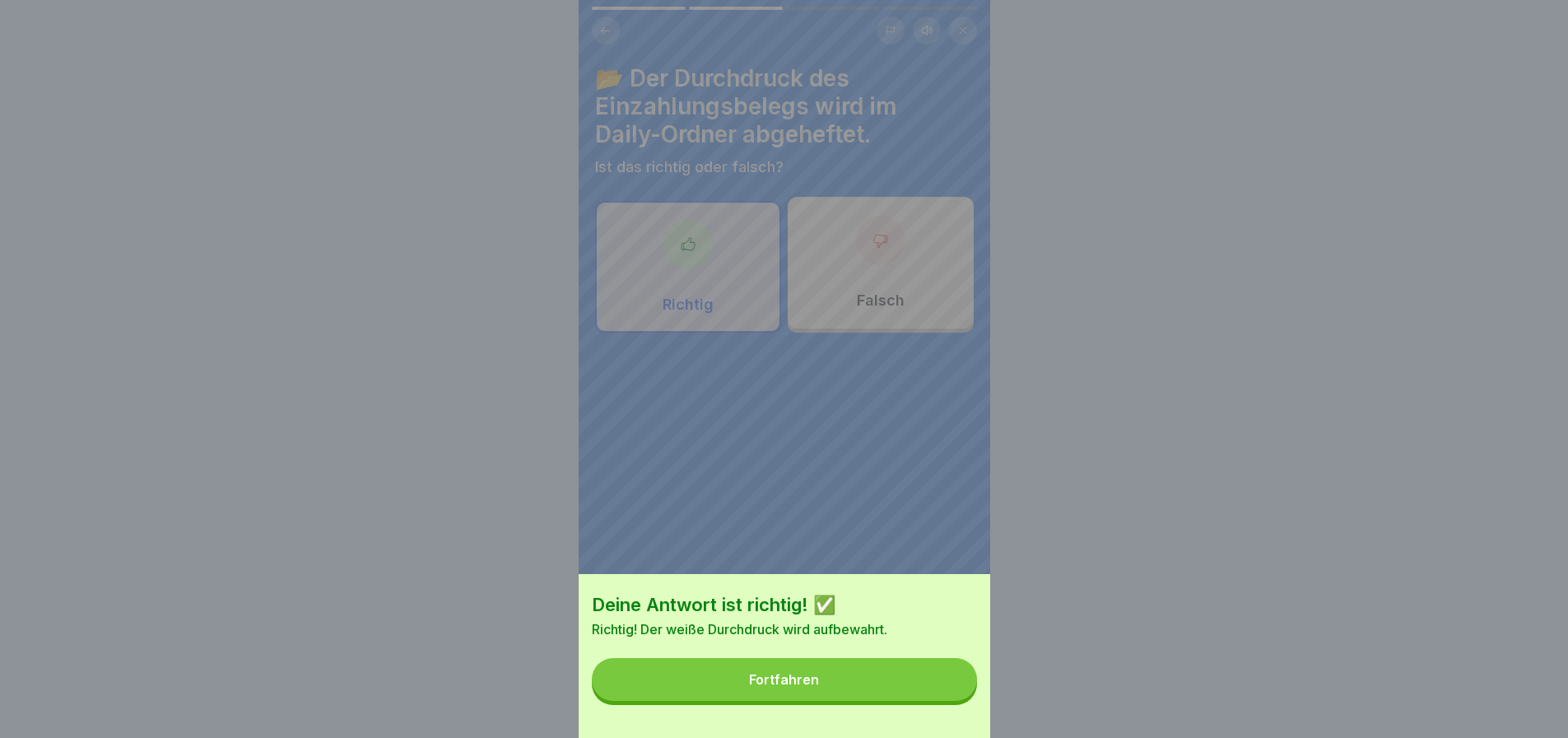
click at [918, 689] on button "Fortfahren" at bounding box center [784, 680] width 385 height 43
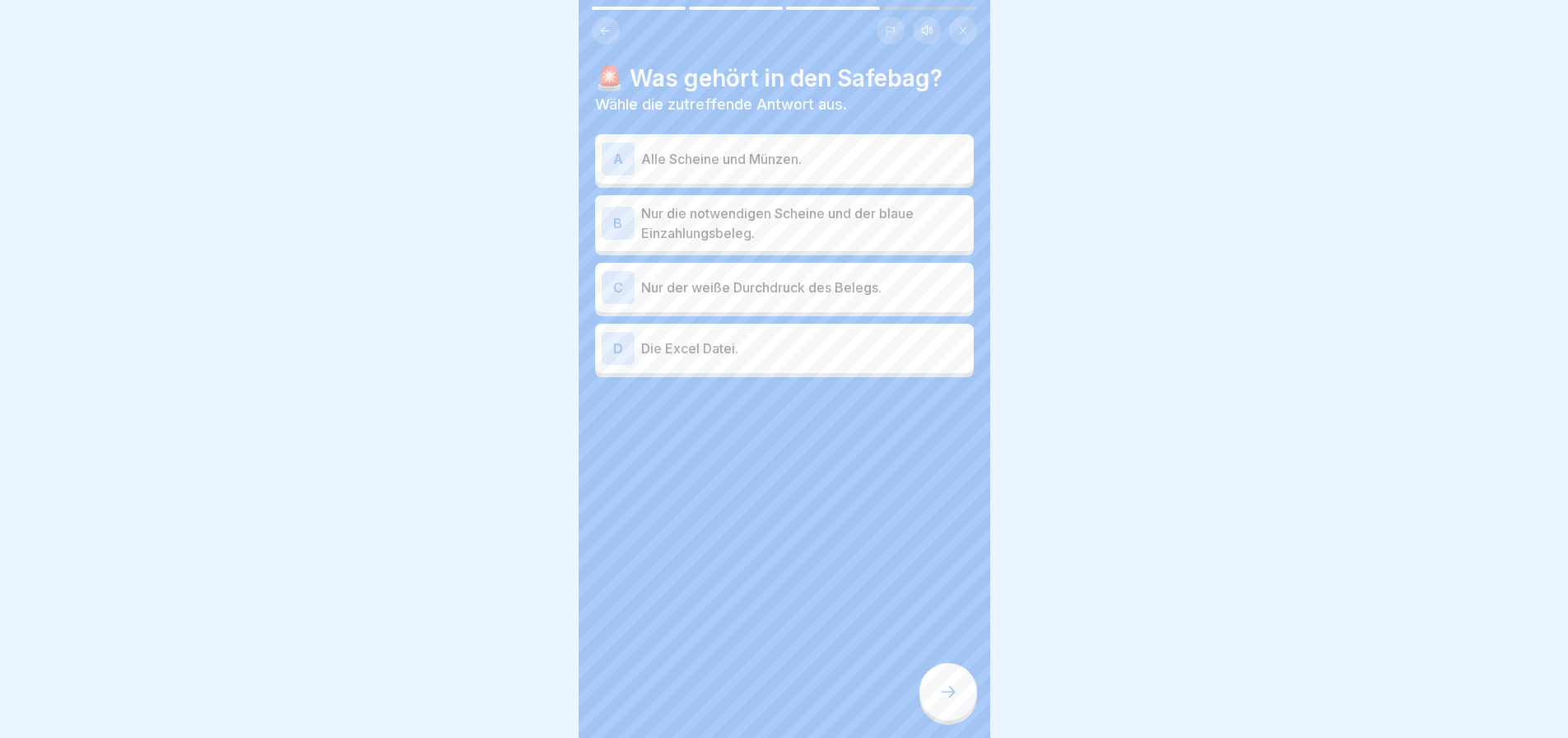
click at [790, 232] on p "Nur die notwendigen Scheine und der blaue Einzahlungsbeleg." at bounding box center [805, 222] width 326 height 39
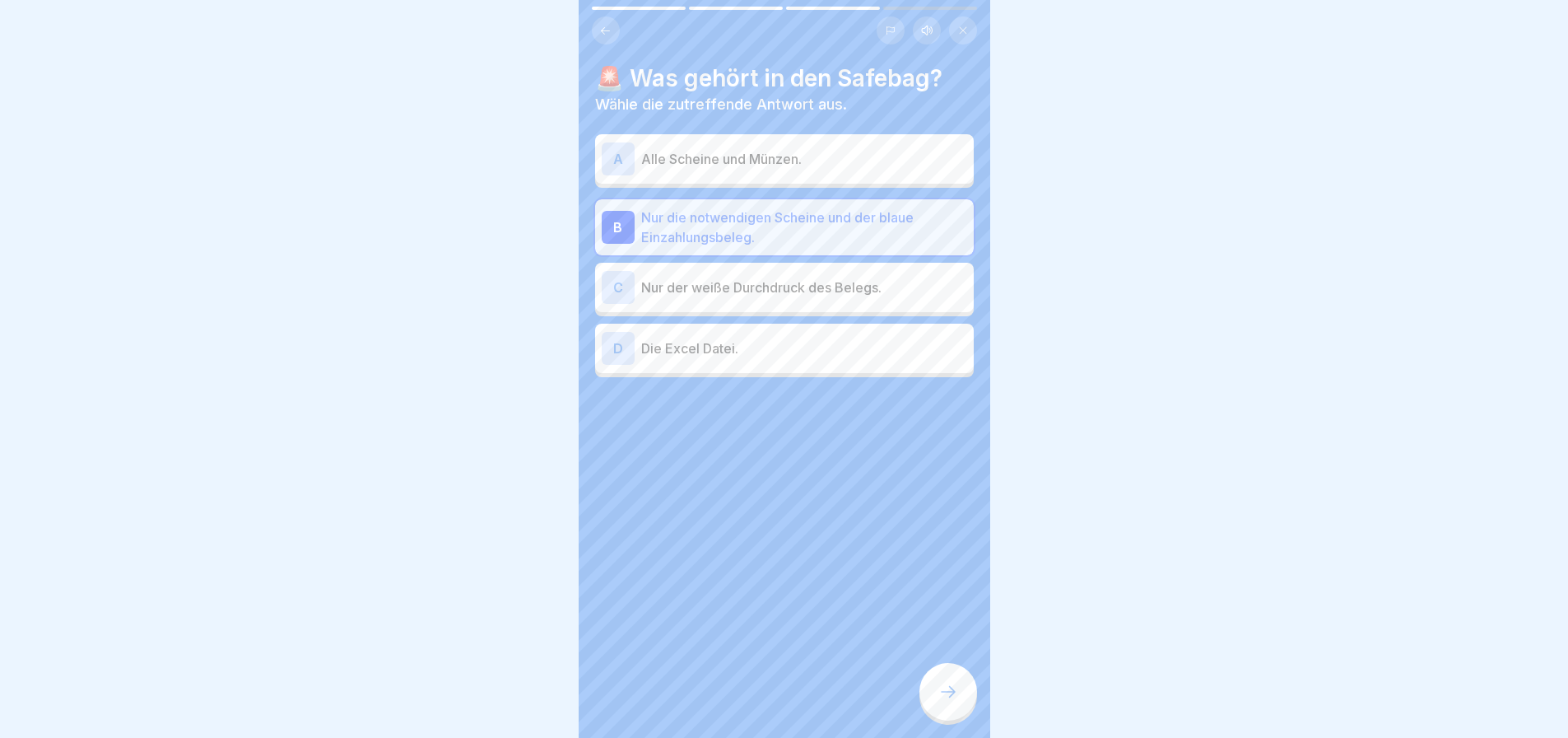
click at [950, 695] on div at bounding box center [948, 692] width 57 height 58
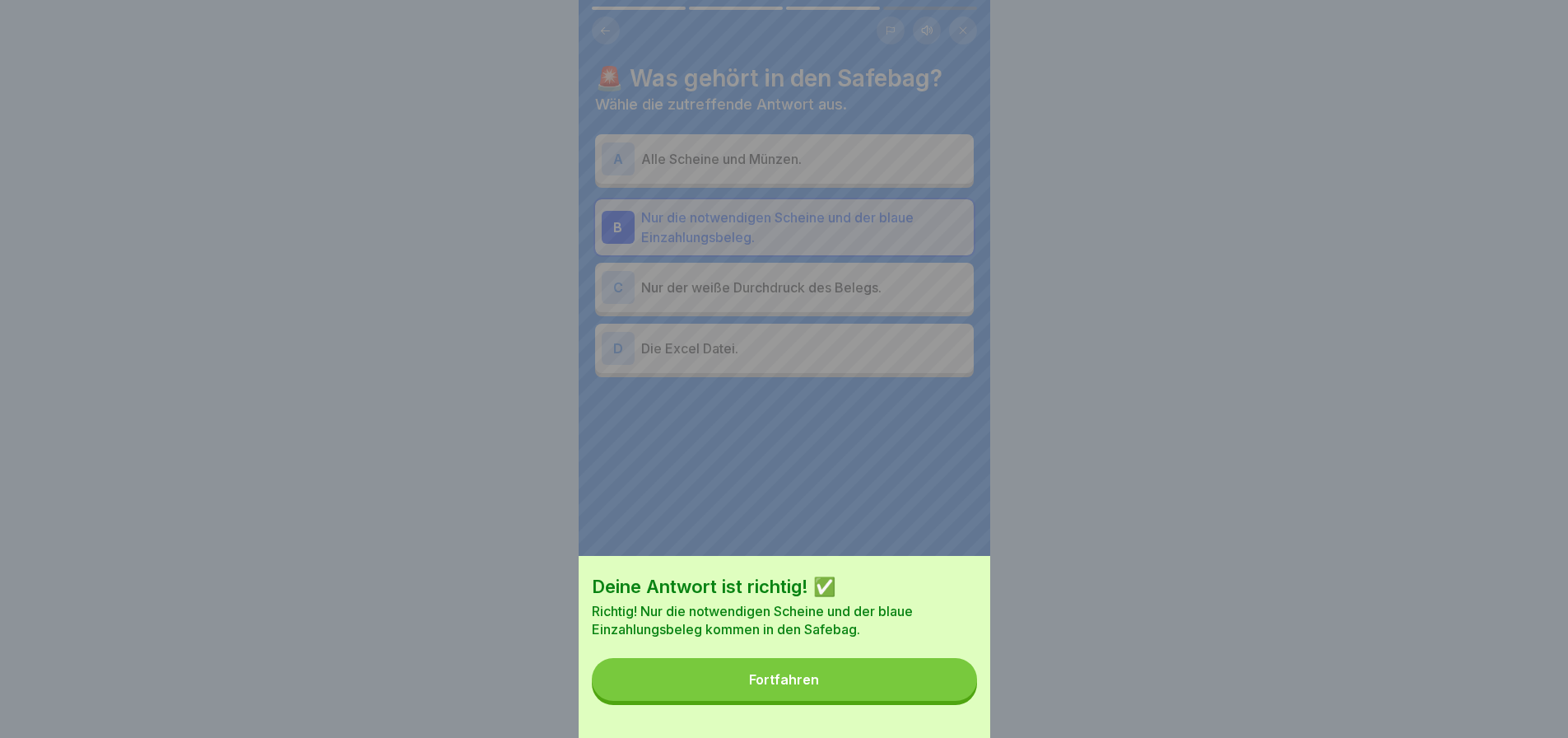
click at [923, 695] on button "Fortfahren" at bounding box center [784, 680] width 385 height 43
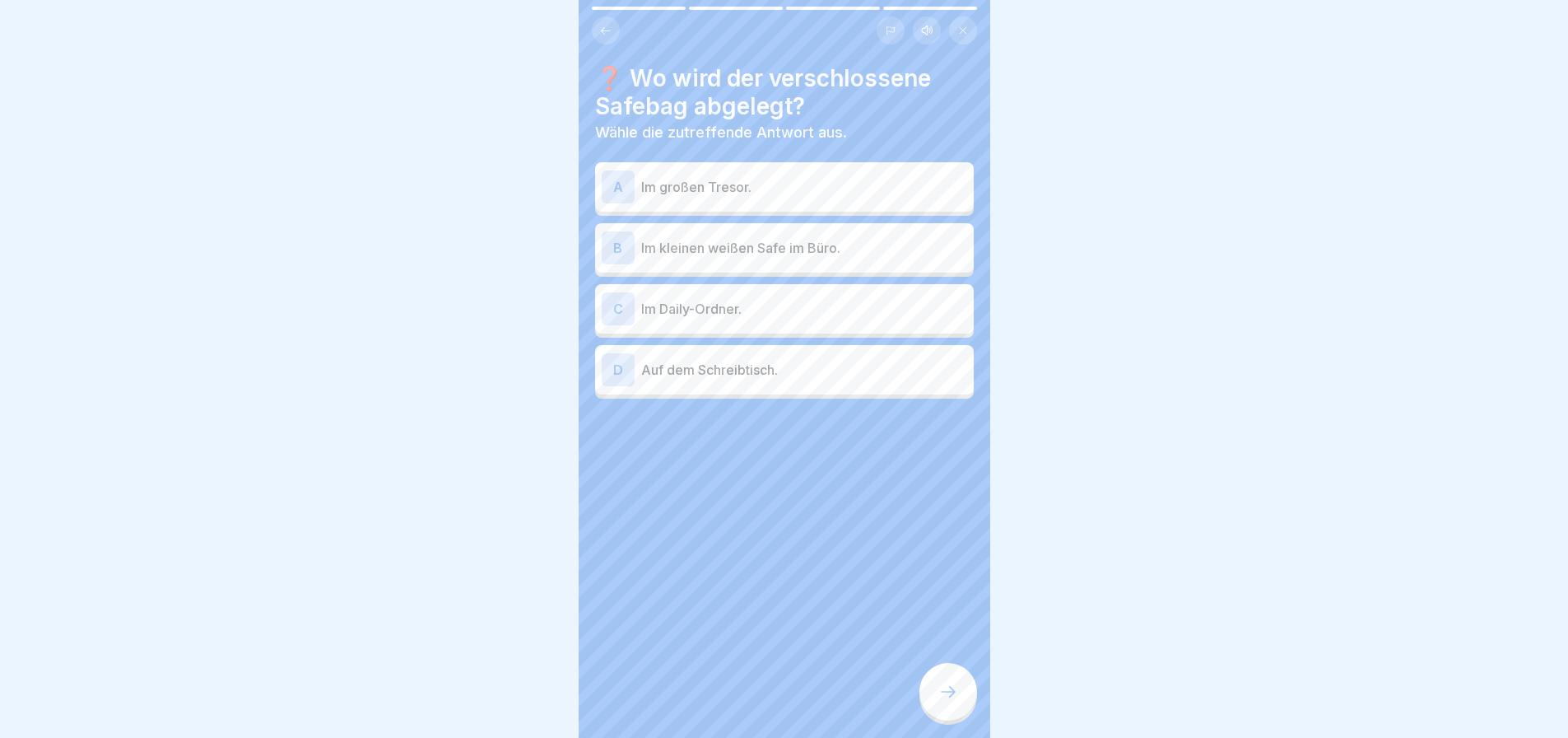
click at [777, 251] on p "Im kleinen weißen Safe im Büro." at bounding box center [805, 247] width 326 height 20
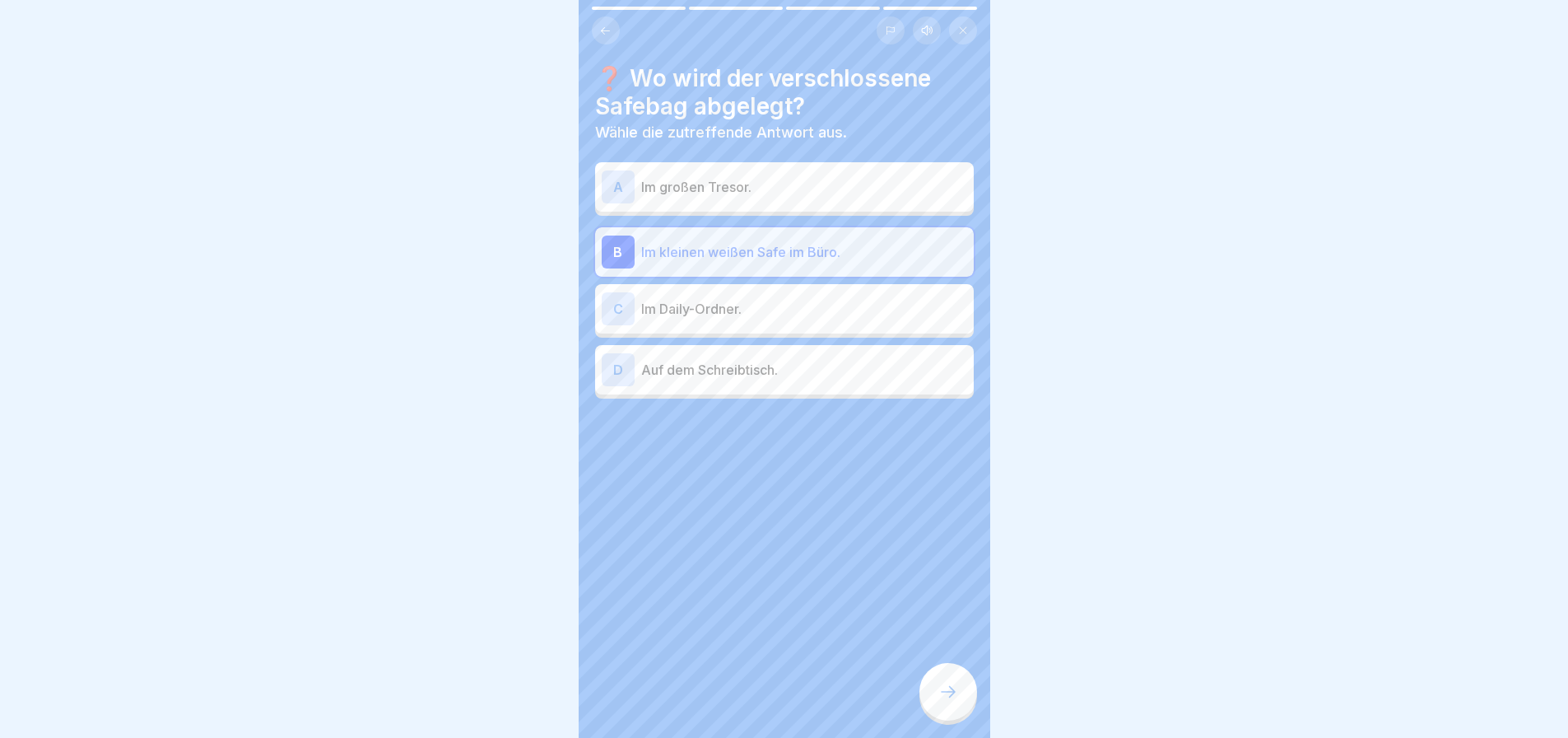
click at [925, 701] on div at bounding box center [948, 692] width 57 height 58
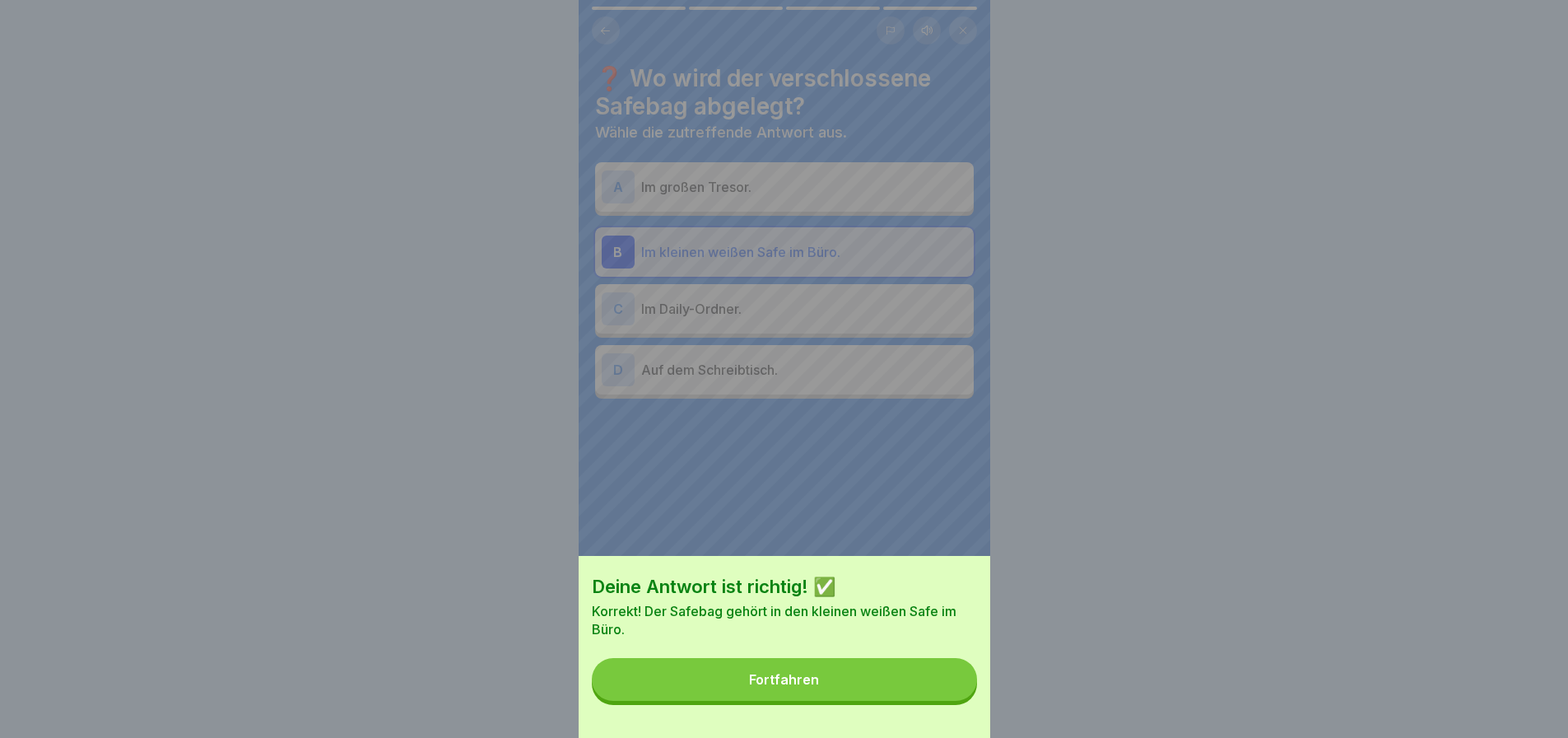
click at [925, 701] on button "Fortfahren" at bounding box center [784, 680] width 385 height 43
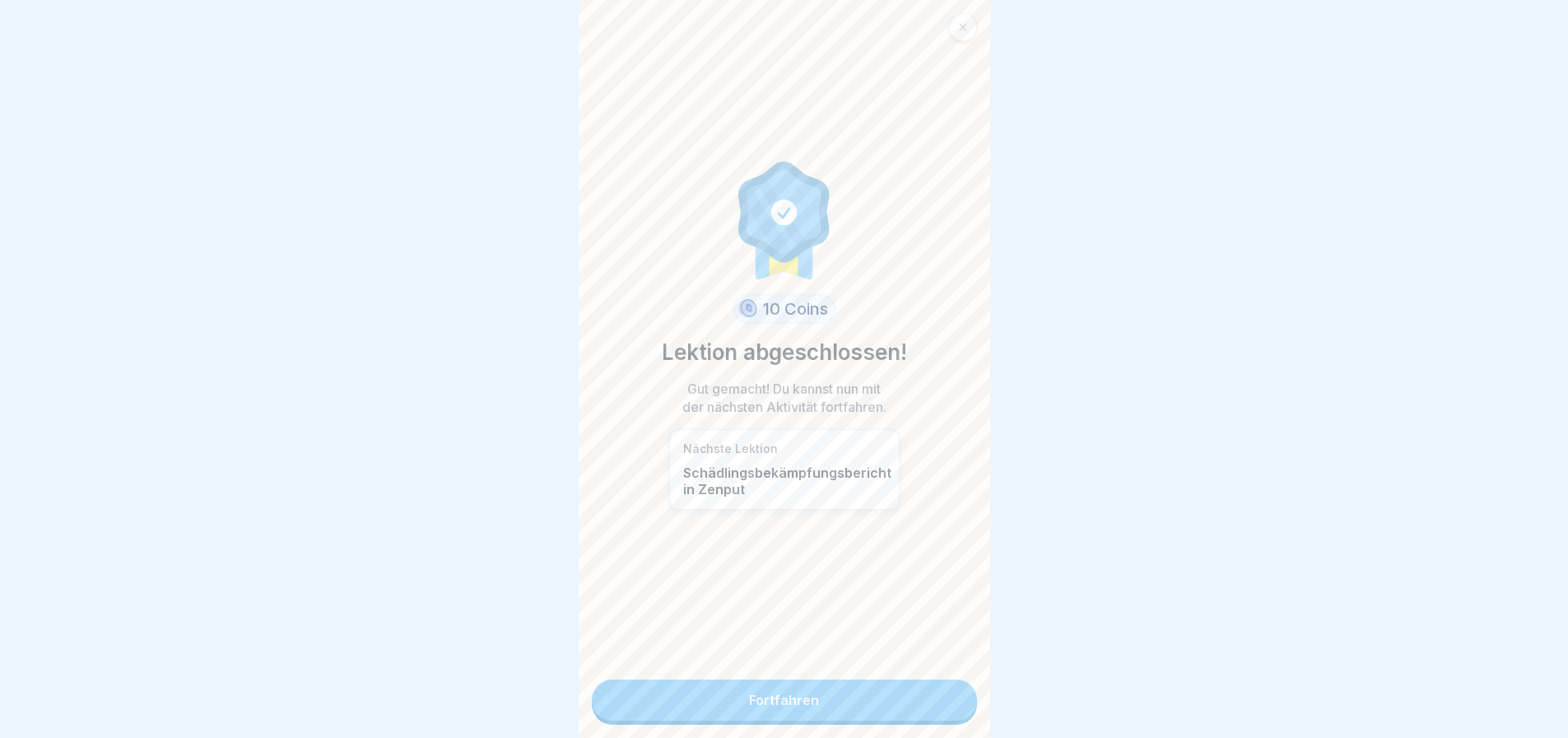
click at [821, 715] on link "Fortfahren" at bounding box center [784, 700] width 385 height 41
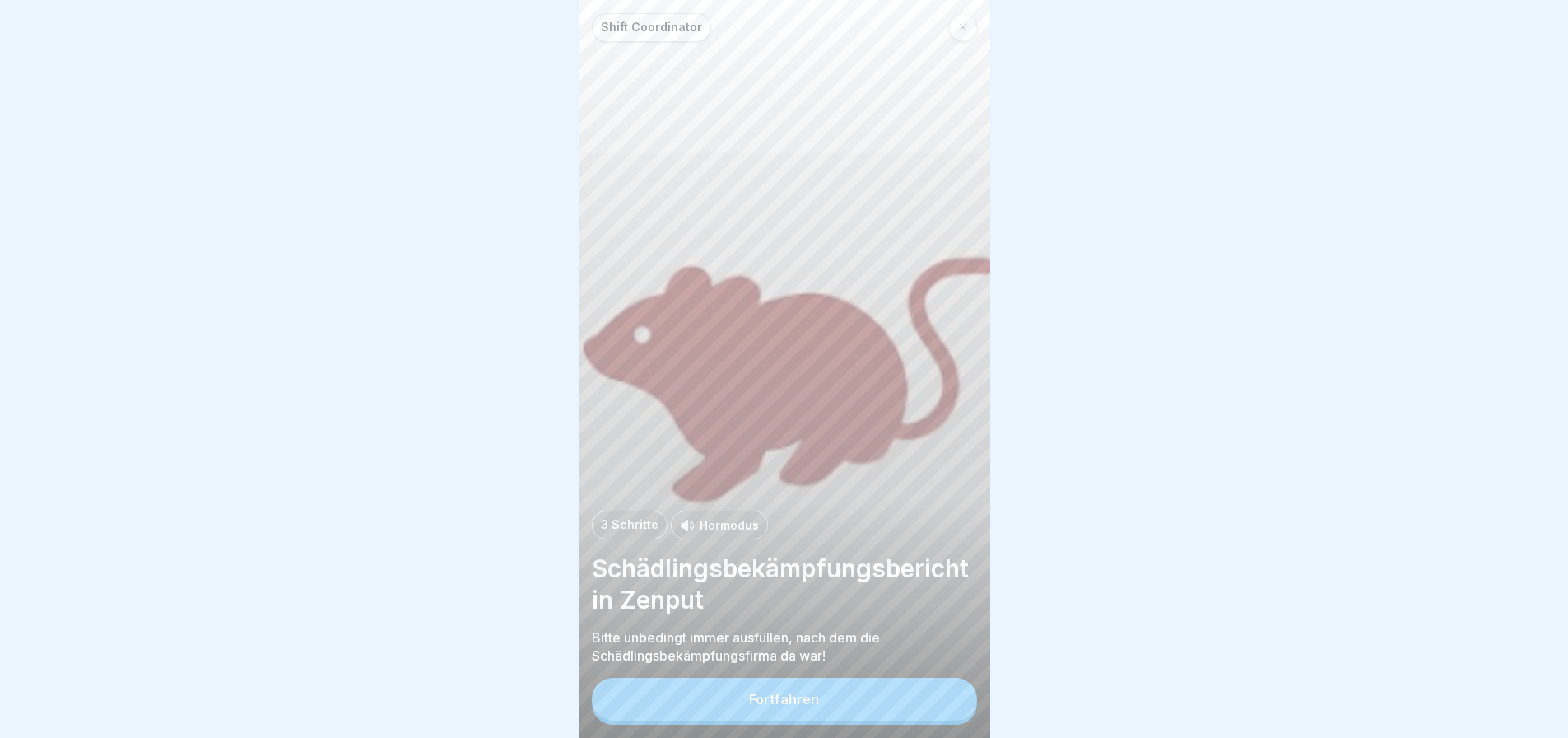
click at [832, 721] on button "Fortfahren" at bounding box center [784, 699] width 385 height 43
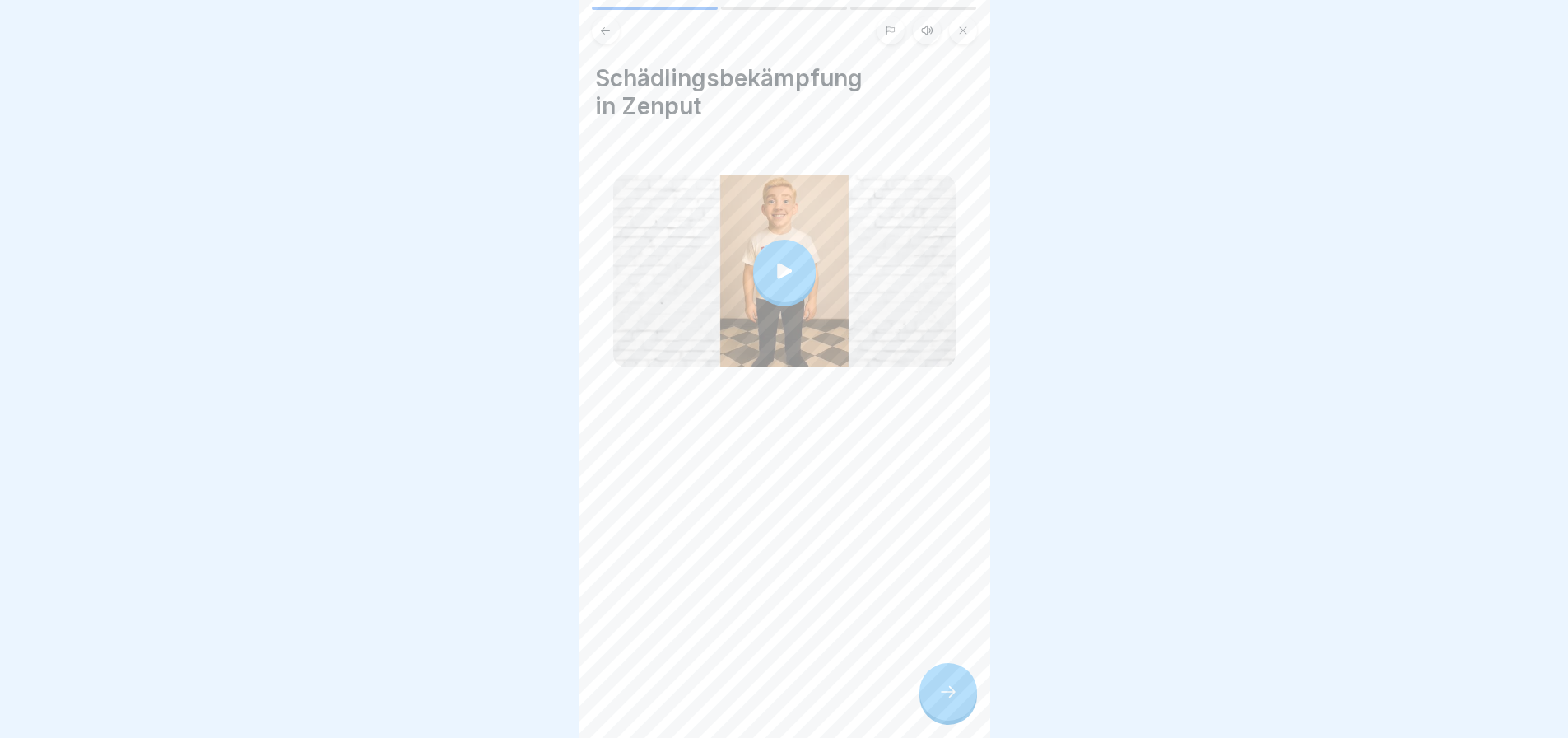
click at [773, 266] on icon at bounding box center [784, 271] width 23 height 23
click at [940, 721] on div at bounding box center [948, 692] width 57 height 58
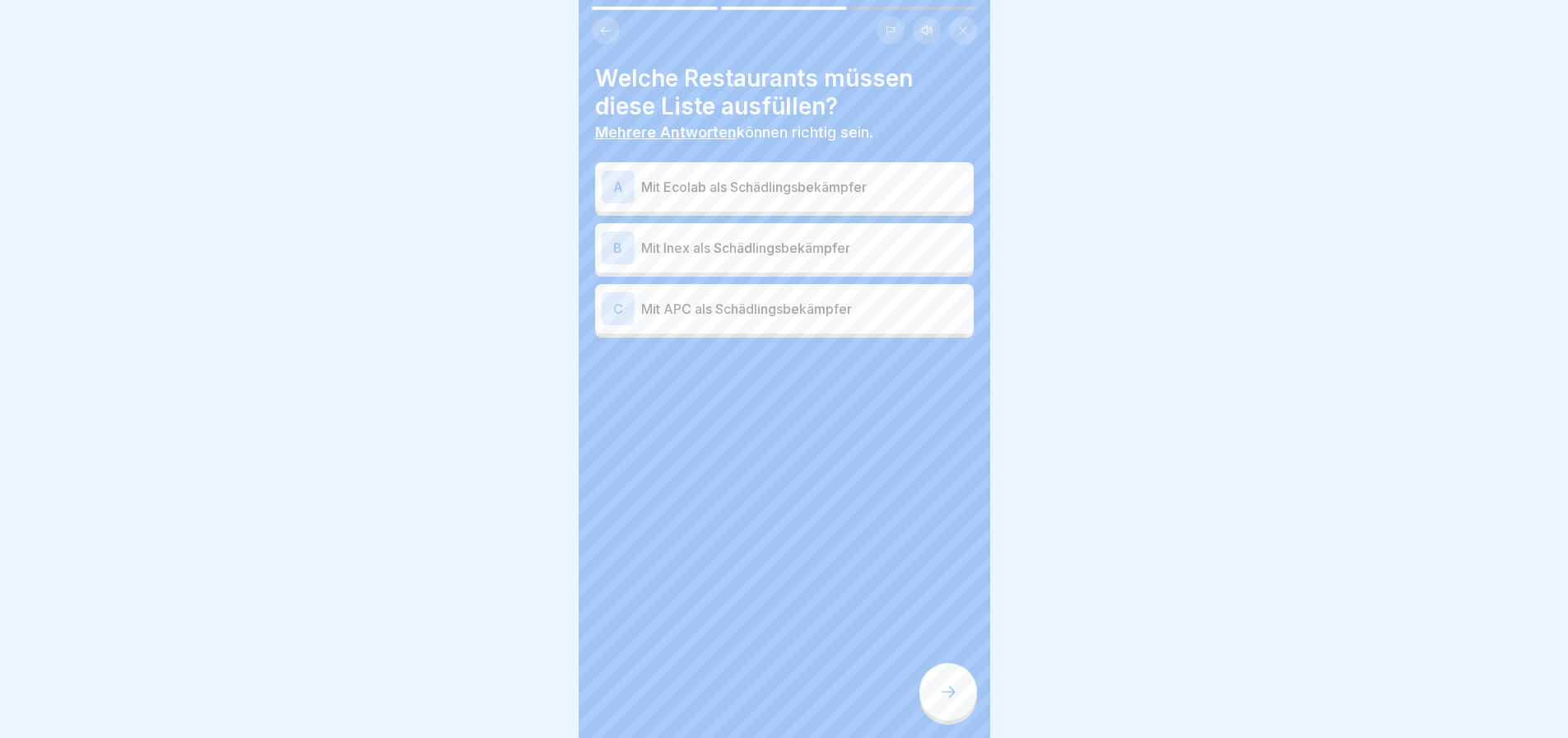
click at [612, 32] on button at bounding box center [605, 30] width 28 height 28
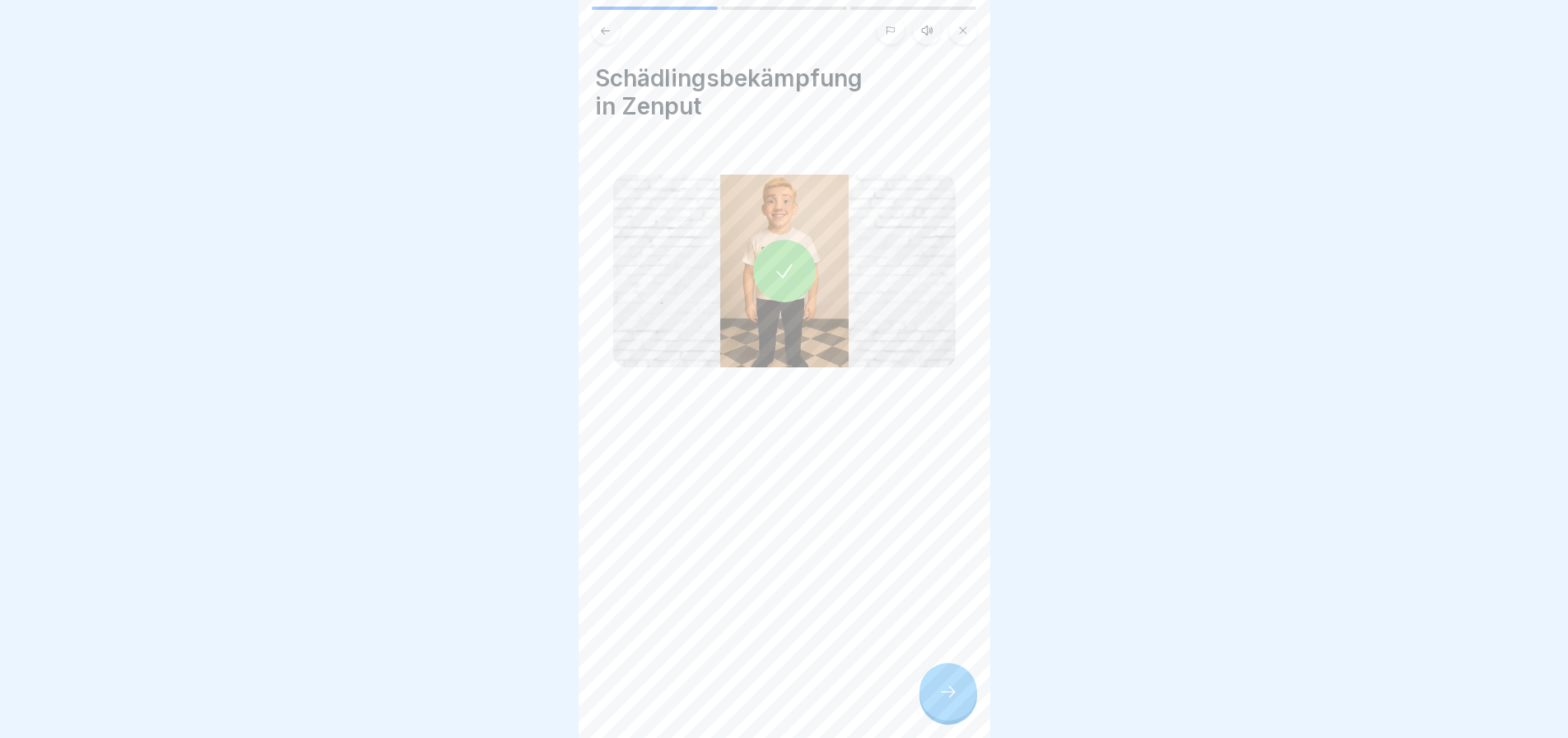
click at [762, 287] on div at bounding box center [784, 270] width 62 height 62
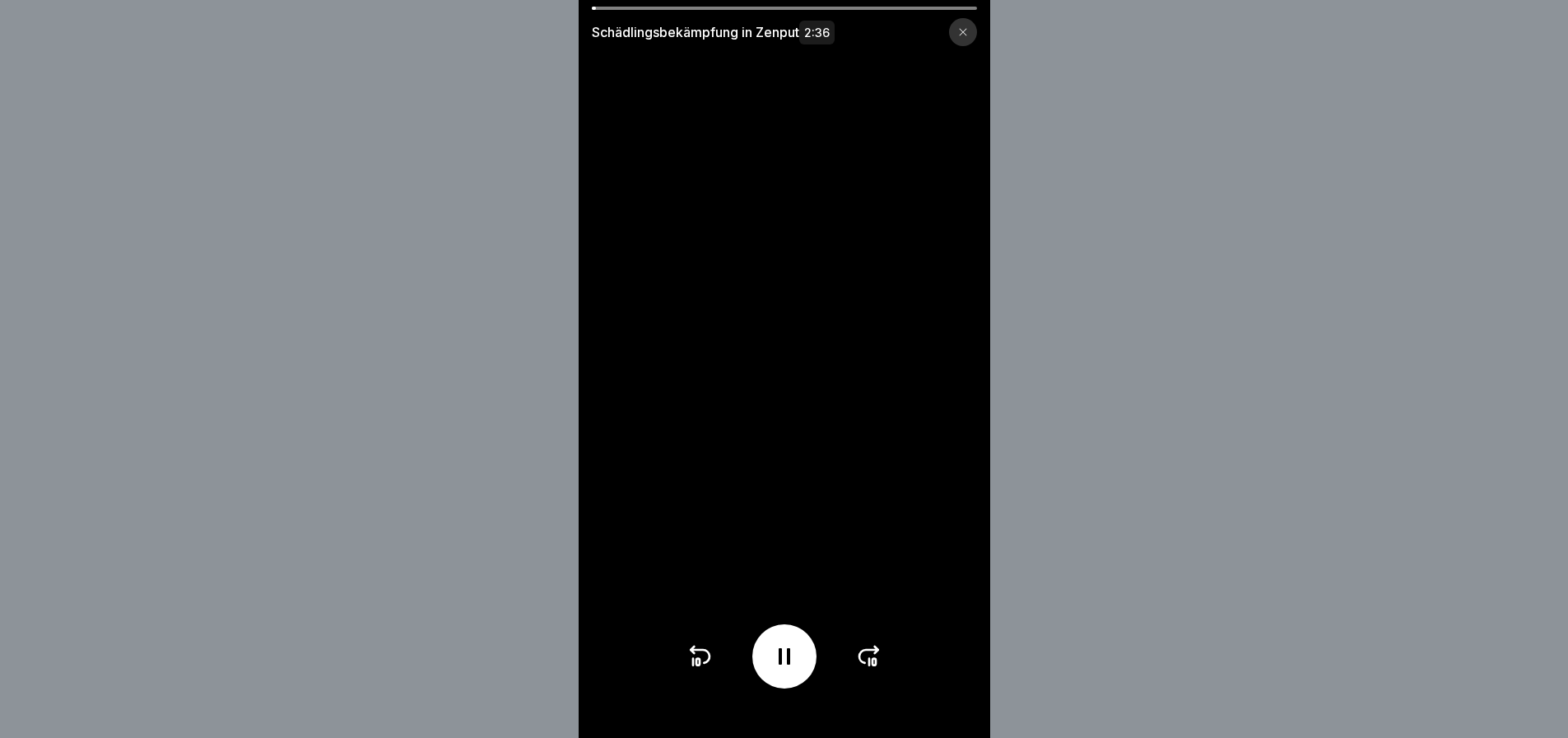
click at [868, 662] on icon at bounding box center [870, 657] width 27 height 27
click at [706, 654] on div at bounding box center [784, 657] width 196 height 64
click at [690, 668] on video at bounding box center [784, 369] width 412 height 738
click at [694, 654] on icon at bounding box center [692, 650] width 3 height 7
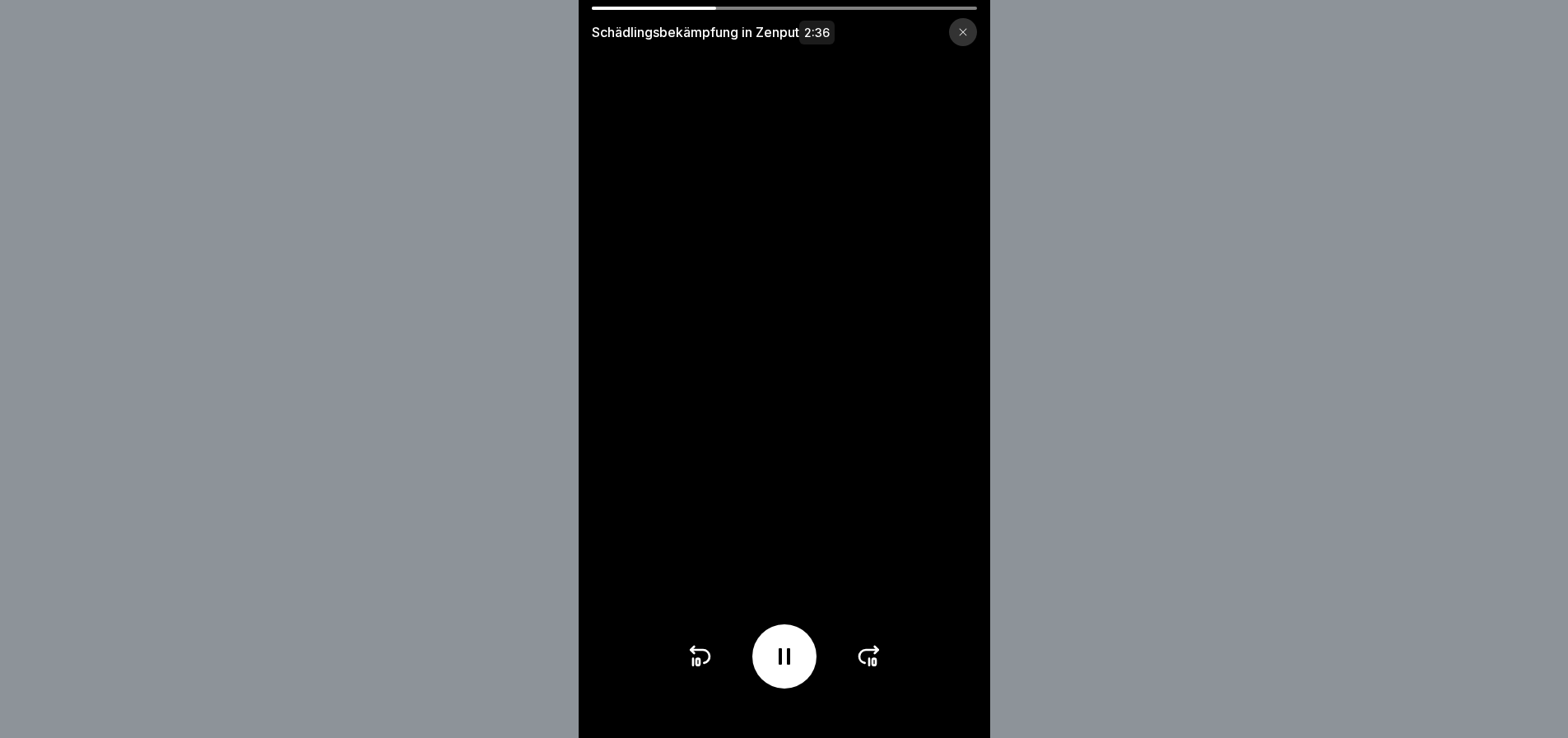
click at [865, 660] on icon at bounding box center [870, 657] width 27 height 27
click at [706, 661] on icon at bounding box center [700, 657] width 19 height 13
click at [867, 663] on icon at bounding box center [869, 657] width 19 height 13
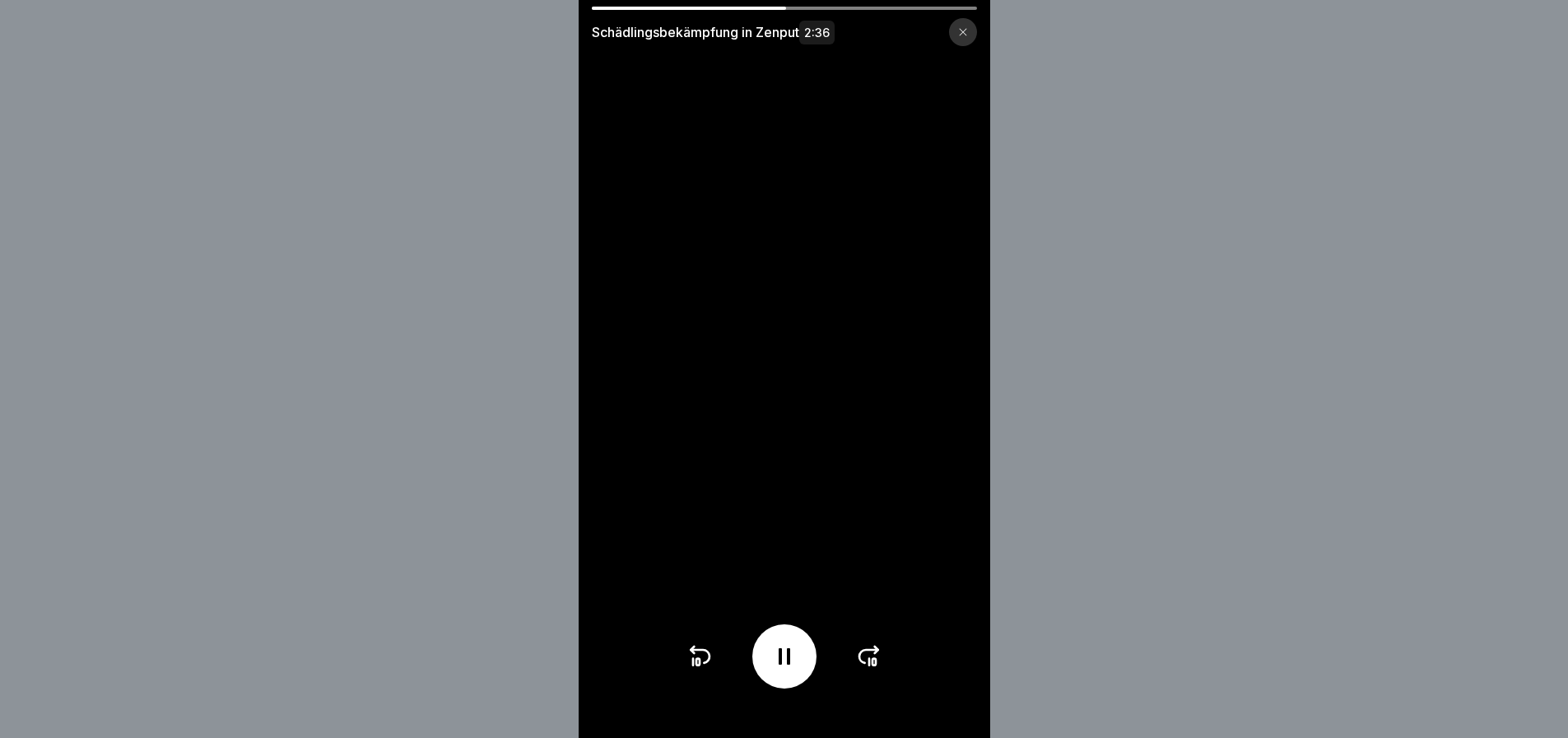
click at [868, 660] on icon at bounding box center [870, 657] width 27 height 27
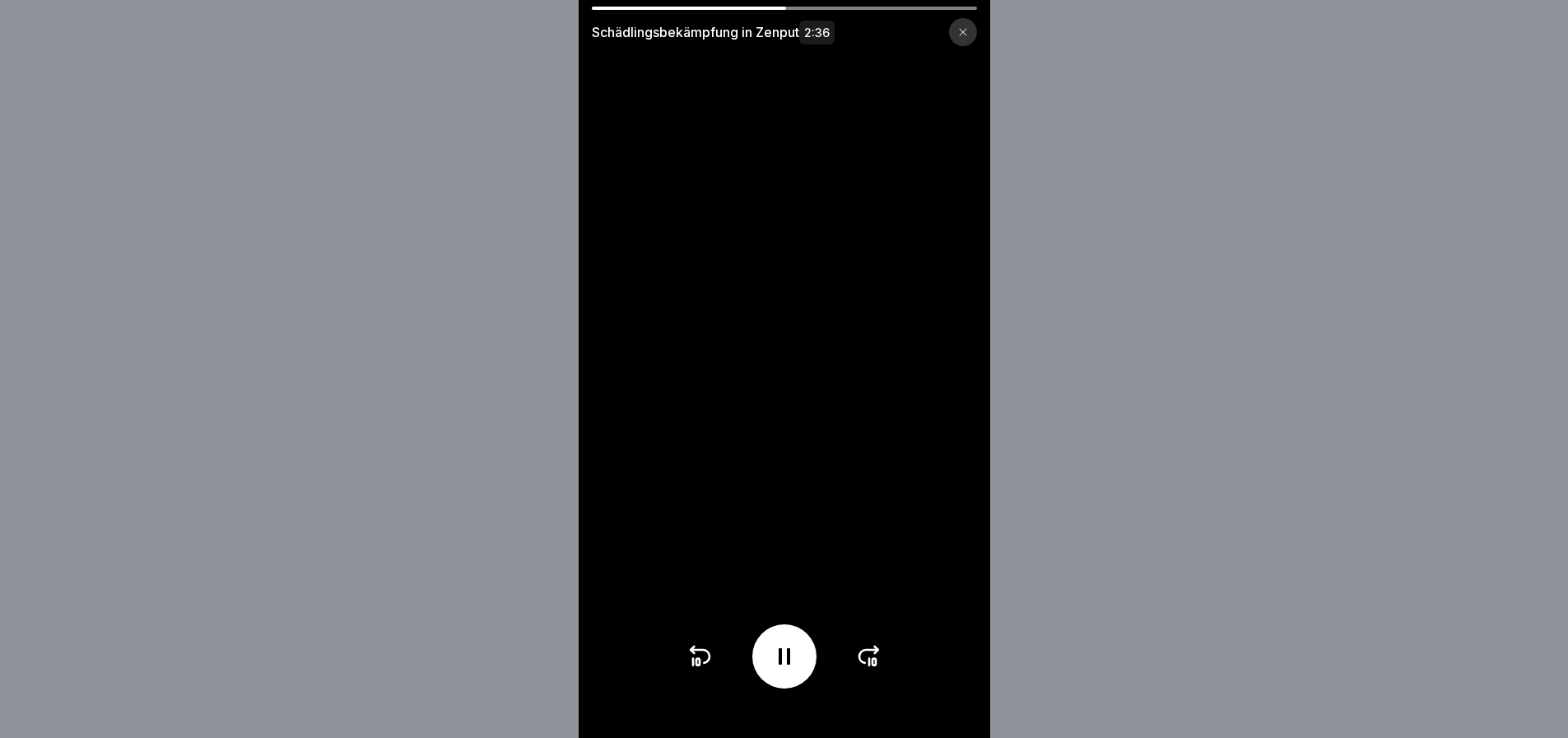
click at [868, 660] on icon at bounding box center [870, 657] width 27 height 27
click at [859, 661] on div at bounding box center [784, 657] width 196 height 64
click at [860, 679] on div at bounding box center [784, 657] width 196 height 64
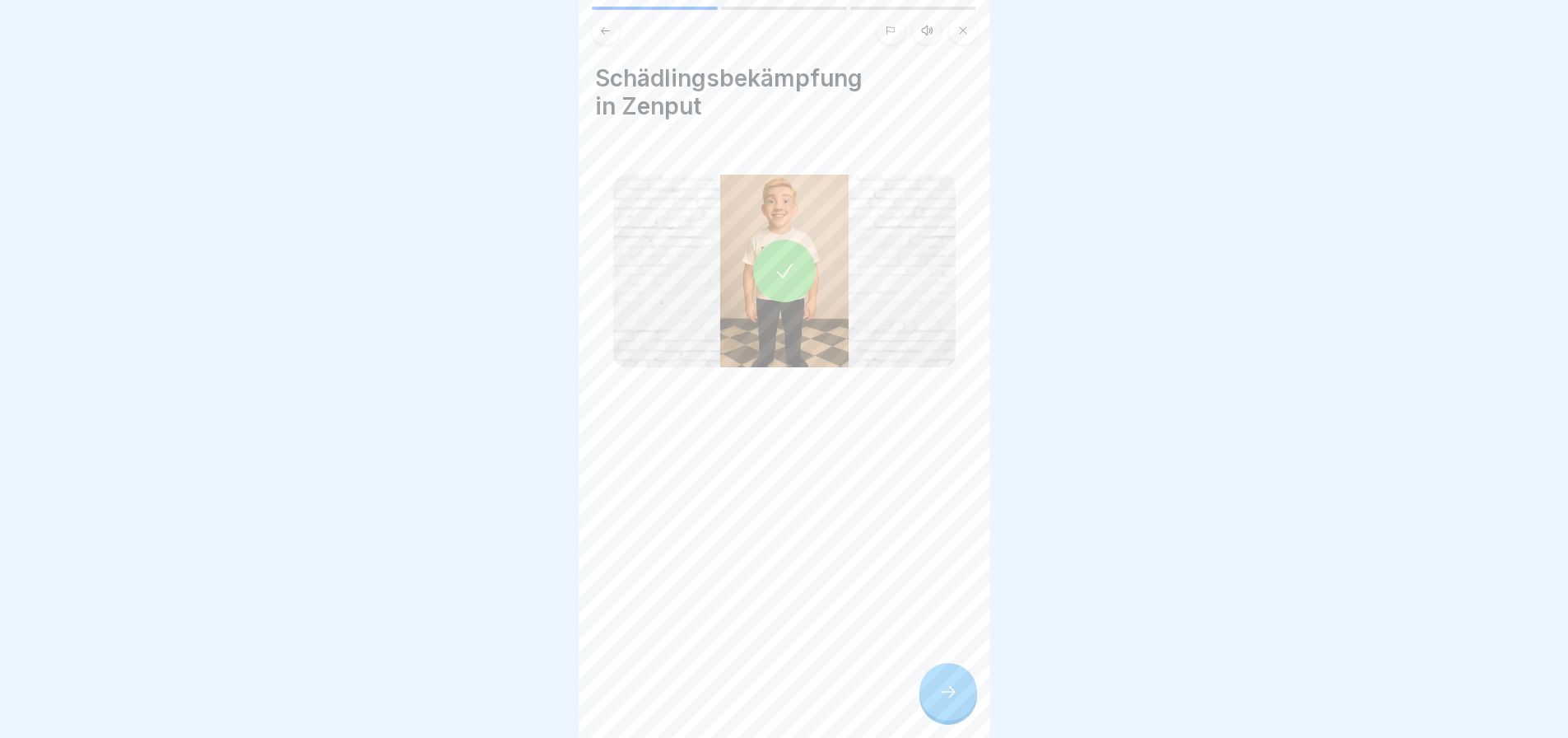
click at [972, 705] on div at bounding box center [948, 692] width 57 height 58
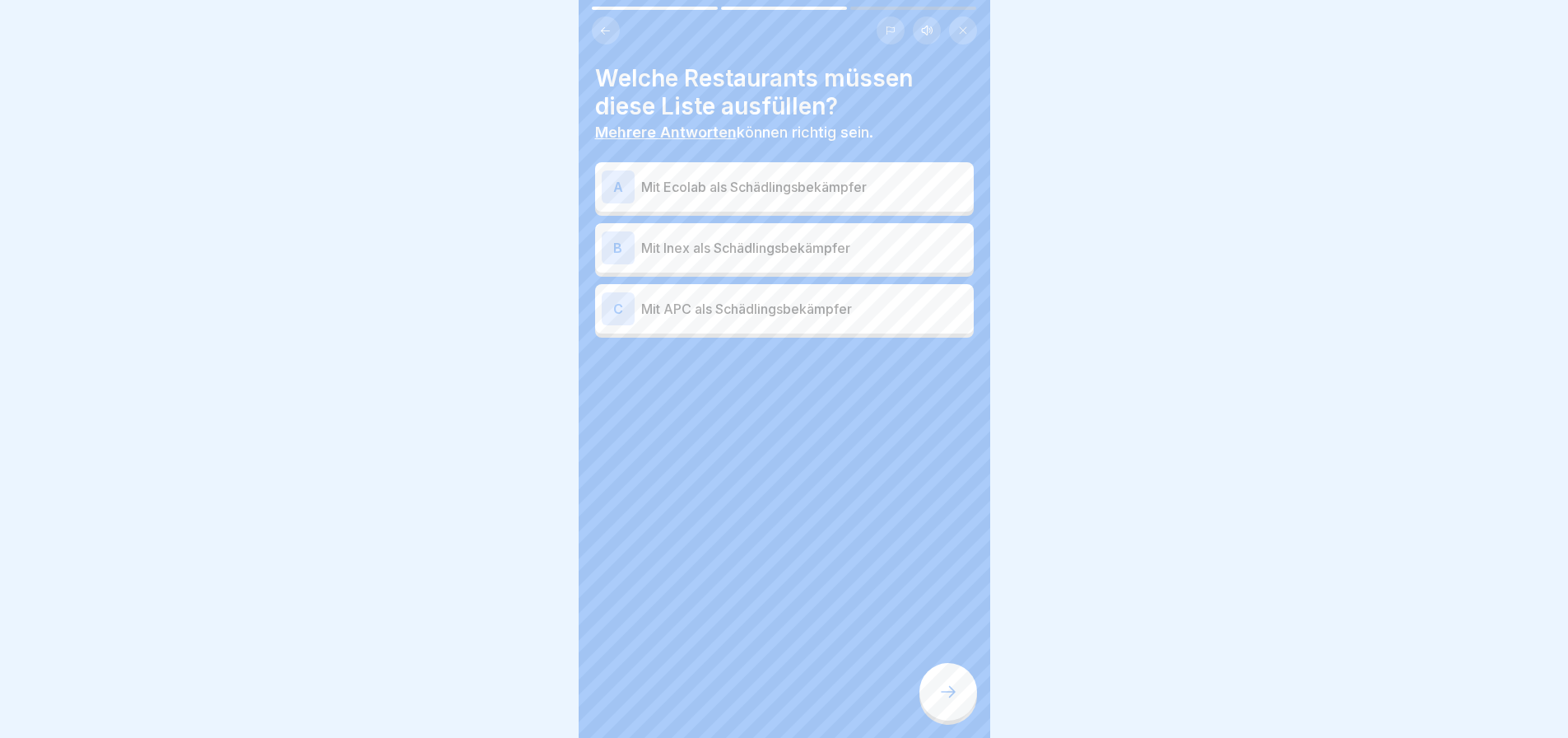
click at [721, 256] on p "Mit Inex als Schädlingsbekämpfer" at bounding box center [805, 247] width 326 height 20
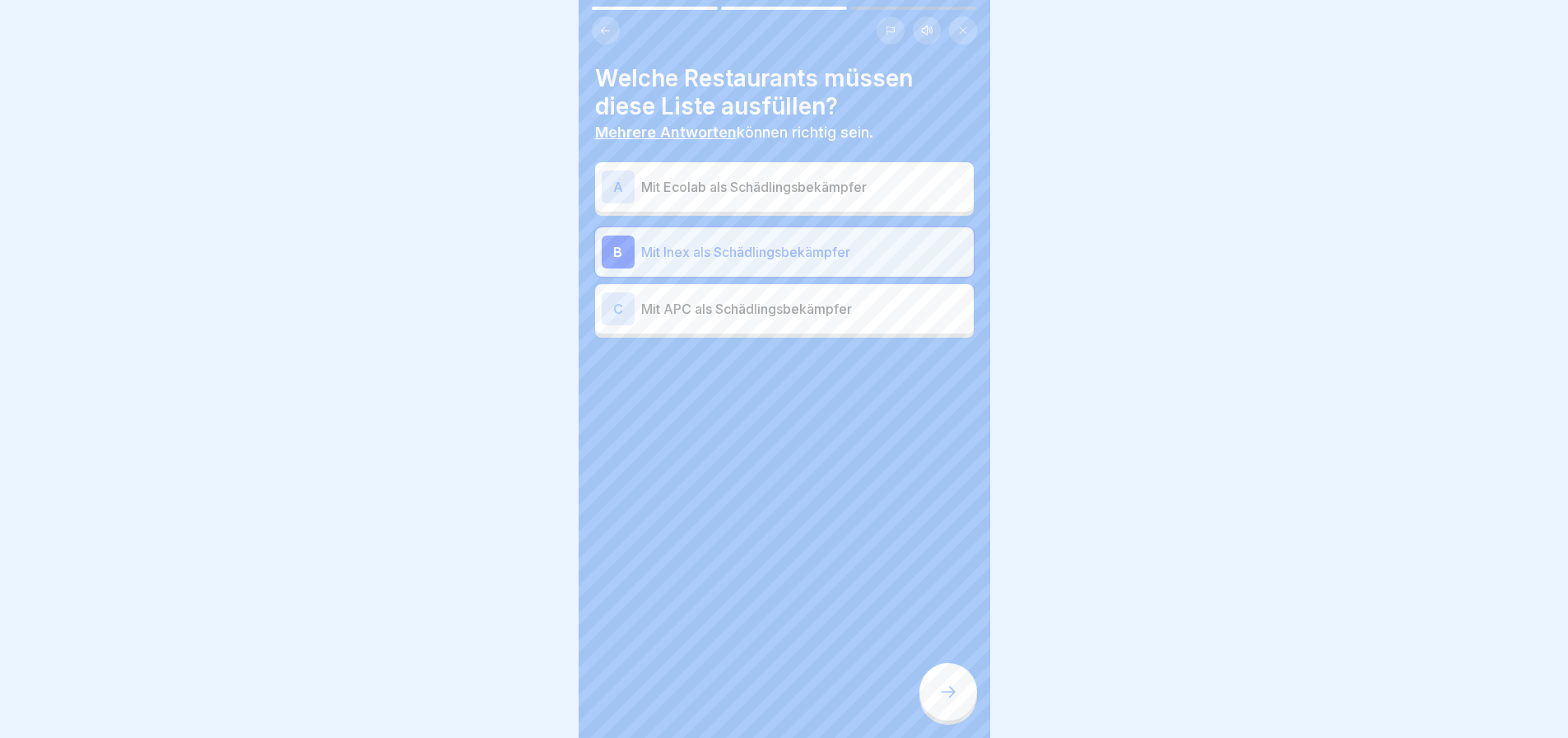
click at [711, 305] on p "Mit APC als Schädlingsbekämpfer" at bounding box center [805, 309] width 326 height 20
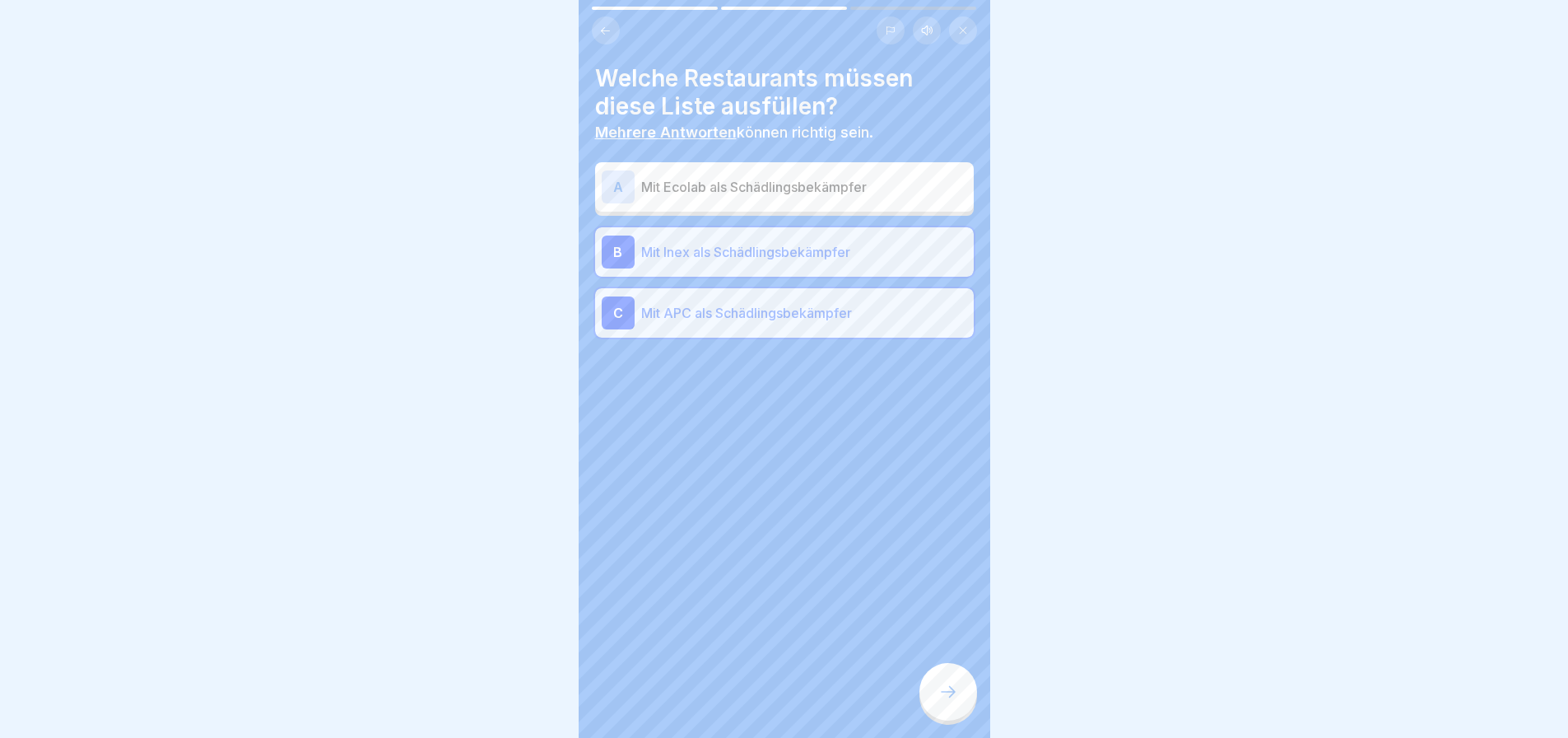
click at [970, 700] on div at bounding box center [948, 692] width 57 height 58
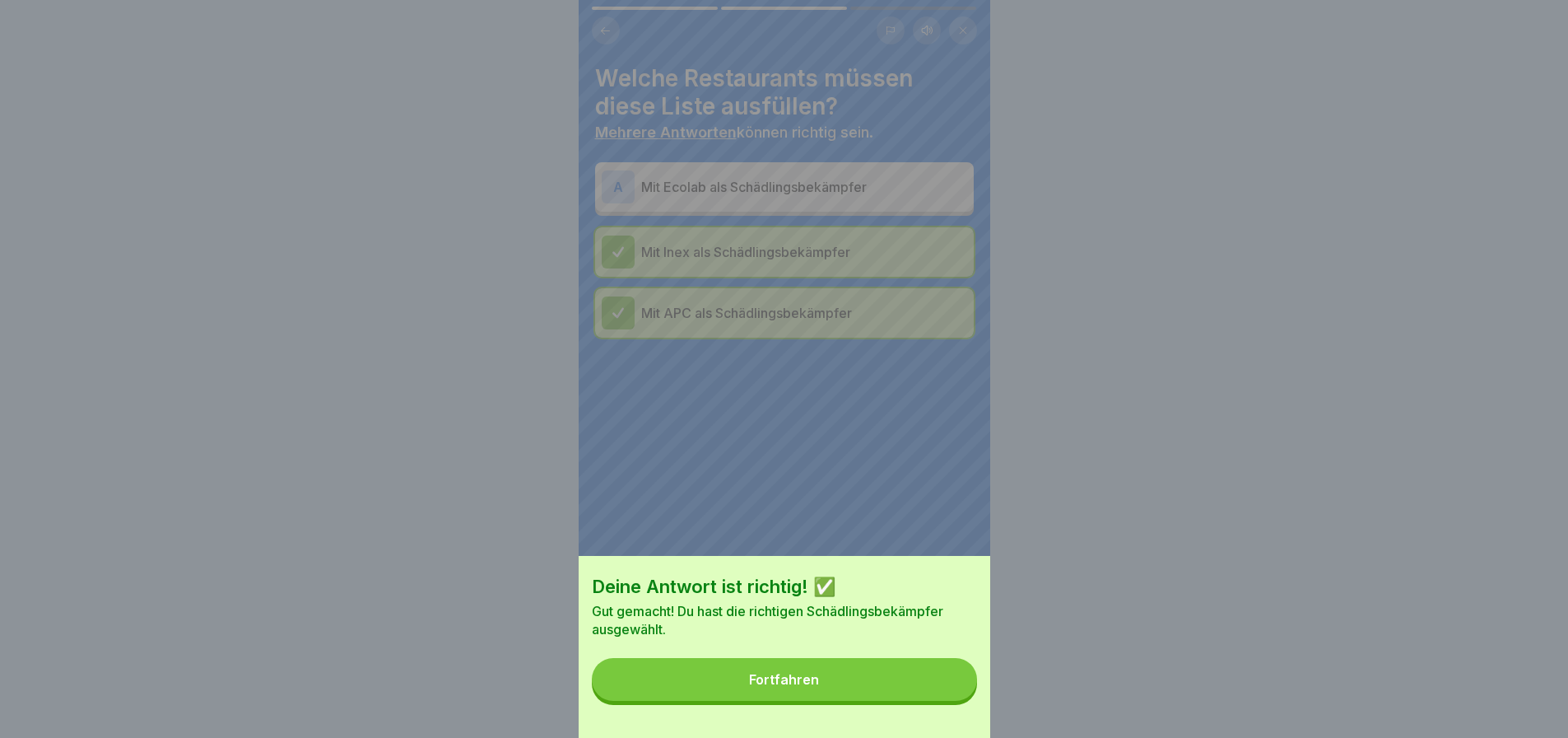
click at [941, 689] on button "Fortfahren" at bounding box center [784, 680] width 385 height 43
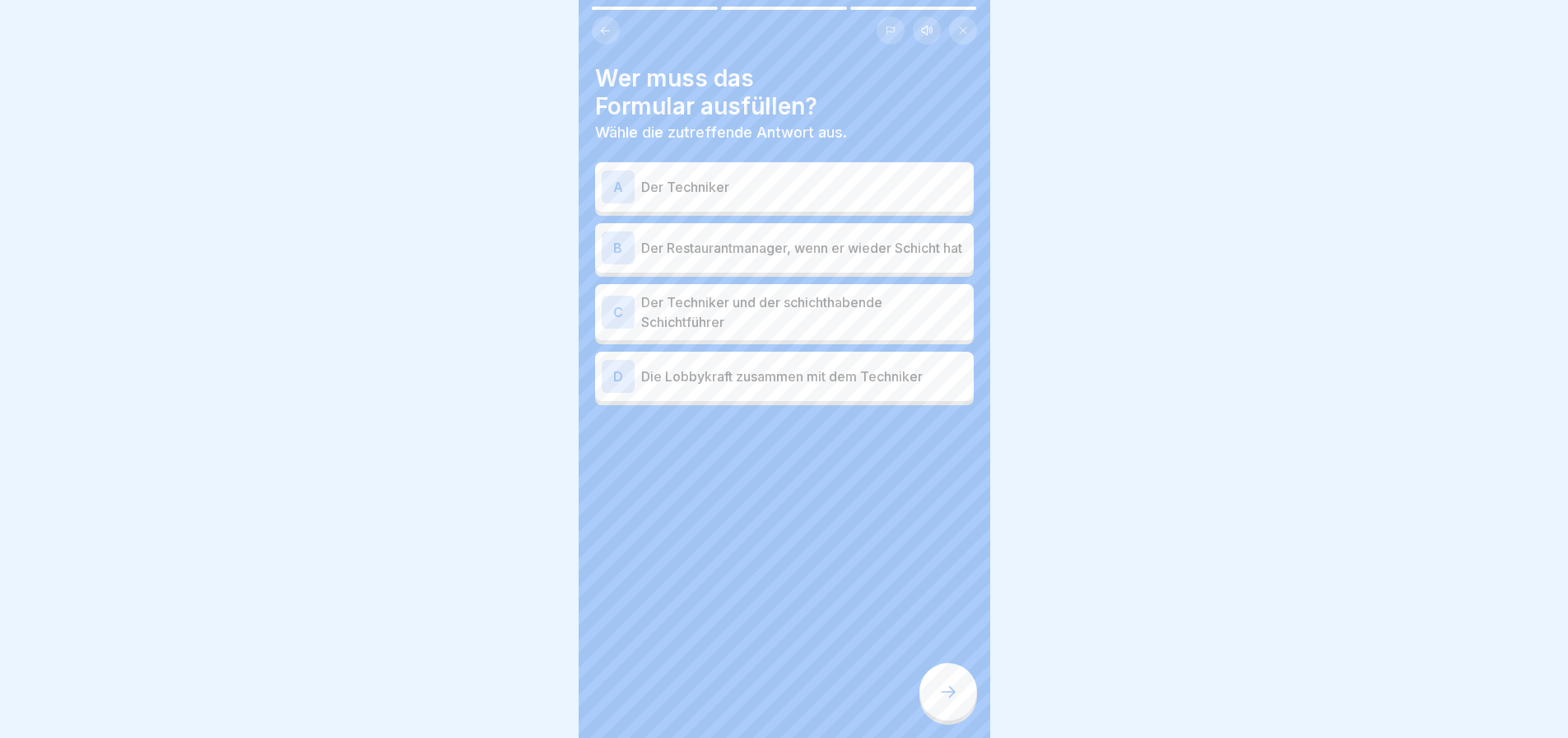
click at [783, 328] on p "Der Techniker und der schichthabende Schichtführer" at bounding box center [805, 311] width 326 height 39
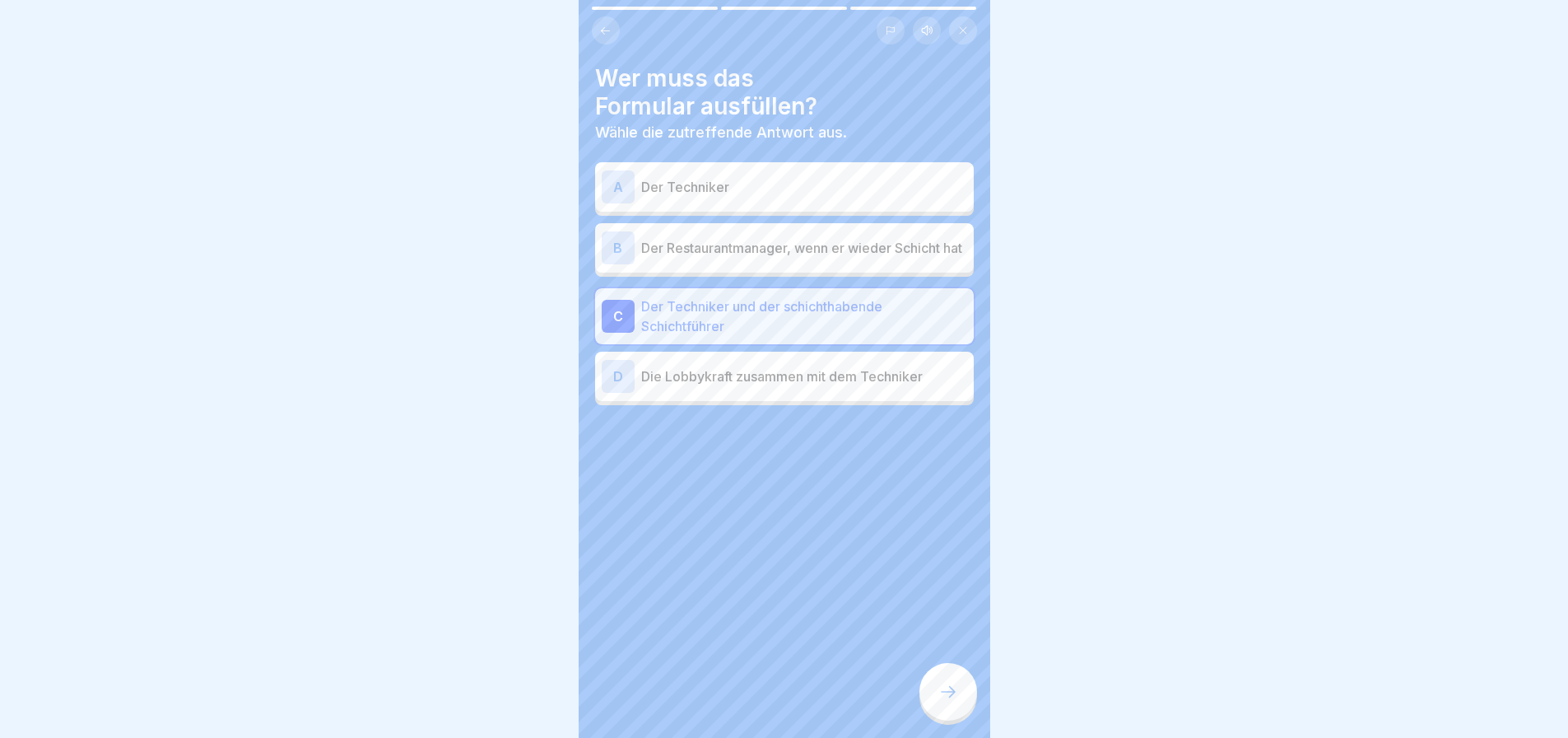
click at [744, 243] on p "Der Restaurantmanager, wenn er wieder Schicht hat" at bounding box center [805, 247] width 326 height 20
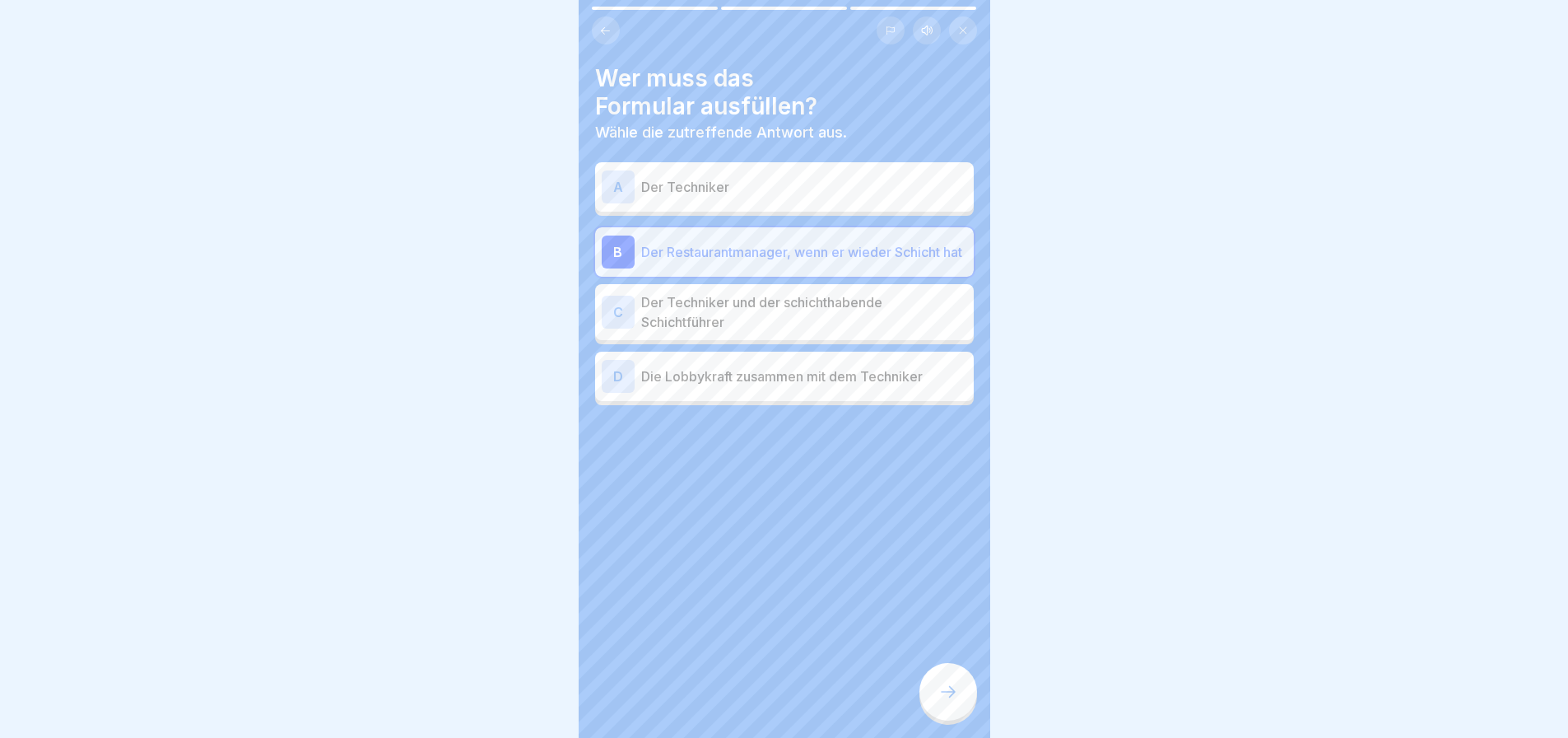
click at [712, 184] on p "Der Techniker" at bounding box center [805, 187] width 326 height 20
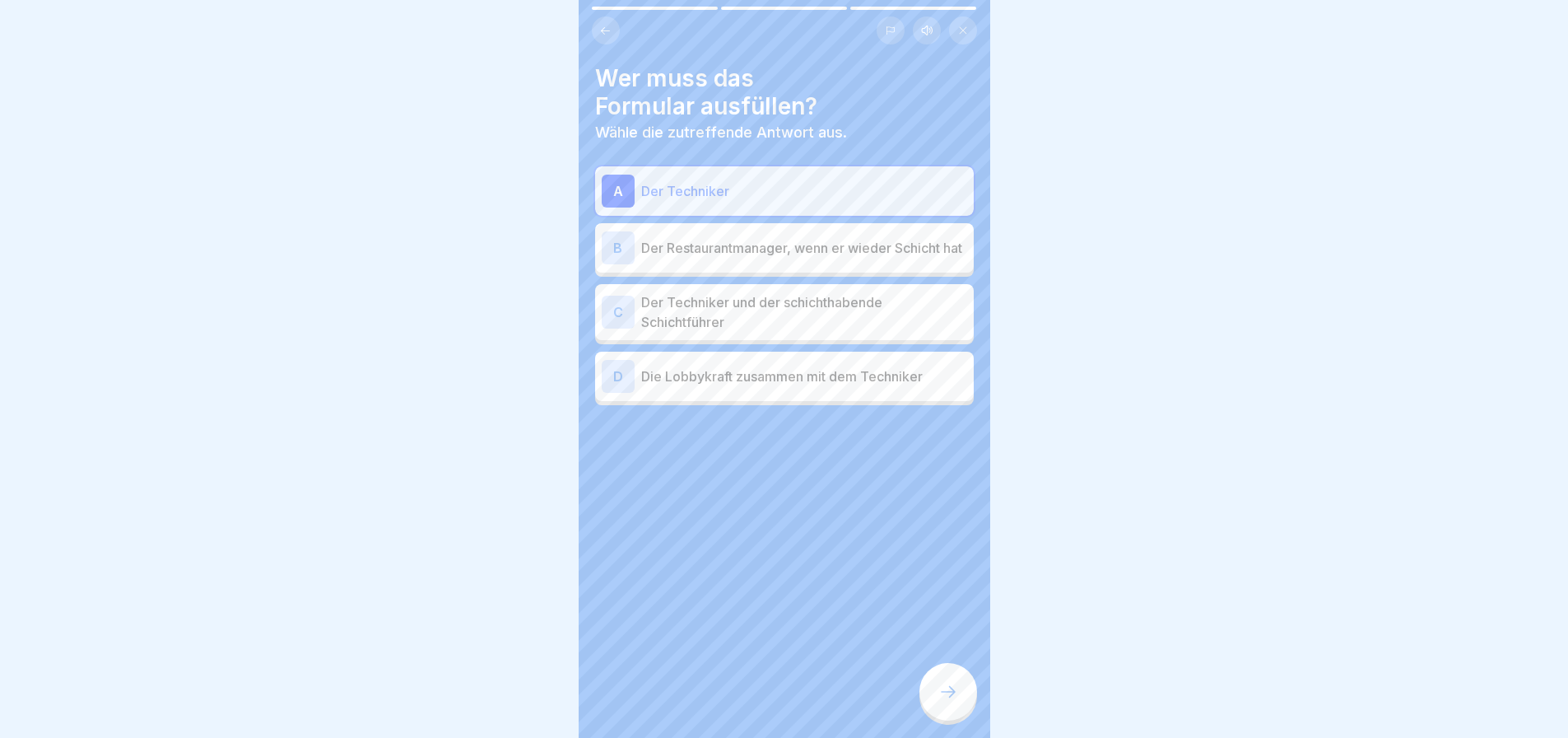
click at [960, 719] on div at bounding box center [948, 692] width 57 height 58
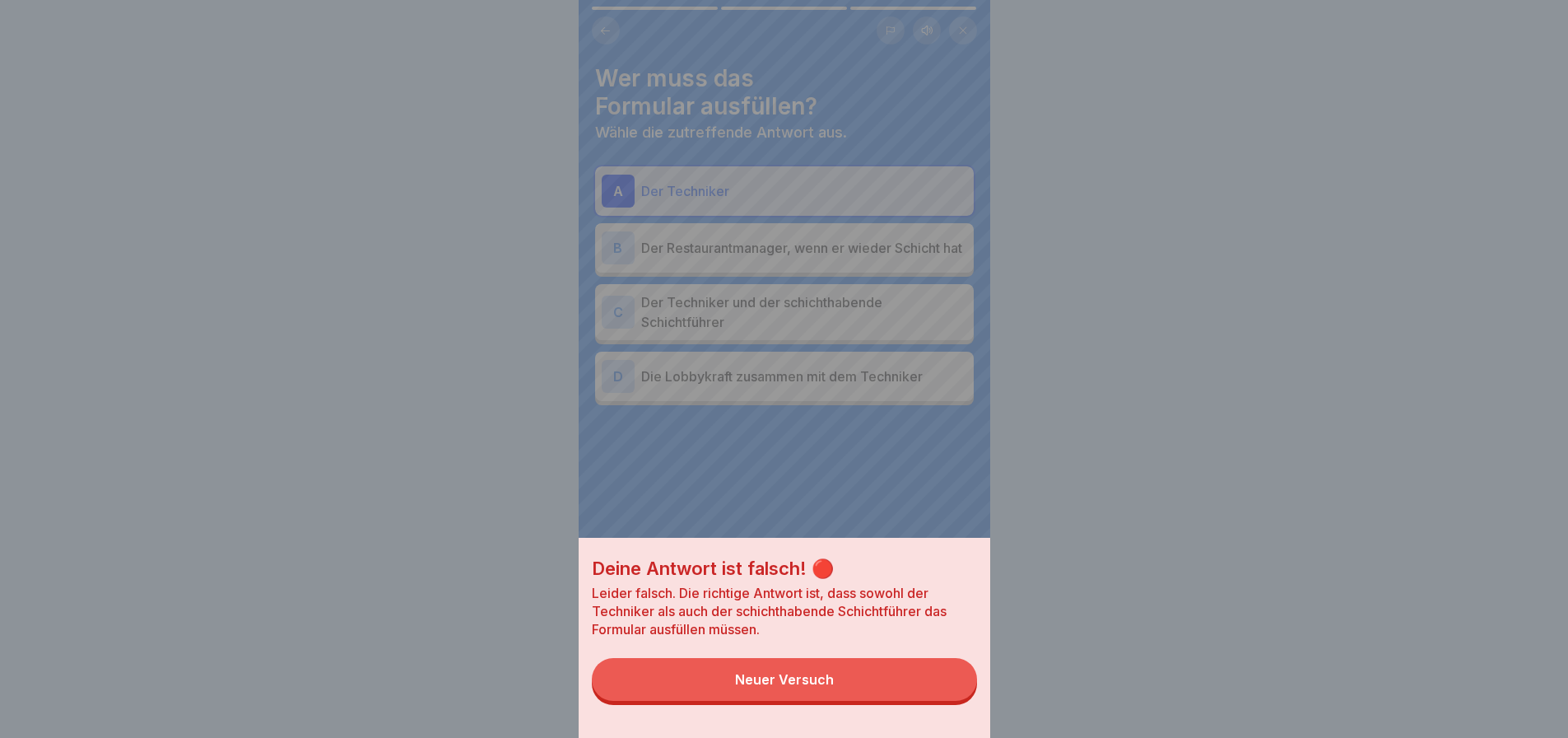
drag, startPoint x: 924, startPoint y: 705, endPoint x: 918, endPoint y: 693, distance: 13.4
click at [923, 701] on button "Neuer Versuch" at bounding box center [784, 680] width 385 height 43
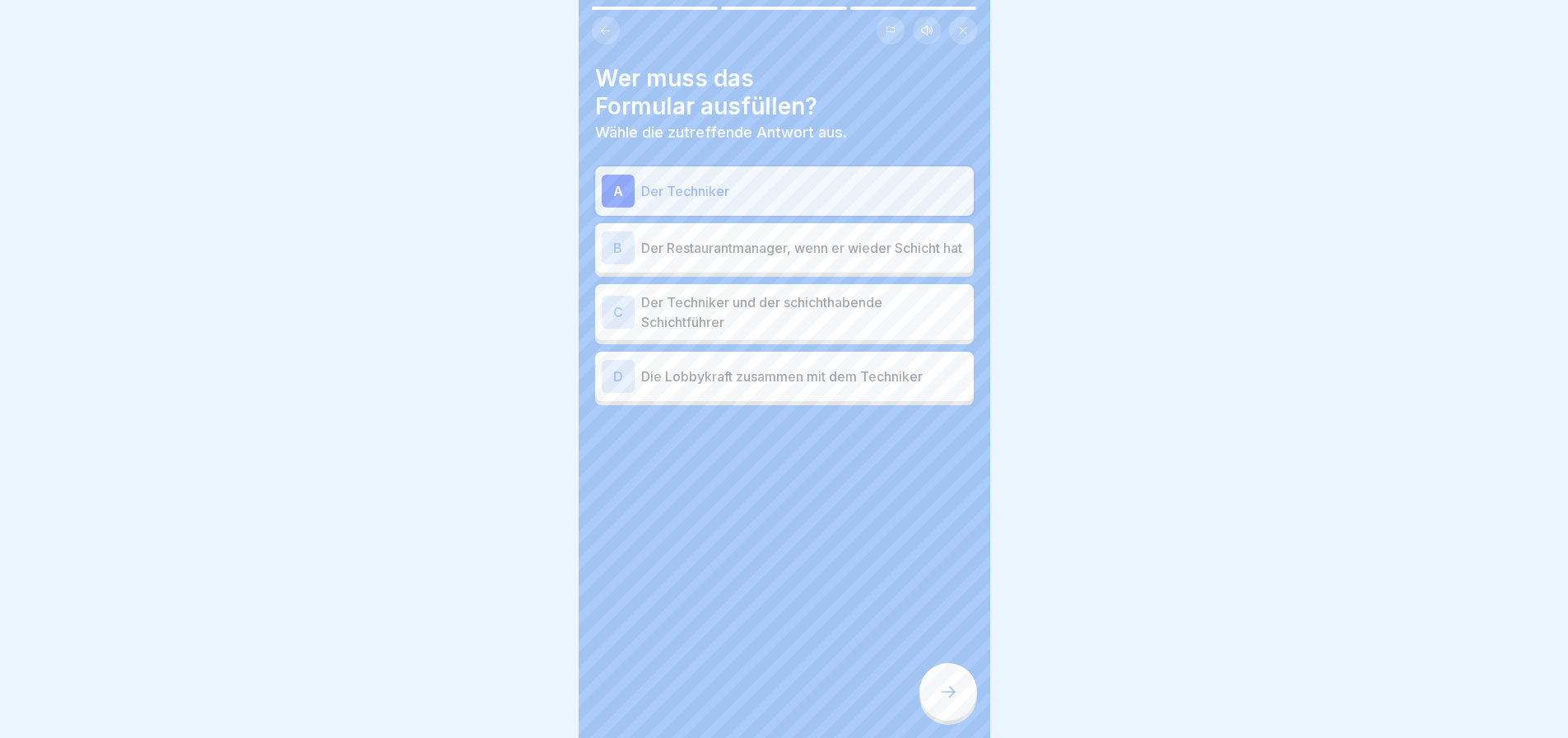
click at [737, 258] on p "Der Restaurantmanager, wenn er wieder Schicht hat" at bounding box center [805, 247] width 326 height 20
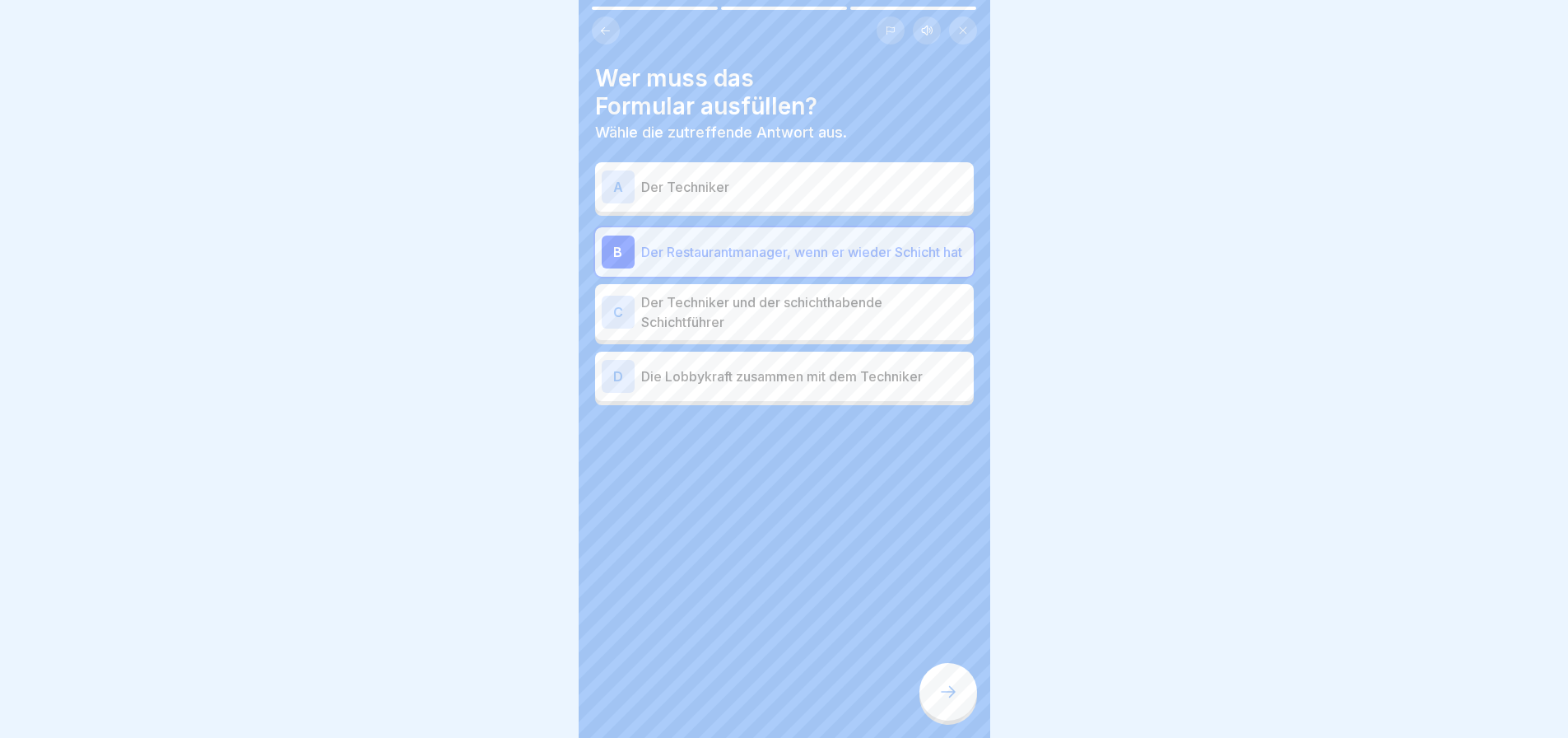
click at [959, 715] on div at bounding box center [948, 692] width 57 height 58
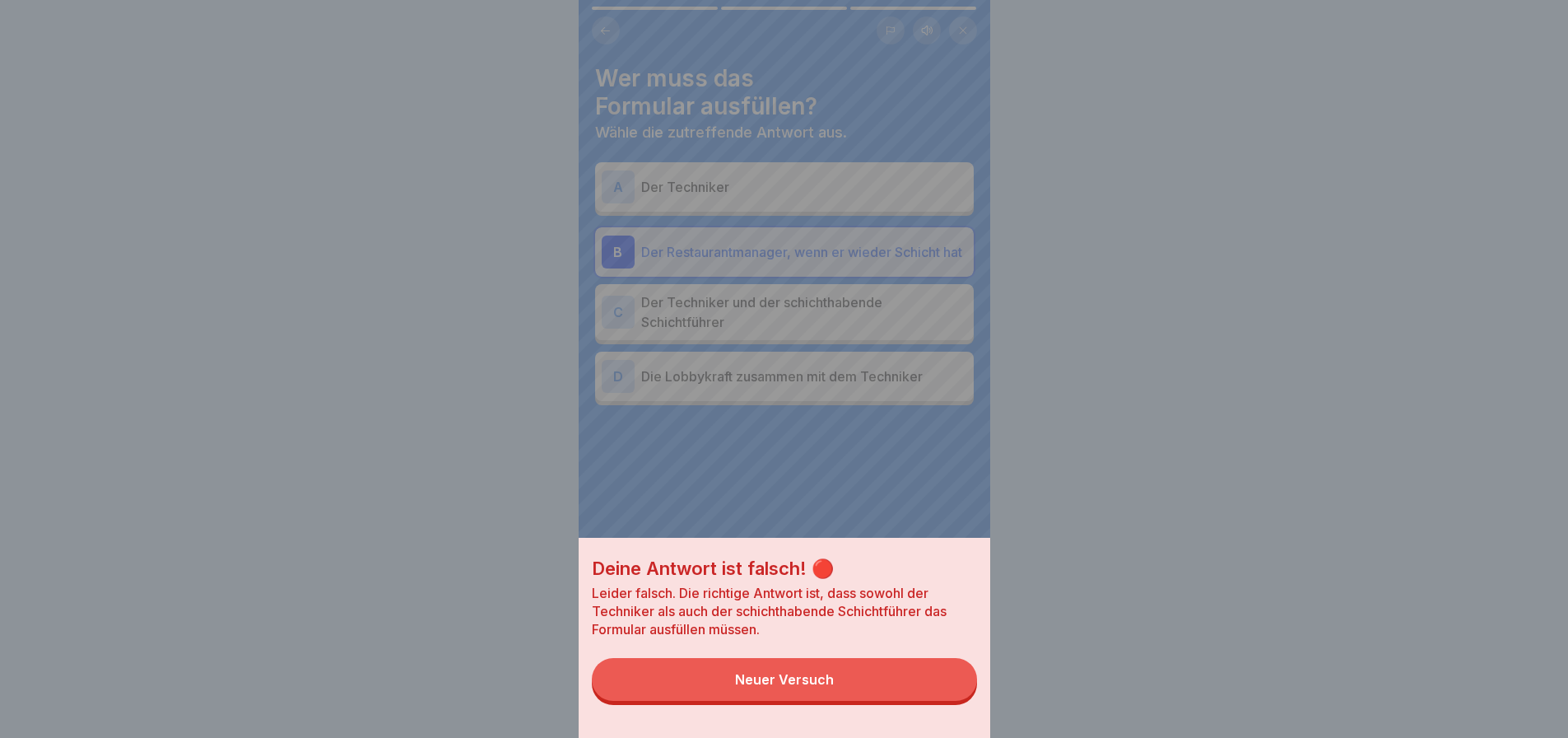
click at [904, 701] on button "Neuer Versuch" at bounding box center [784, 680] width 385 height 43
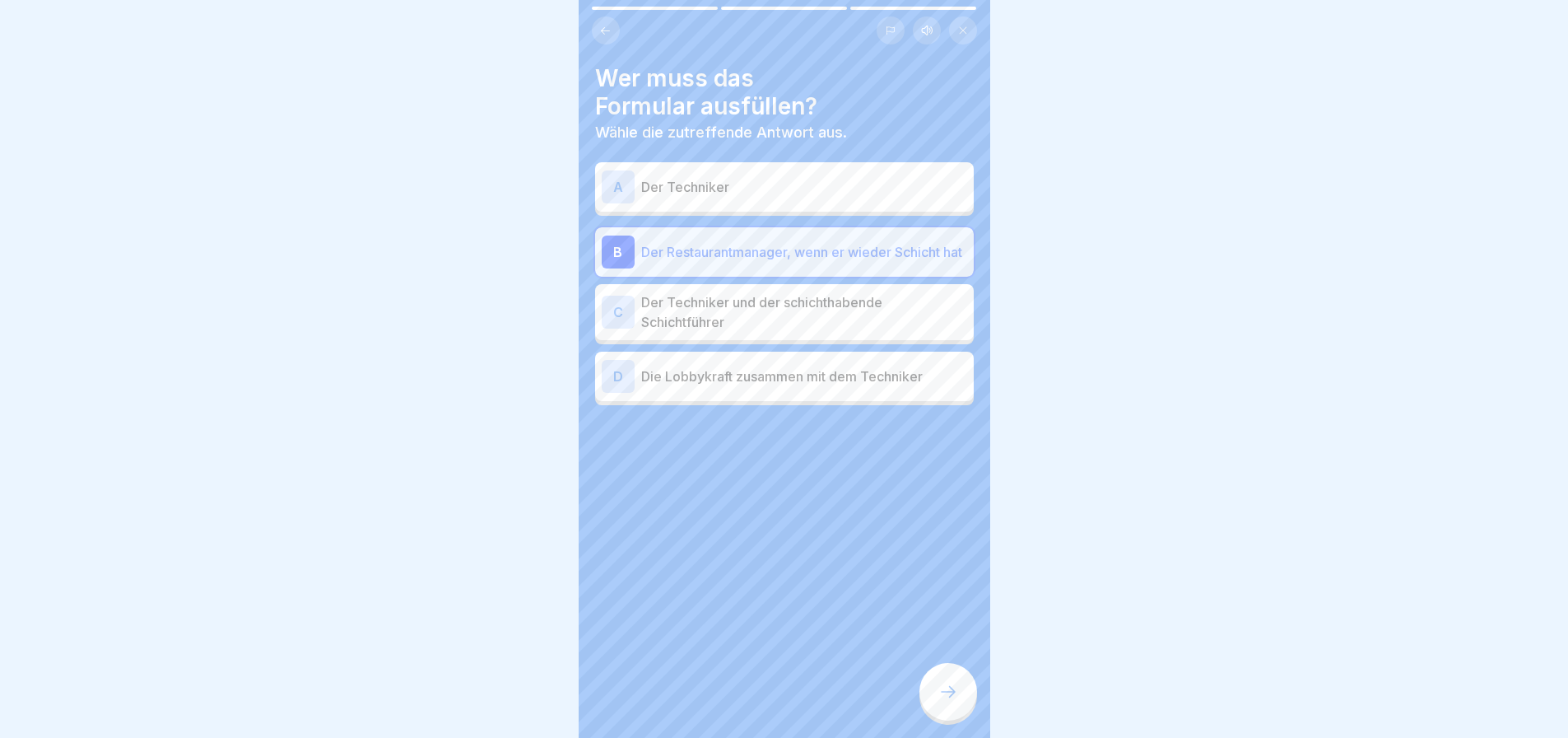
click at [749, 308] on p "Der Techniker und der schichthabende Schichtführer" at bounding box center [805, 311] width 326 height 39
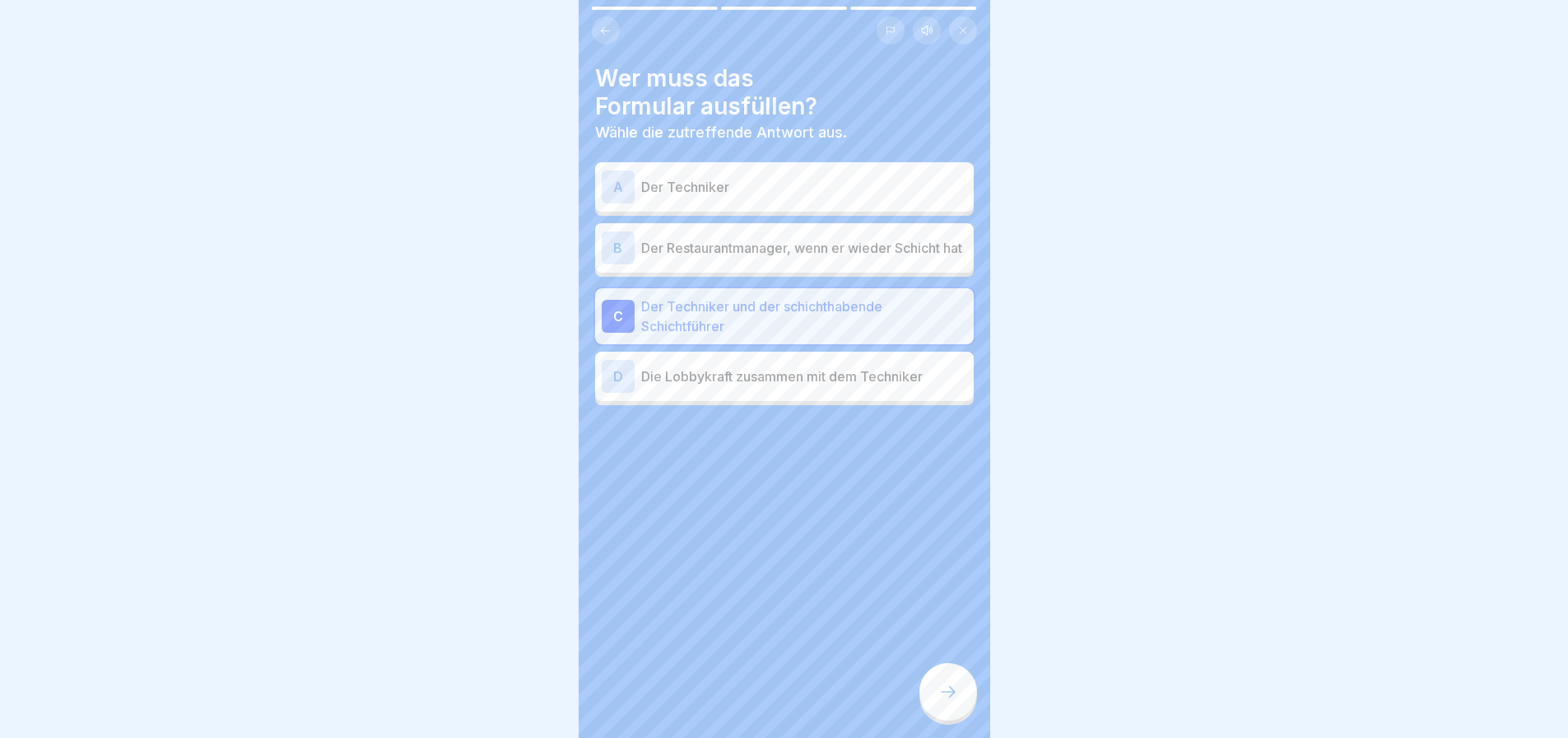
click at [962, 701] on div at bounding box center [948, 692] width 57 height 58
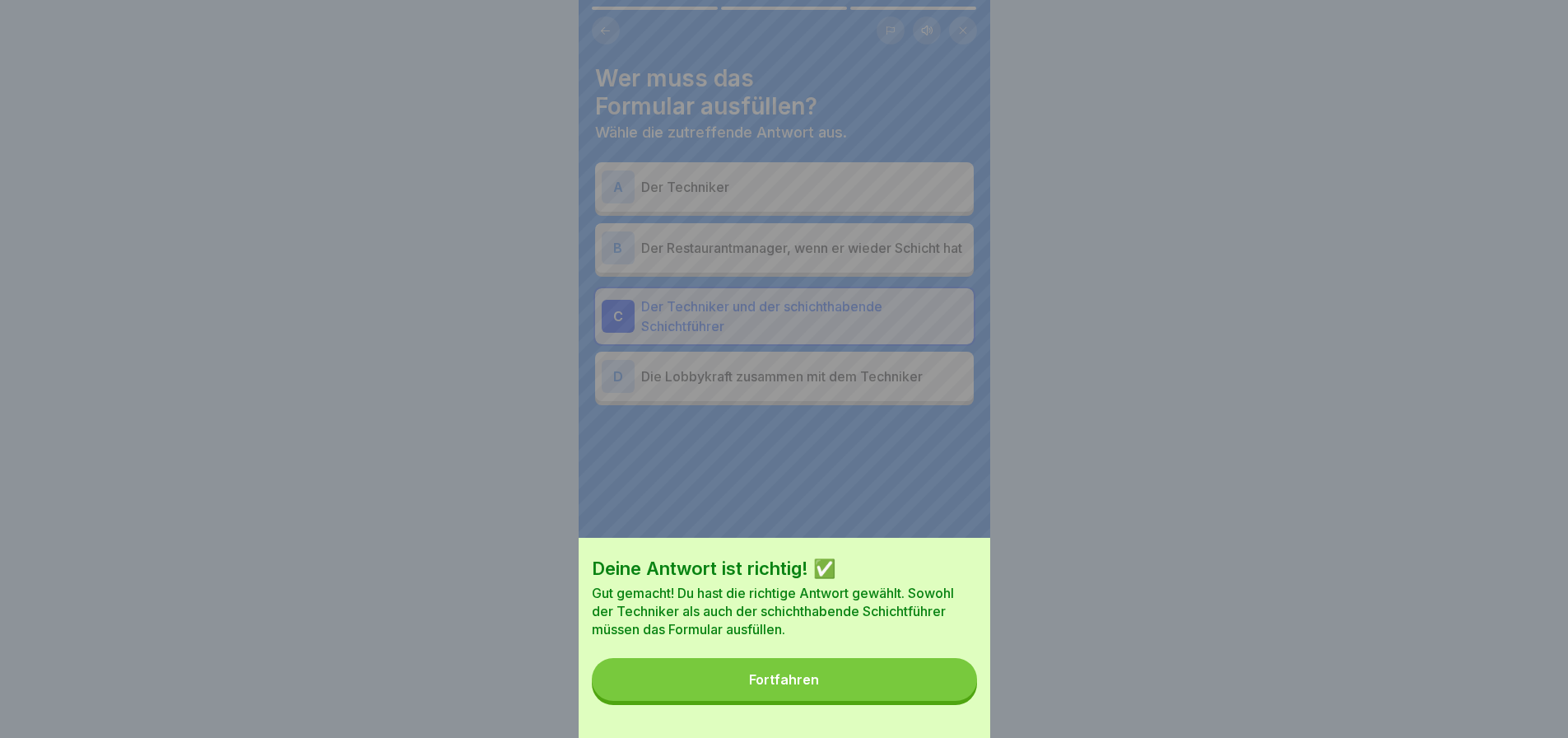
click at [941, 701] on button "Fortfahren" at bounding box center [784, 680] width 385 height 43
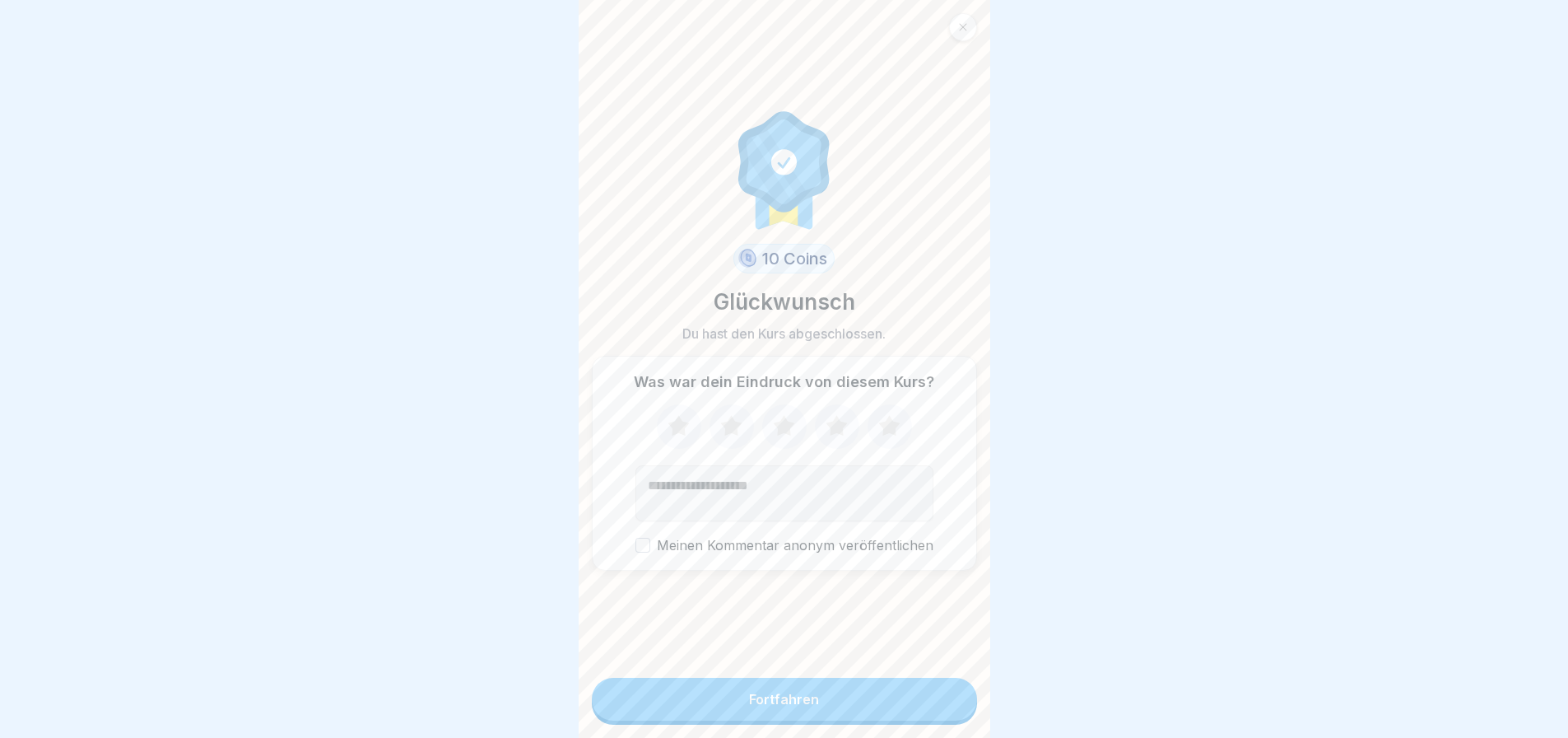
click at [888, 424] on icon at bounding box center [890, 427] width 44 height 43
click at [914, 721] on button "Fortfahren" at bounding box center [784, 699] width 385 height 43
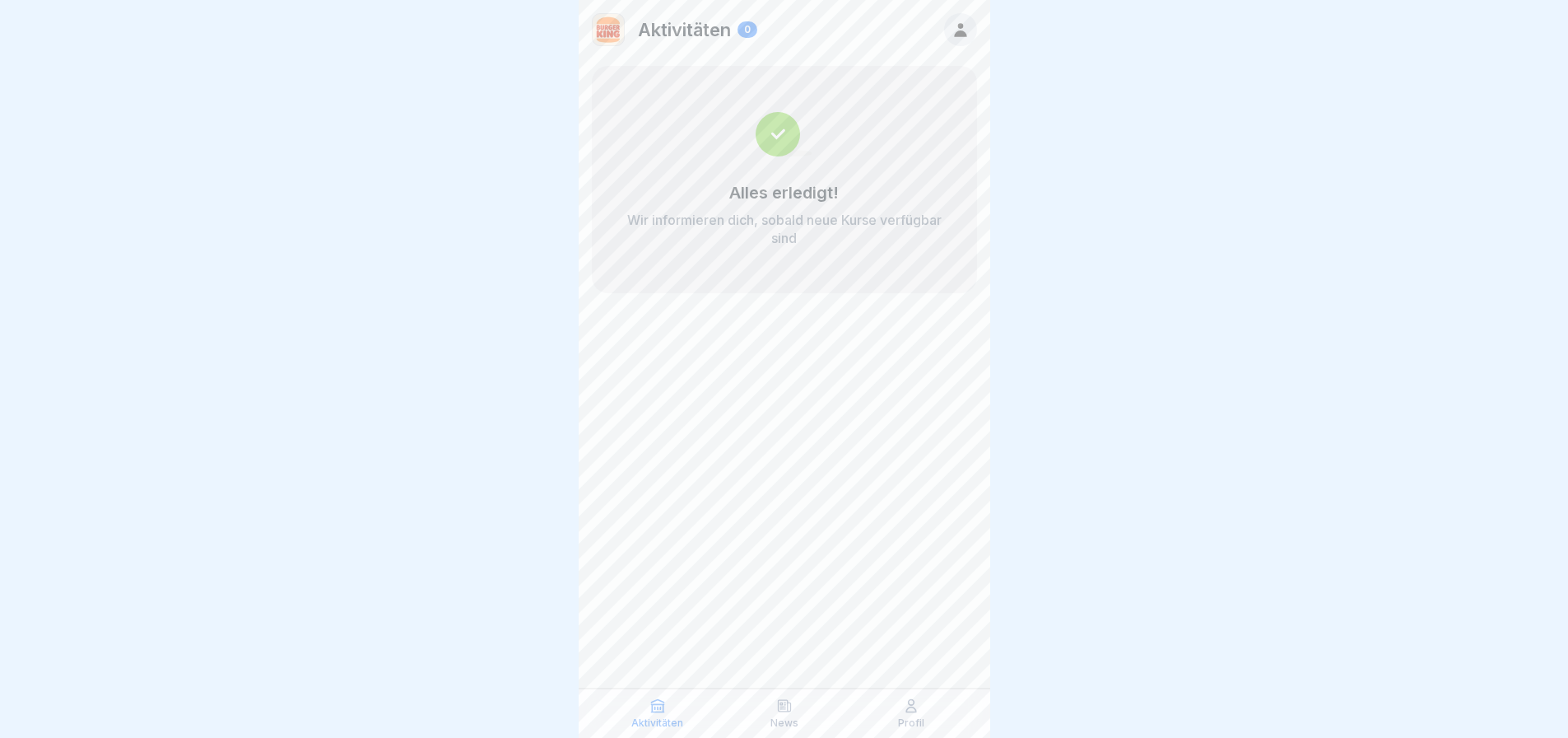
click at [914, 719] on p "Profil" at bounding box center [912, 724] width 27 height 12
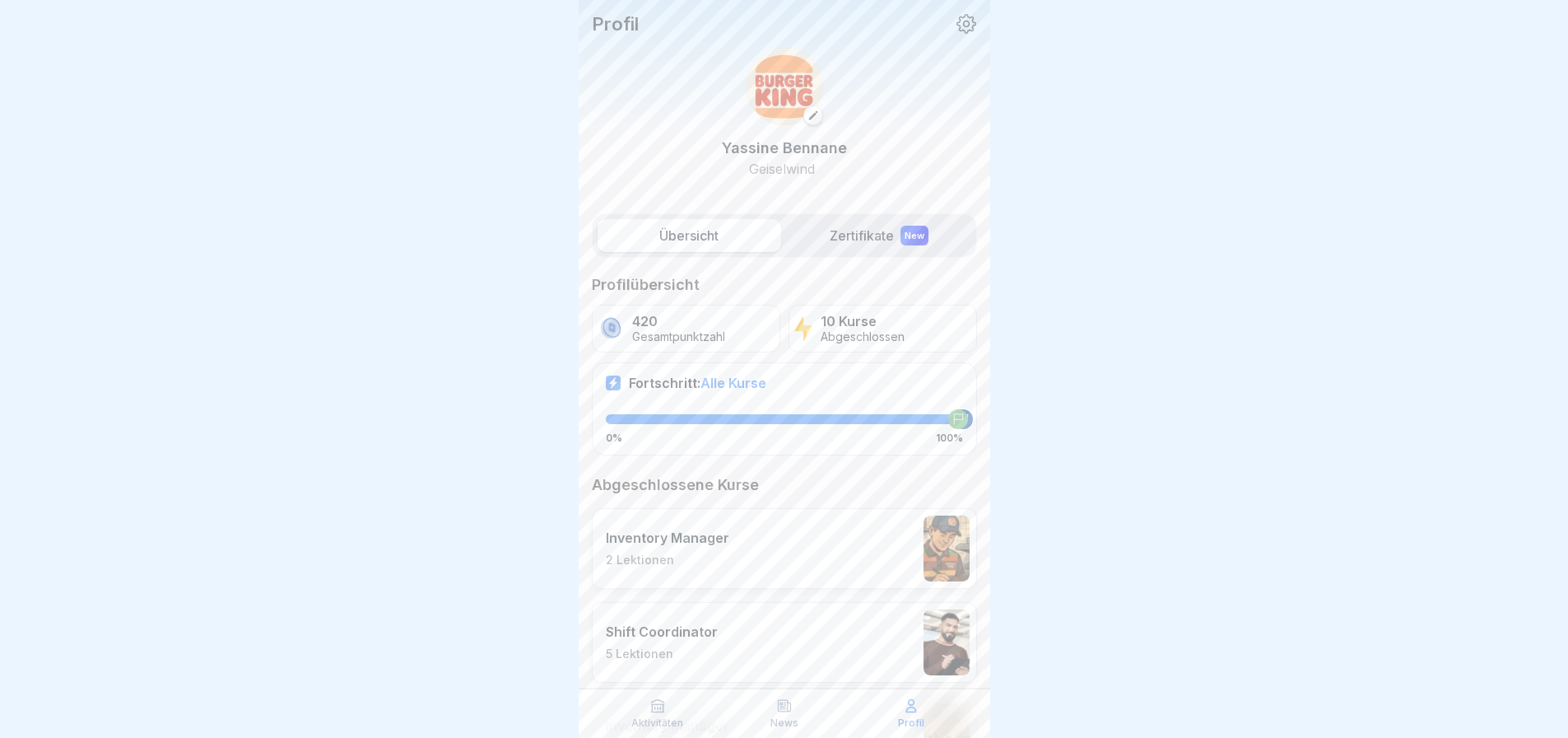
click at [912, 716] on div "Profil" at bounding box center [912, 713] width 119 height 32
click at [683, 713] on div "Aktivitäten" at bounding box center [658, 713] width 119 height 32
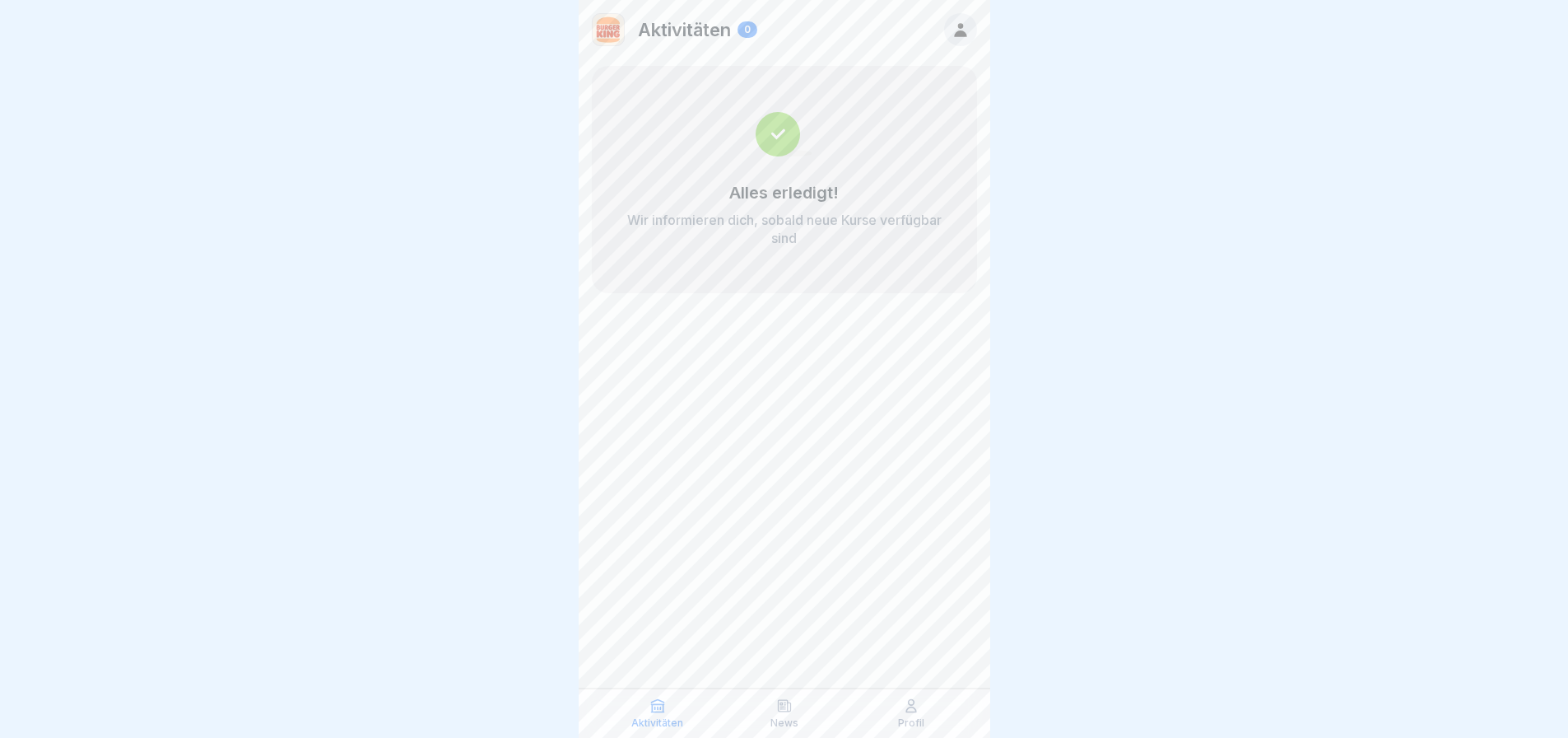
click at [790, 708] on icon at bounding box center [784, 706] width 12 height 12
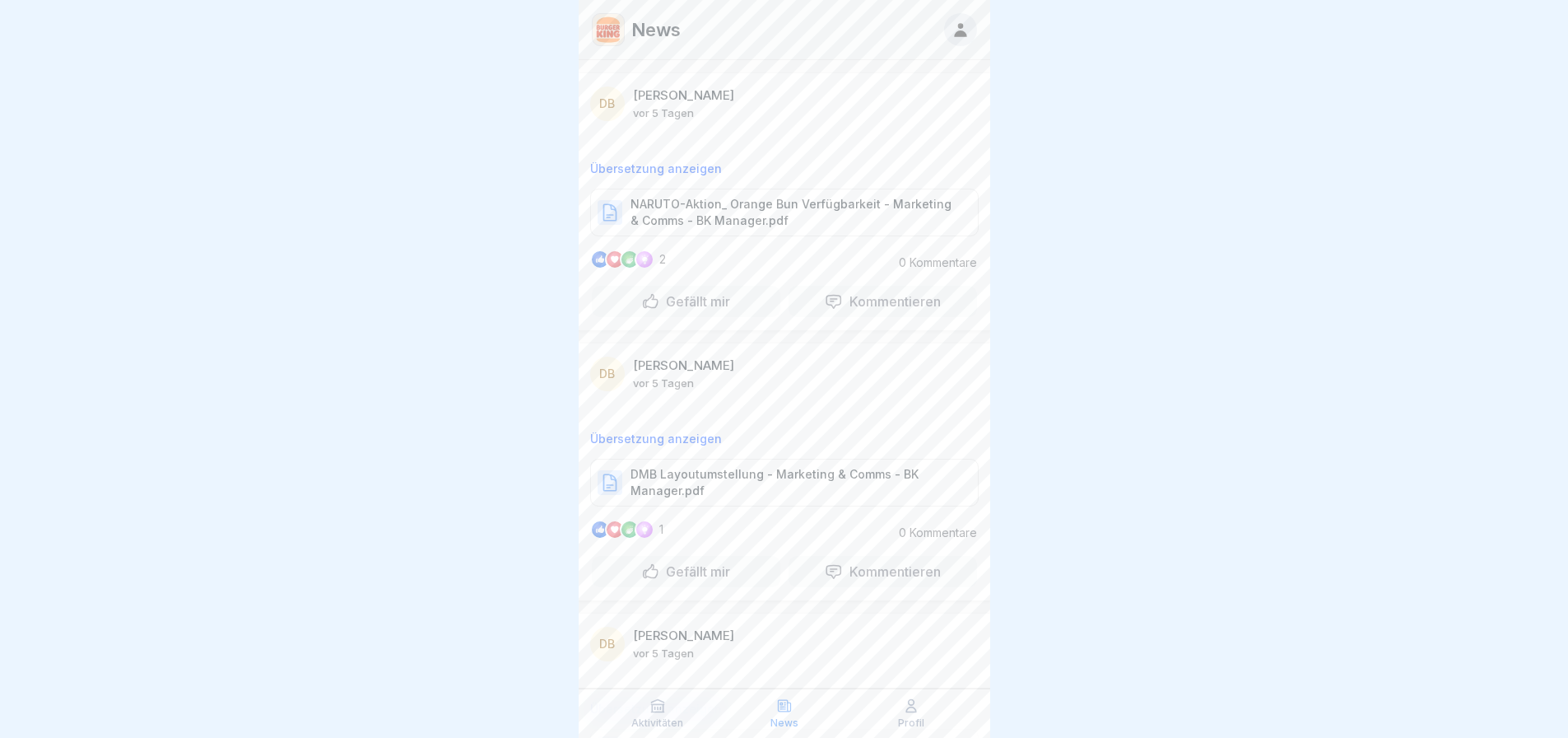
click at [914, 726] on p "Profil" at bounding box center [912, 724] width 27 height 12
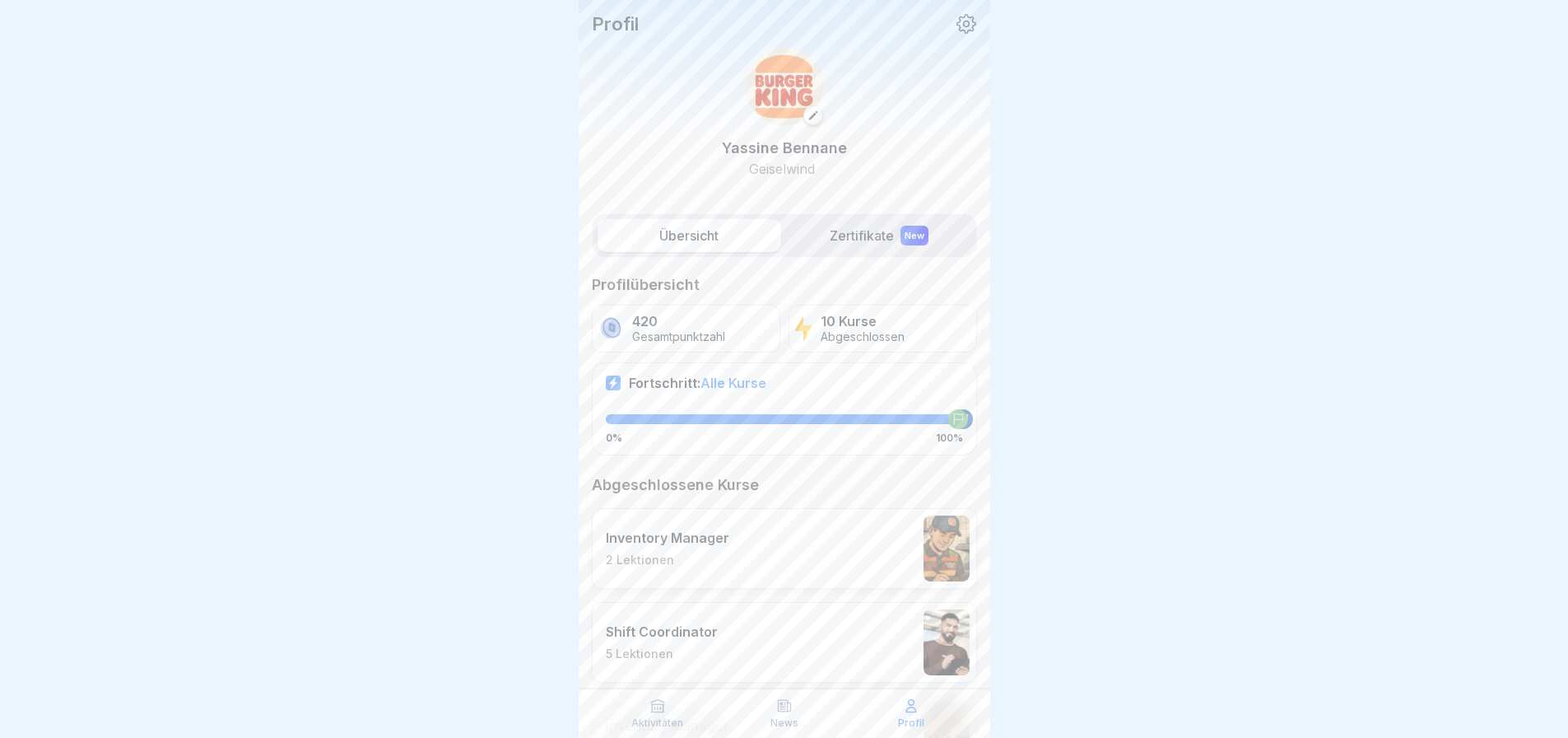
scroll to position [165, 0]
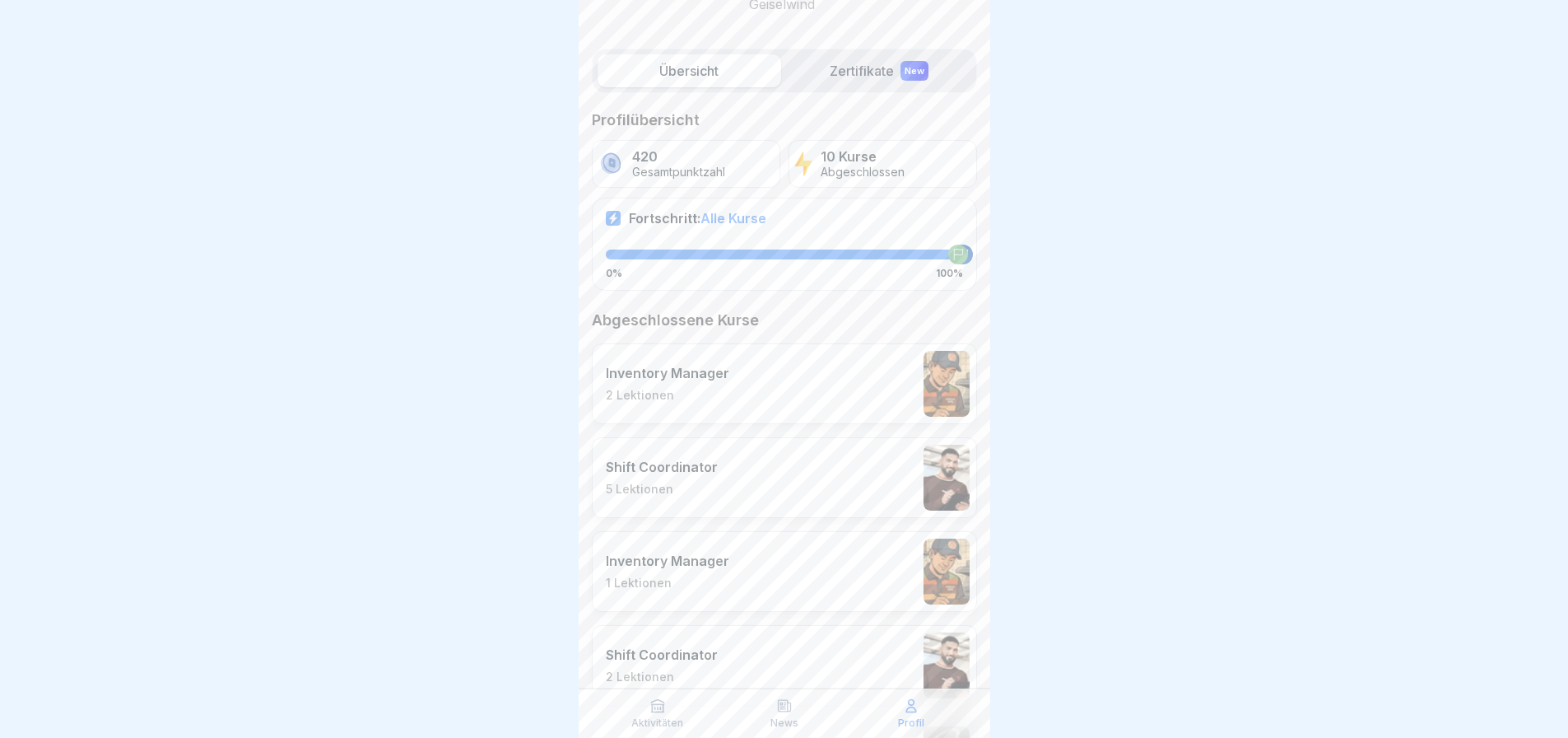
drag, startPoint x: 913, startPoint y: 720, endPoint x: 907, endPoint y: 709, distance: 12.5
click at [907, 709] on div "Profil" at bounding box center [912, 713] width 119 height 32
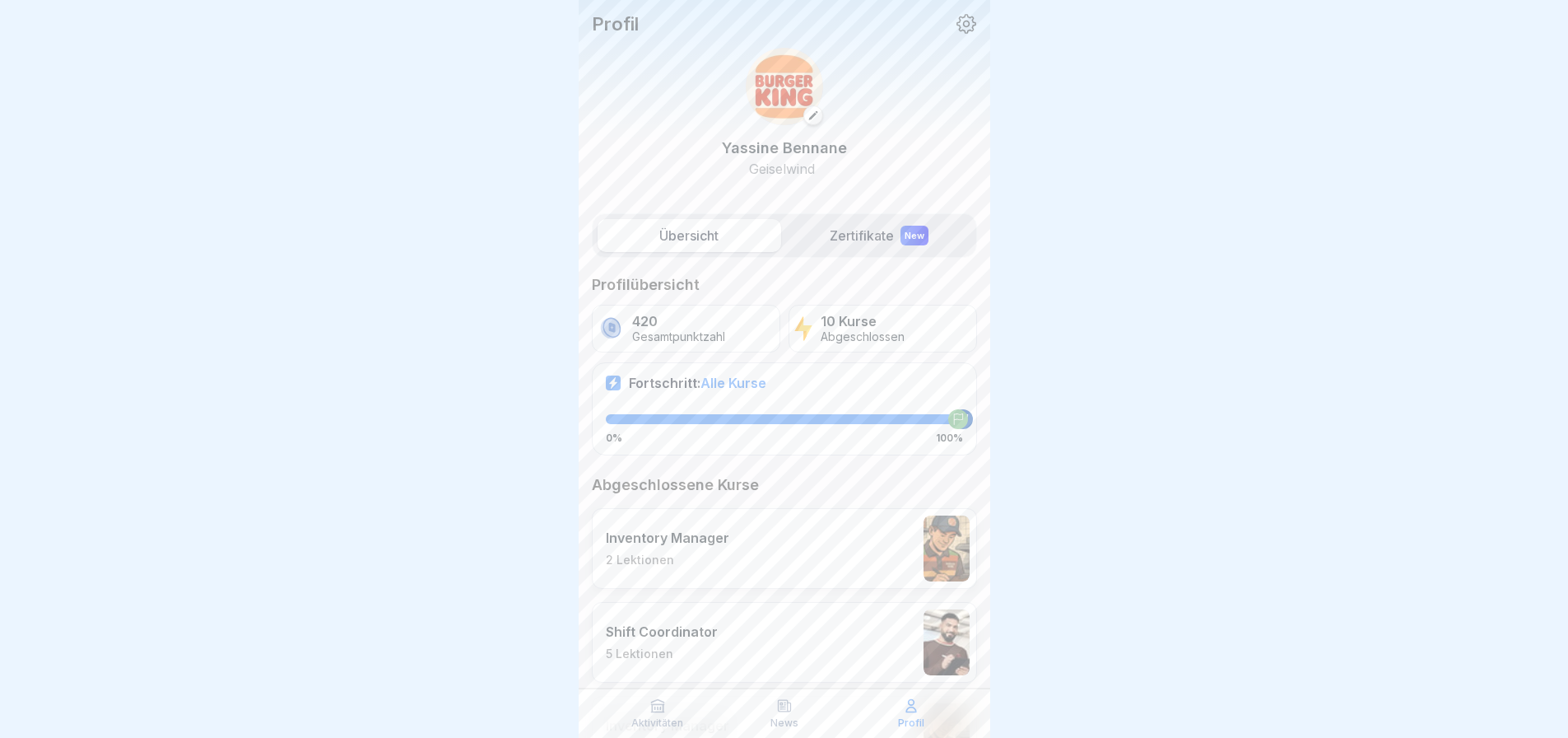
click at [868, 240] on label "Zertifikate New" at bounding box center [880, 236] width 184 height 33
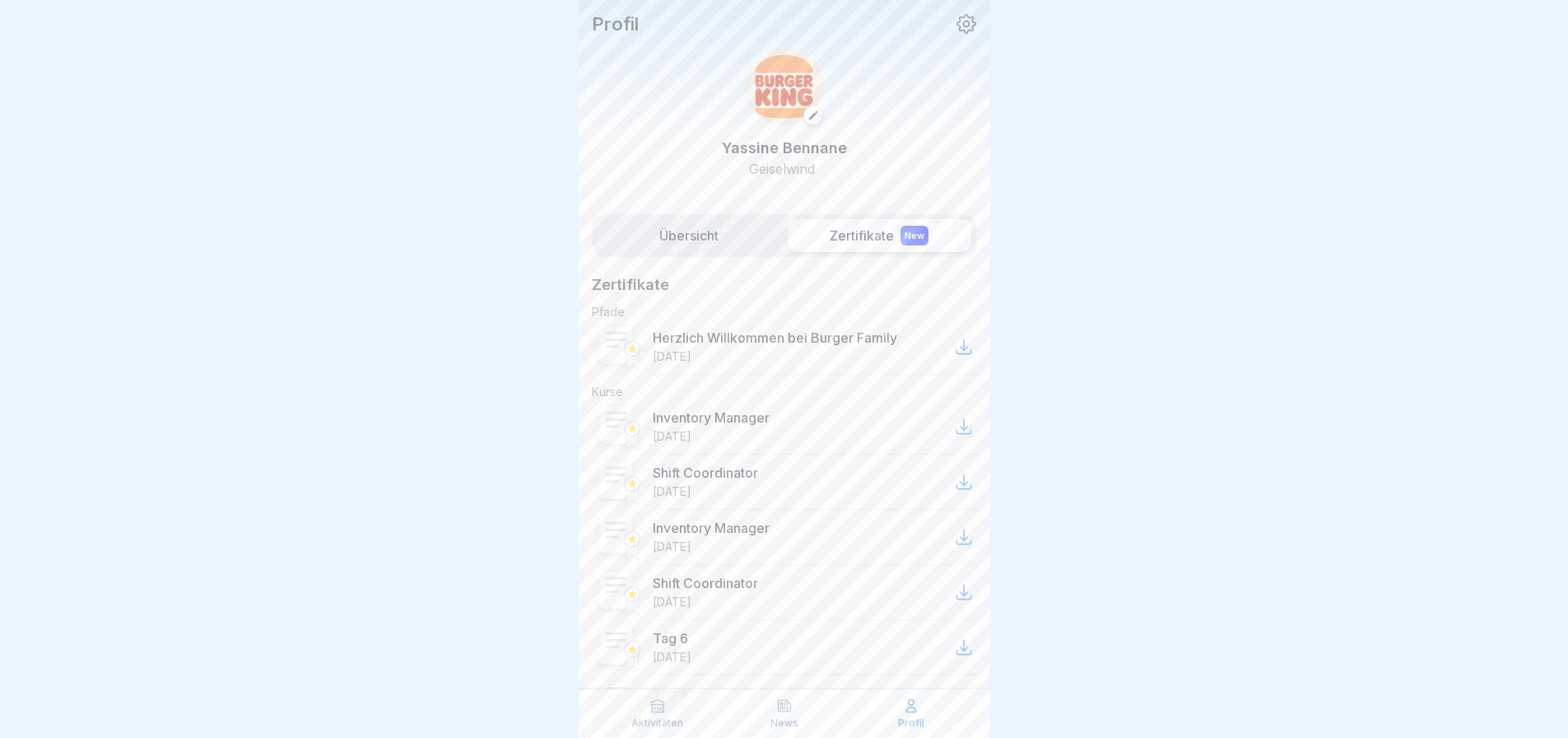
click at [704, 228] on label "Übersicht" at bounding box center [690, 236] width 184 height 33
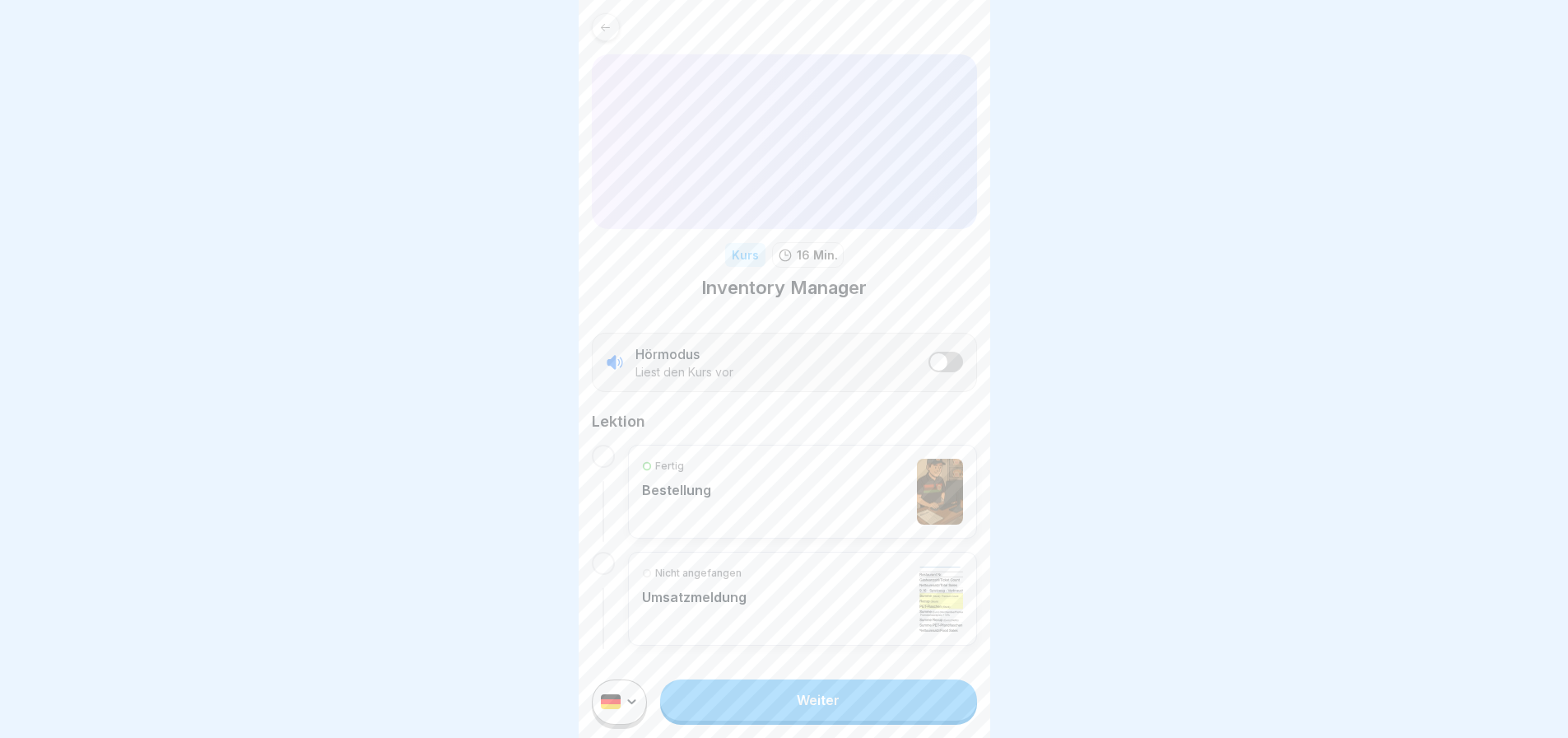
scroll to position [12, 0]
